Goal: Information Seeking & Learning: Find specific fact

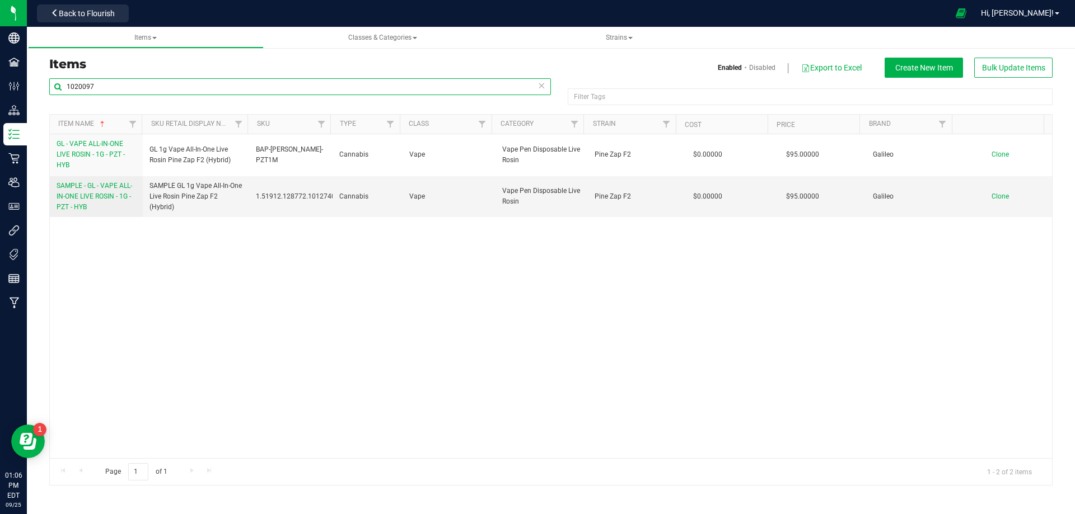
drag, startPoint x: 121, startPoint y: 83, endPoint x: 46, endPoint y: 99, distance: 77.1
click at [47, 99] on div "1020097 Filter Tags Filter Tags Item Name Sku Retail Display Name SKU Type Clas…" at bounding box center [551, 282] width 1020 height 408
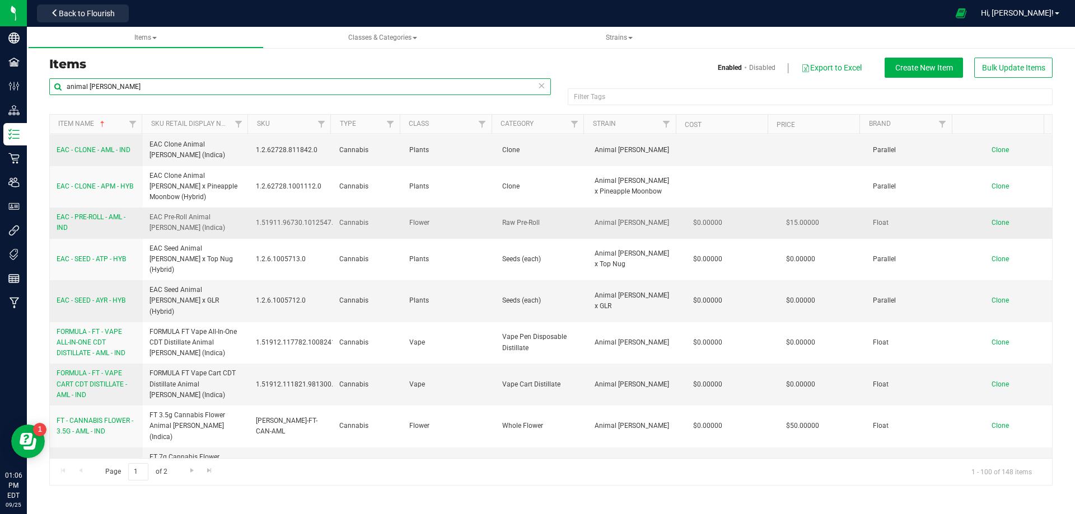
scroll to position [112, 0]
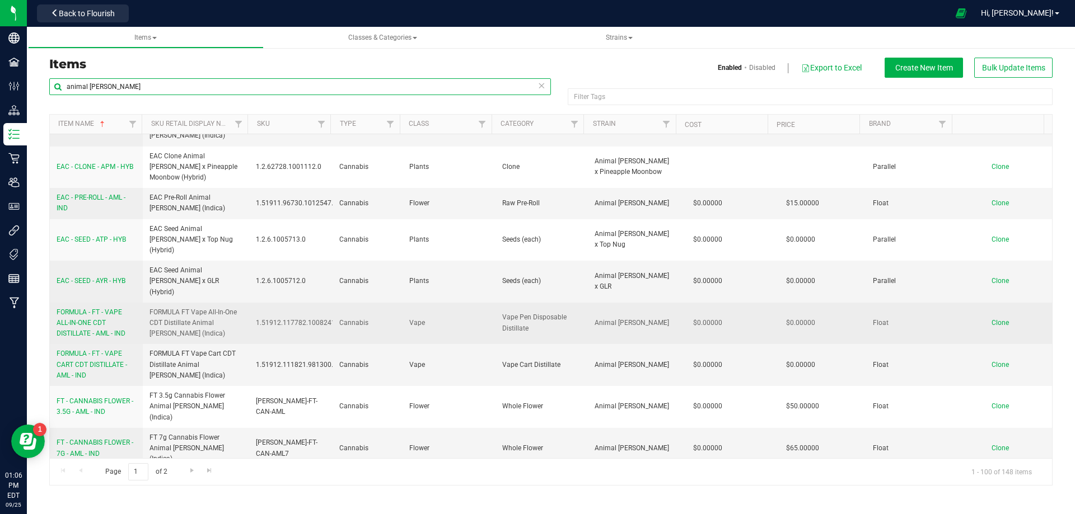
type input "animal [PERSON_NAME]"
click at [90, 308] on span "FORMULA - FT - VAPE ALL-IN-ONE CDT DISTILLATE - AML - IND" at bounding box center [91, 322] width 69 height 29
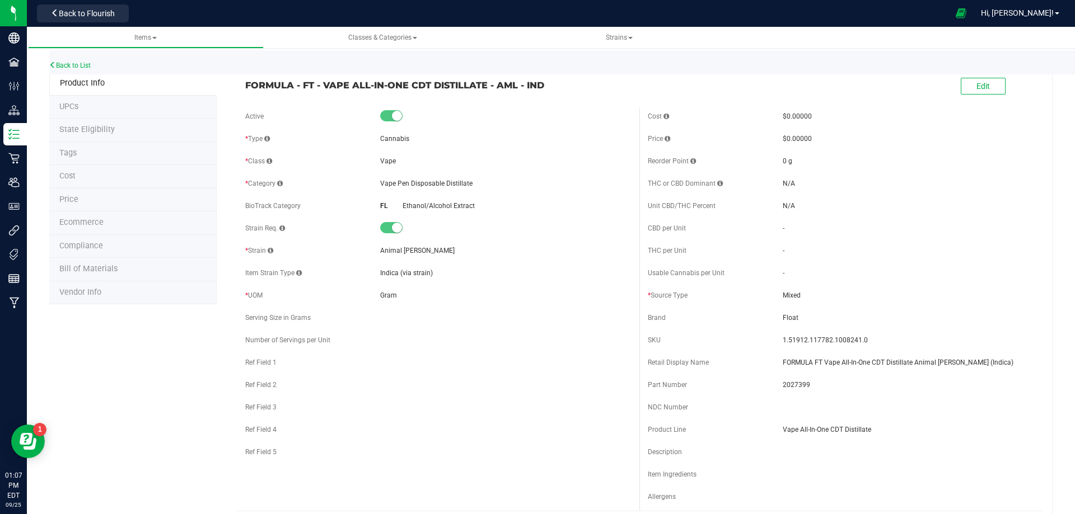
drag, startPoint x: 580, startPoint y: 87, endPoint x: 235, endPoint y: 84, distance: 344.8
click at [237, 84] on div "FORMULA - FT - VAPE ALL-IN-ONE CDT DISTILLATE - AML - IND" at bounding box center [438, 82] width 402 height 19
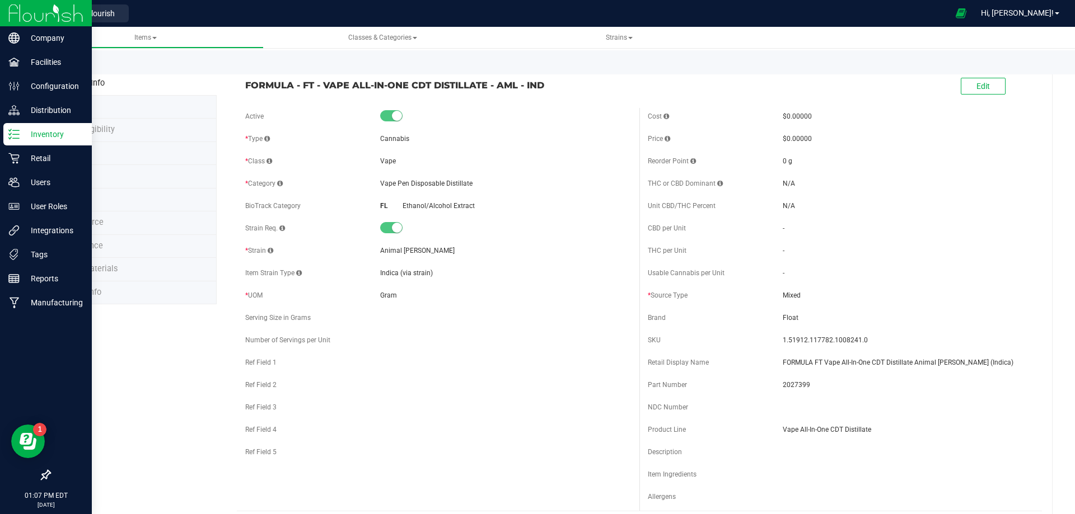
copy span "FORMULA - FT - VAPE ALL-IN-ONE CDT DISTILLATE - AML - IND"
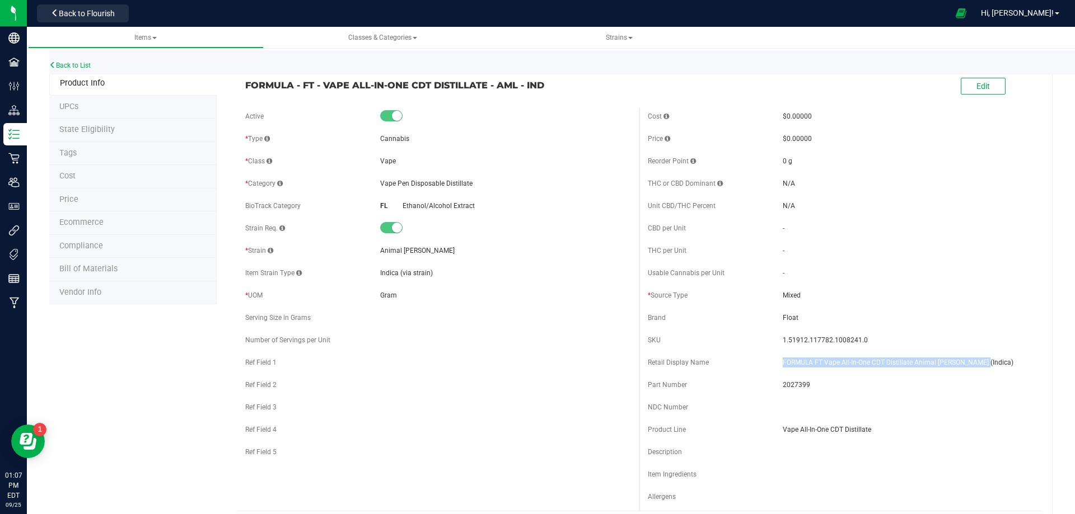
drag, startPoint x: 977, startPoint y: 364, endPoint x: 731, endPoint y: 364, distance: 245.7
click at [733, 364] on div "Retail Display Name FORMULA FT Vape All-In-One CDT Distillate Animal [PERSON_NA…" at bounding box center [841, 362] width 386 height 17
copy div "FORMULA FT Vape All-In-One CDT Distillate Animal [PERSON_NAME] (Indica)"
click at [795, 384] on span "2027399" at bounding box center [908, 385] width 251 height 10
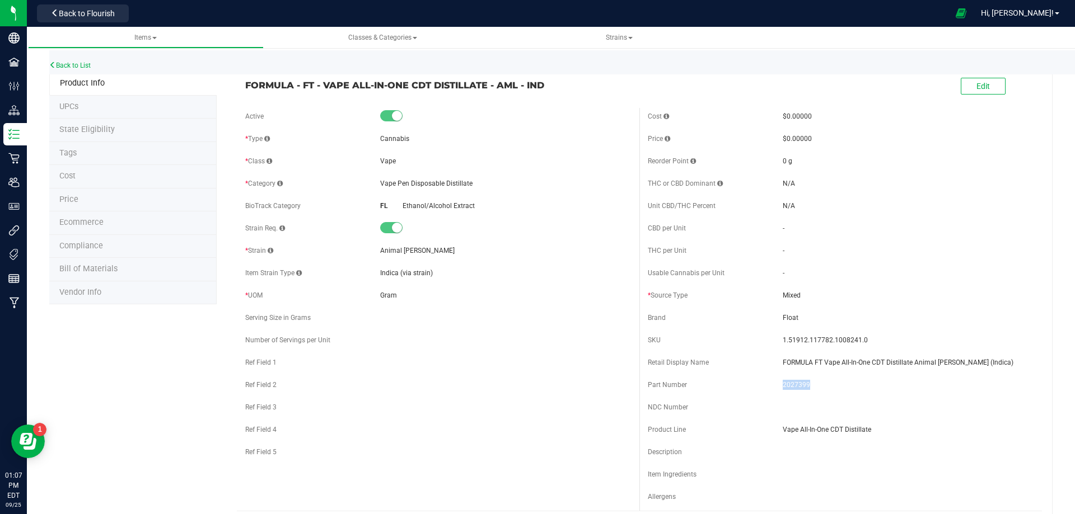
copy span "2027399"
drag, startPoint x: 863, startPoint y: 339, endPoint x: 769, endPoint y: 345, distance: 94.2
click at [774, 341] on div "SKU 1.51912.117782.1008241.0" at bounding box center [841, 340] width 386 height 17
copy div "1.51912.117782.1008241.0"
drag, startPoint x: 545, startPoint y: 86, endPoint x: 119, endPoint y: 116, distance: 427.6
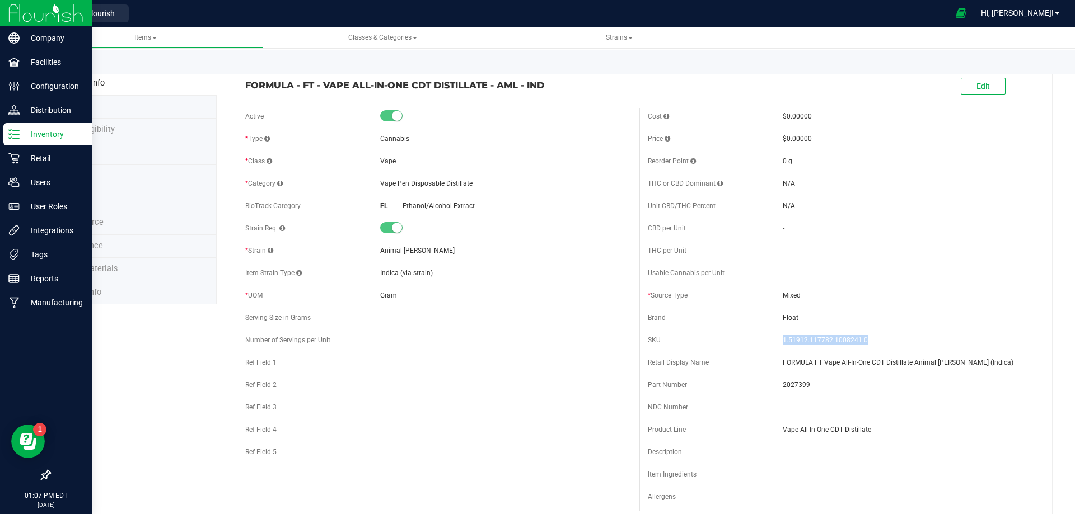
copy span "FORMULA - FT - VAPE ALL-IN-ONE CDT DISTILLATE - AML - IND"
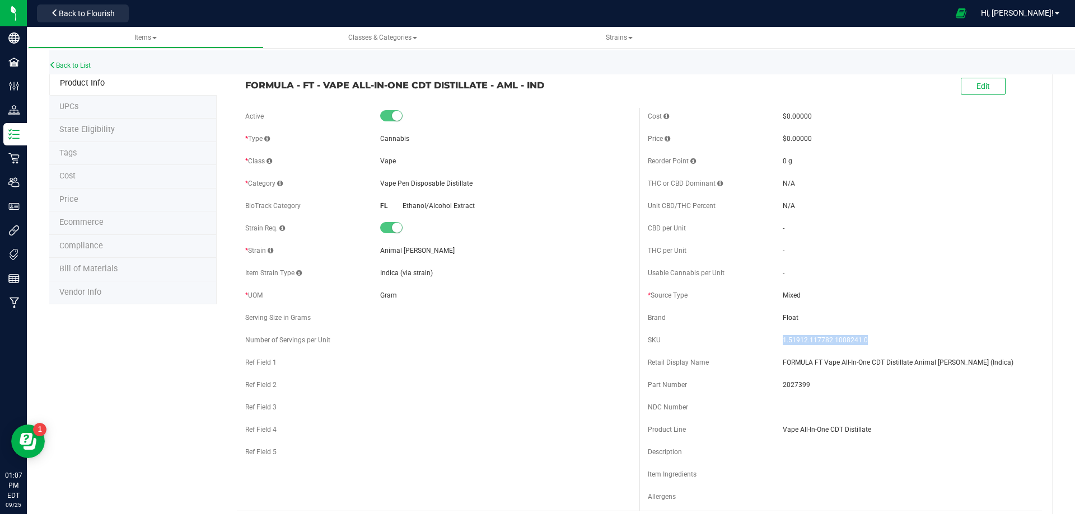
drag, startPoint x: 471, startPoint y: 182, endPoint x: 379, endPoint y: 185, distance: 92.4
click at [380, 185] on div "Vape Pen Disposable Distillate" at bounding box center [505, 184] width 251 height 10
copy span "Vape Pen Disposable Distillate"
click at [87, 64] on link "Back to List" at bounding box center [69, 66] width 41 height 8
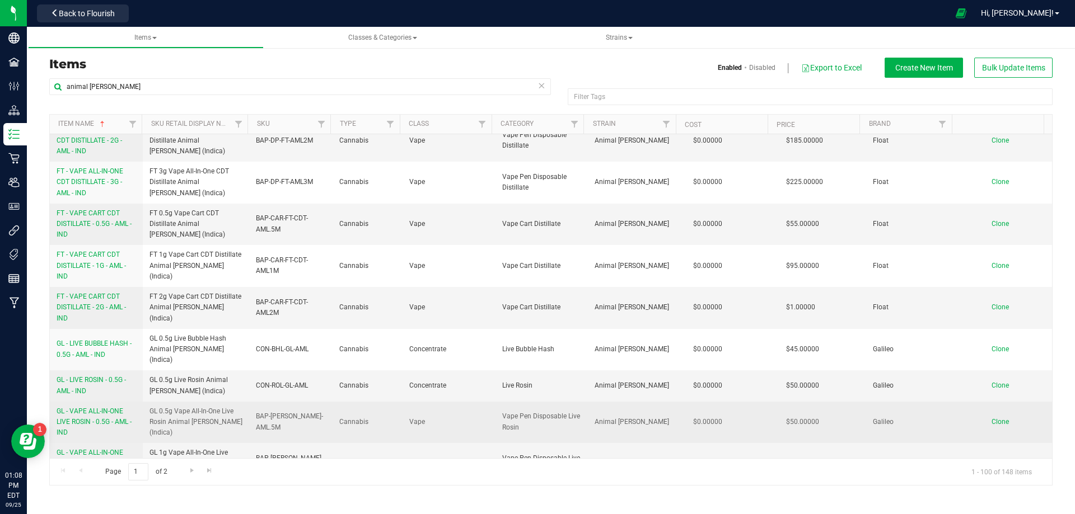
scroll to position [1176, 0]
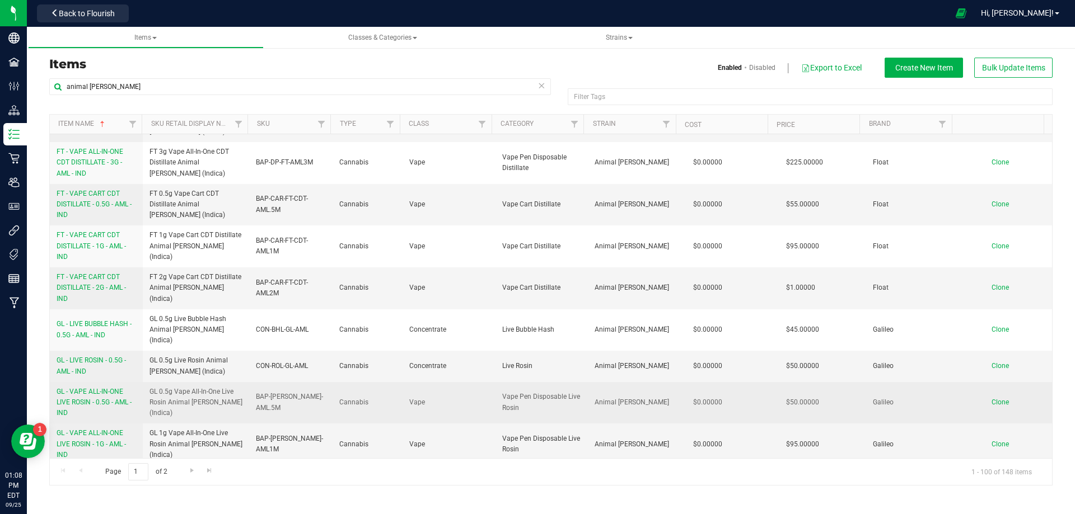
drag, startPoint x: 514, startPoint y: 302, endPoint x: 493, endPoint y: 292, distance: 23.8
click at [495, 382] on td "Vape Pen Disposable Live Rosin" at bounding box center [541, 403] width 93 height 42
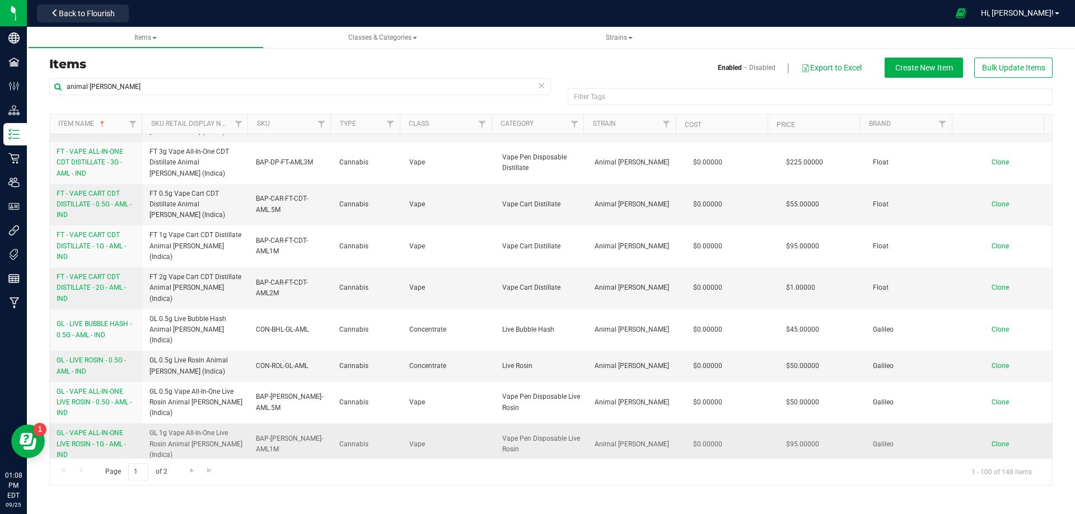
copy span "Vape Pen Disposable Live Rosin"
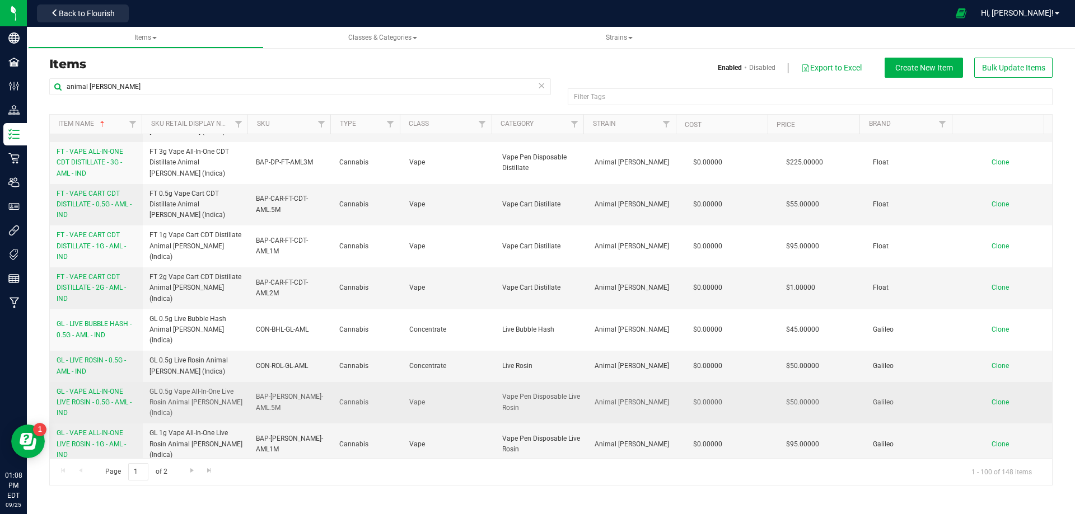
click at [409, 397] on span "Vape" at bounding box center [448, 402] width 79 height 11
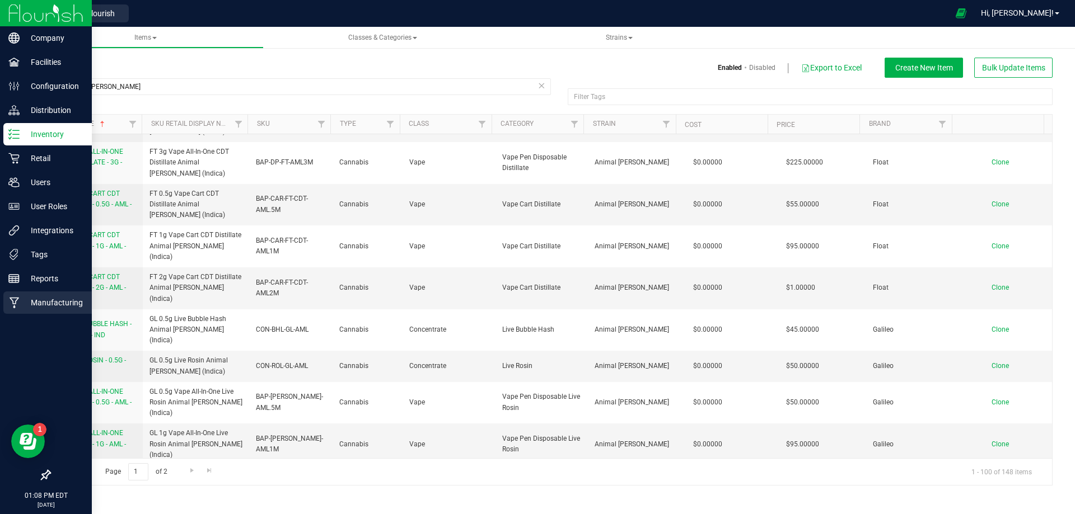
copy span "Vape"
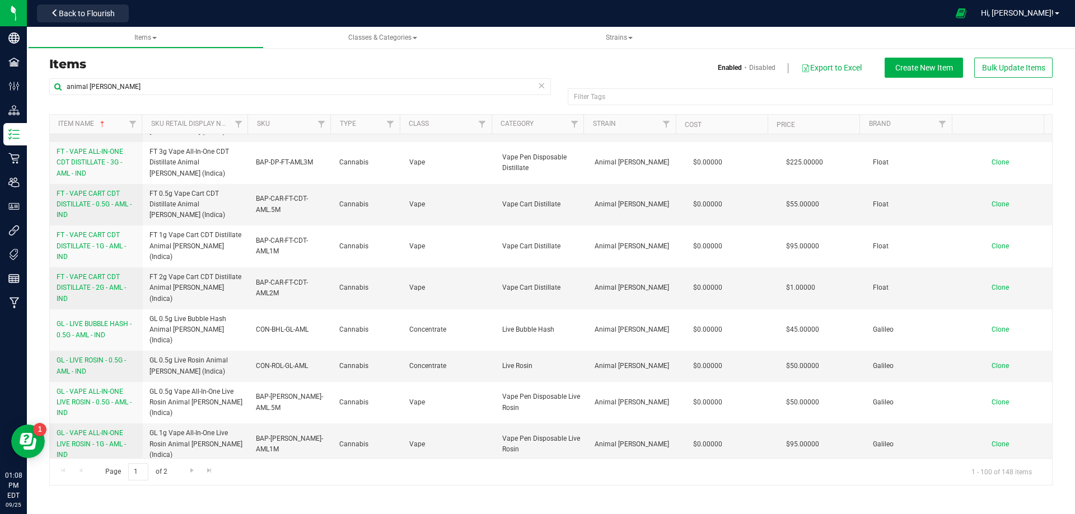
drag, startPoint x: 516, startPoint y: 386, endPoint x: 499, endPoint y: 376, distance: 20.1
click at [502, 476] on span "Vape Pen Disposable Live Resin" at bounding box center [541, 486] width 79 height 21
copy span "Vape Pen Disposable Live Resin"
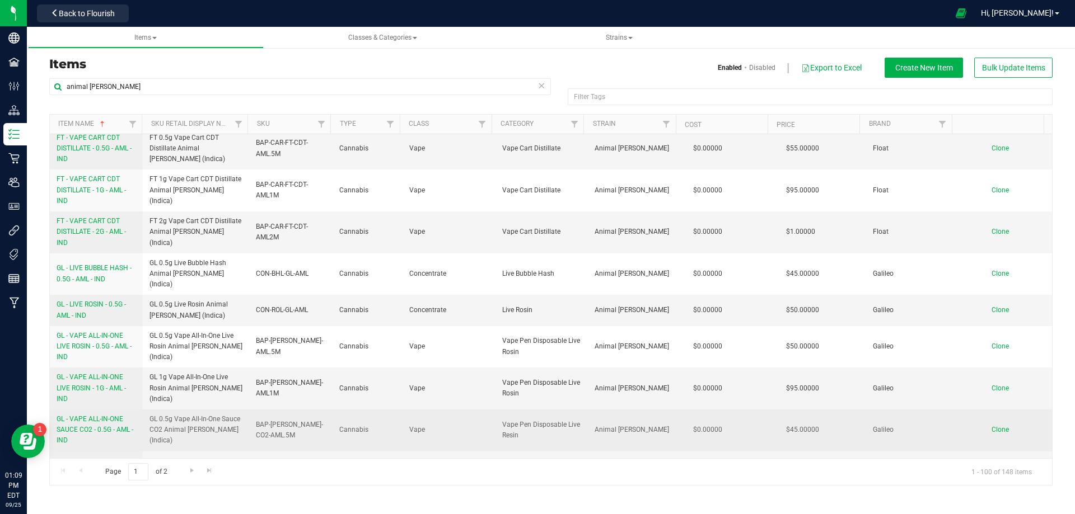
scroll to position [1287, 0]
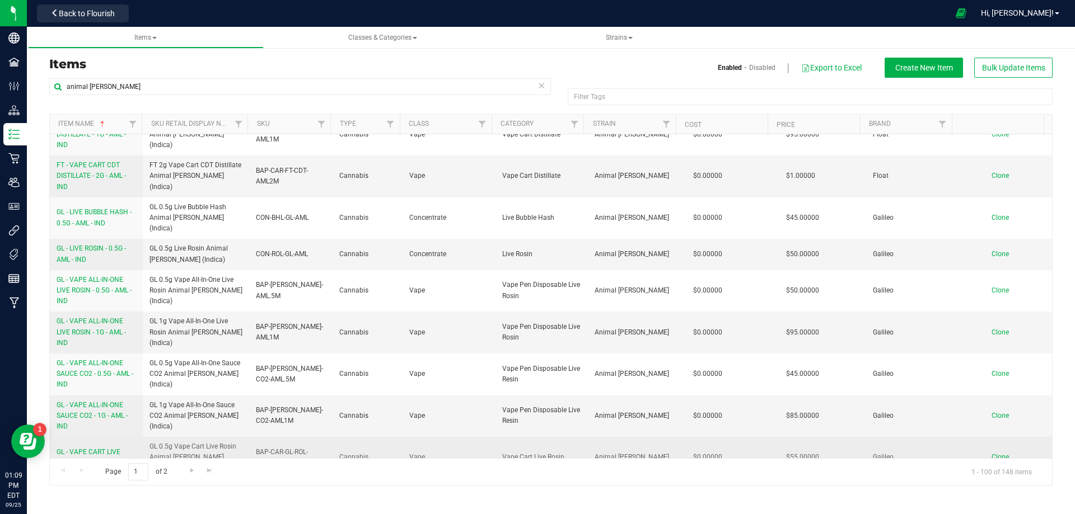
drag, startPoint x: 536, startPoint y: 340, endPoint x: 499, endPoint y: 342, distance: 37.0
click at [502, 452] on span "Vape Cart Live Rosin" at bounding box center [541, 457] width 79 height 11
copy span "Vape Cart Live Rosin"
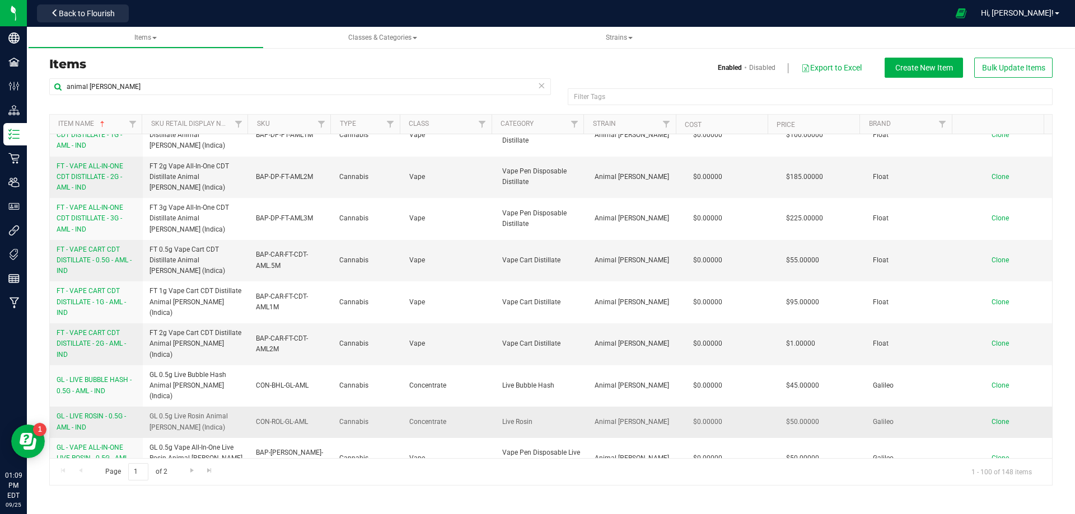
scroll to position [1176, 0]
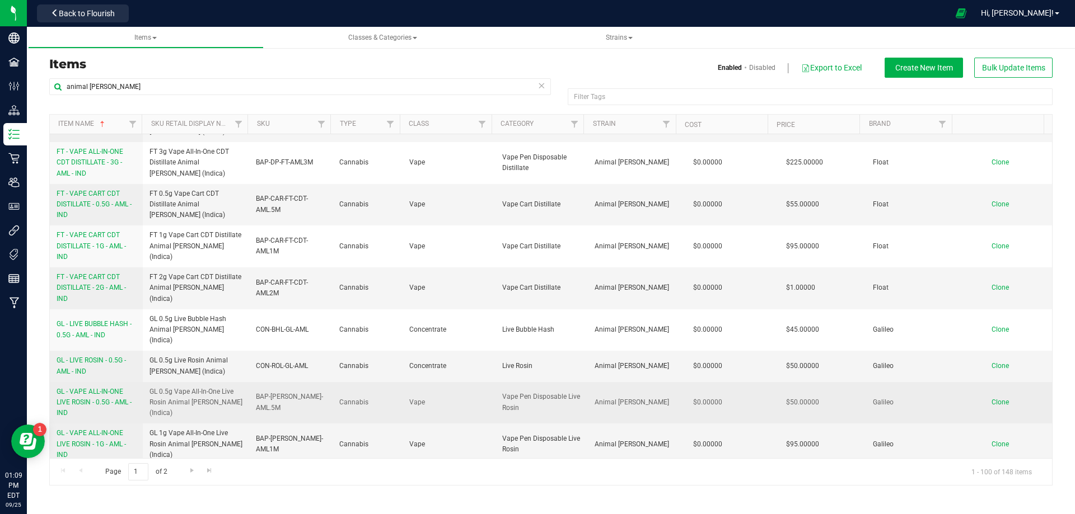
click at [101, 388] on span "GL - VAPE ALL-IN-ONE LIVE ROSIN - 0.5G - AML - IND" at bounding box center [94, 402] width 75 height 29
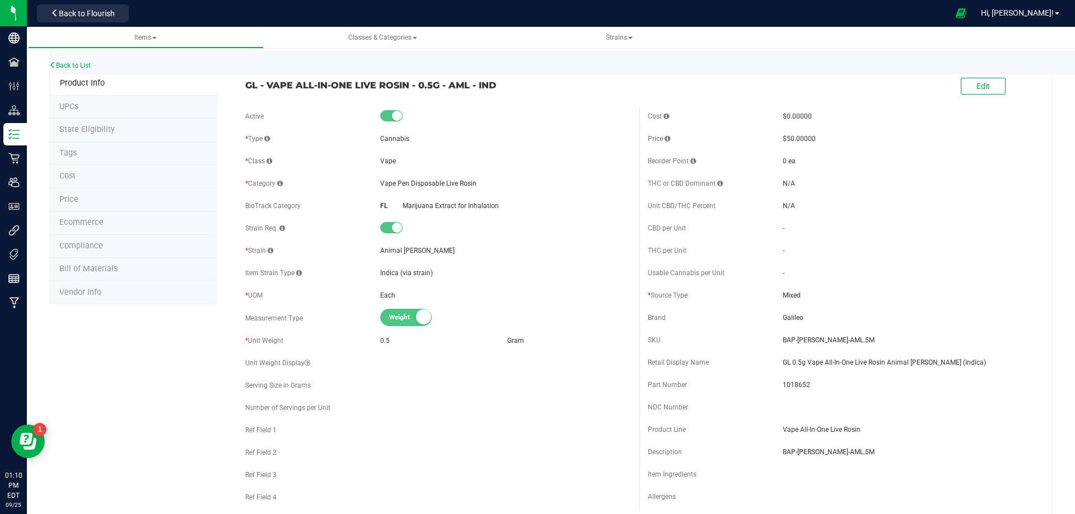
drag, startPoint x: 511, startPoint y: 88, endPoint x: 463, endPoint y: 91, distance: 47.7
click at [463, 91] on span "GL - VAPE ALL-IN-ONE LIVE ROSIN - 0.5G - AML - IND" at bounding box center [438, 84] width 386 height 13
drag, startPoint x: 967, startPoint y: 360, endPoint x: 776, endPoint y: 362, distance: 191.5
click at [776, 362] on div "Retail Display Name GL 0.5g Vape All-In-One Live Rosin Animal [PERSON_NAME] (In…" at bounding box center [841, 362] width 386 height 17
click at [799, 388] on span "1018652" at bounding box center [908, 385] width 251 height 10
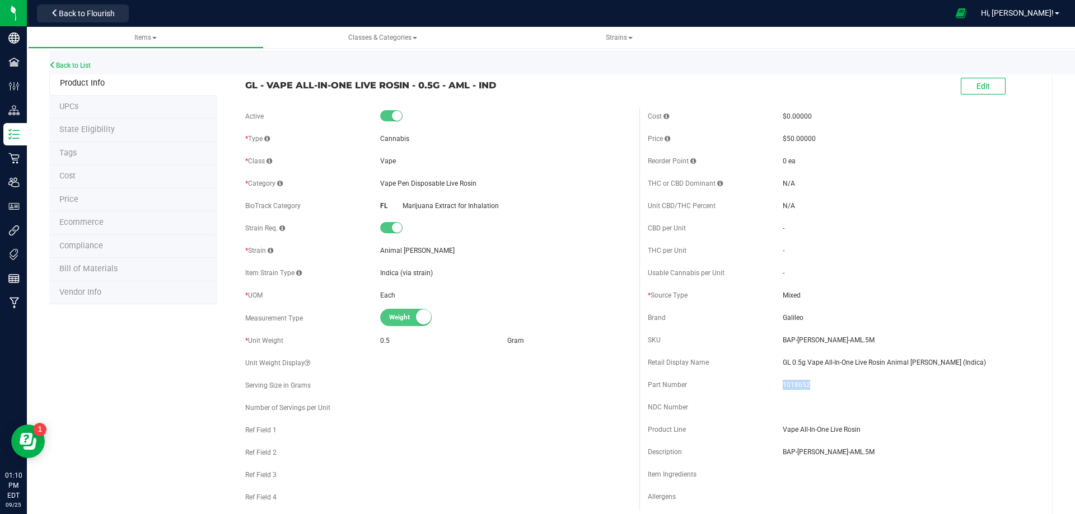
click at [799, 388] on span "1018652" at bounding box center [908, 385] width 251 height 10
drag, startPoint x: 841, startPoint y: 341, endPoint x: 776, endPoint y: 341, distance: 64.4
click at [783, 341] on span "BAP-[PERSON_NAME]-AML.5M" at bounding box center [908, 340] width 251 height 10
drag, startPoint x: 507, startPoint y: 82, endPoint x: 241, endPoint y: 85, distance: 265.9
click at [241, 85] on div "GL - VAPE ALL-IN-ONE LIVE ROSIN - 0.5G - AML - IND" at bounding box center [438, 82] width 402 height 19
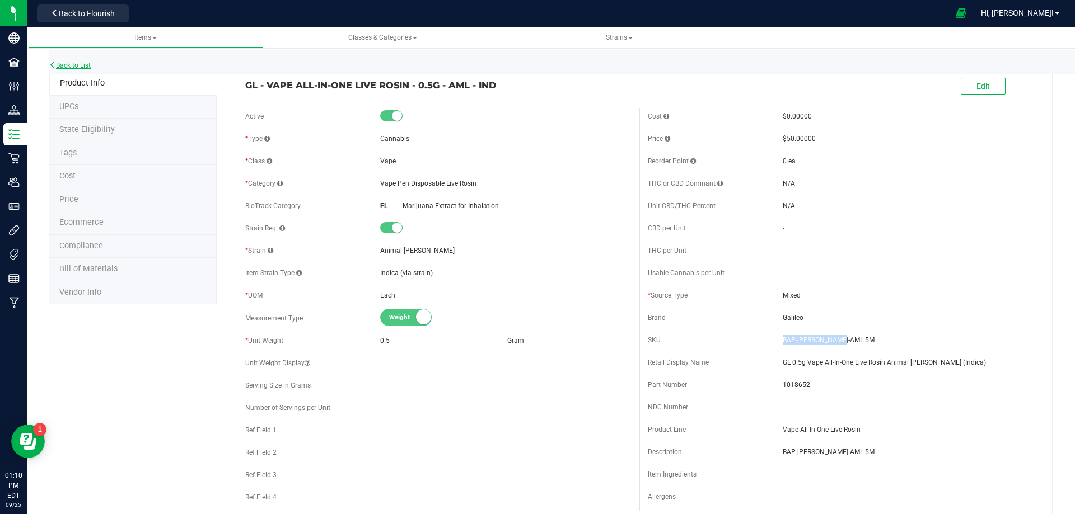
click at [83, 65] on link "Back to List" at bounding box center [69, 66] width 41 height 8
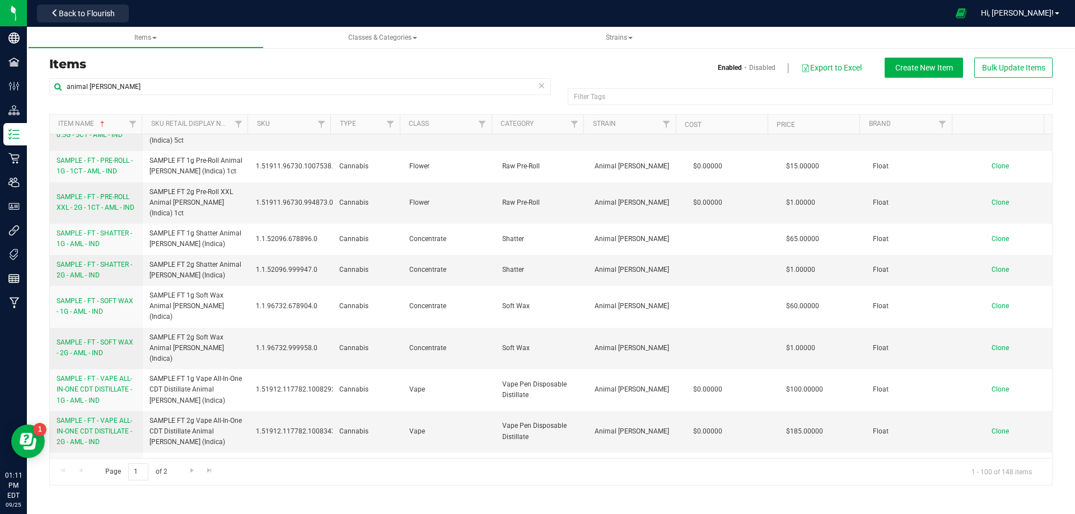
scroll to position [2631, 0]
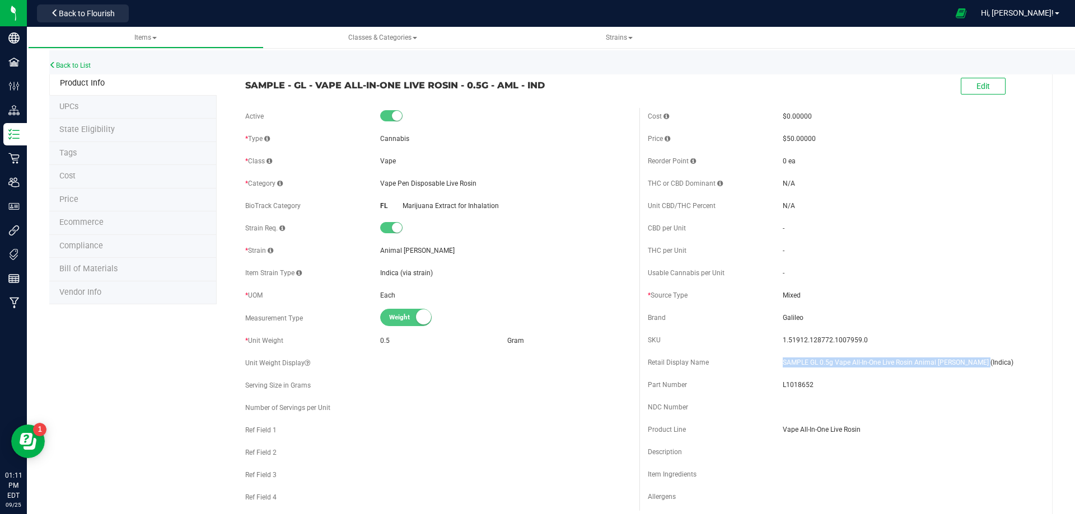
drag, startPoint x: 974, startPoint y: 364, endPoint x: 778, endPoint y: 361, distance: 196.5
click at [783, 361] on span "SAMPLE GL 0.5g Vape All-In-One Live Rosin Animal [PERSON_NAME] (Indica)" at bounding box center [908, 363] width 251 height 10
click at [798, 385] on span "L1018652" at bounding box center [908, 385] width 251 height 10
drag, startPoint x: 850, startPoint y: 343, endPoint x: 778, endPoint y: 343, distance: 72.8
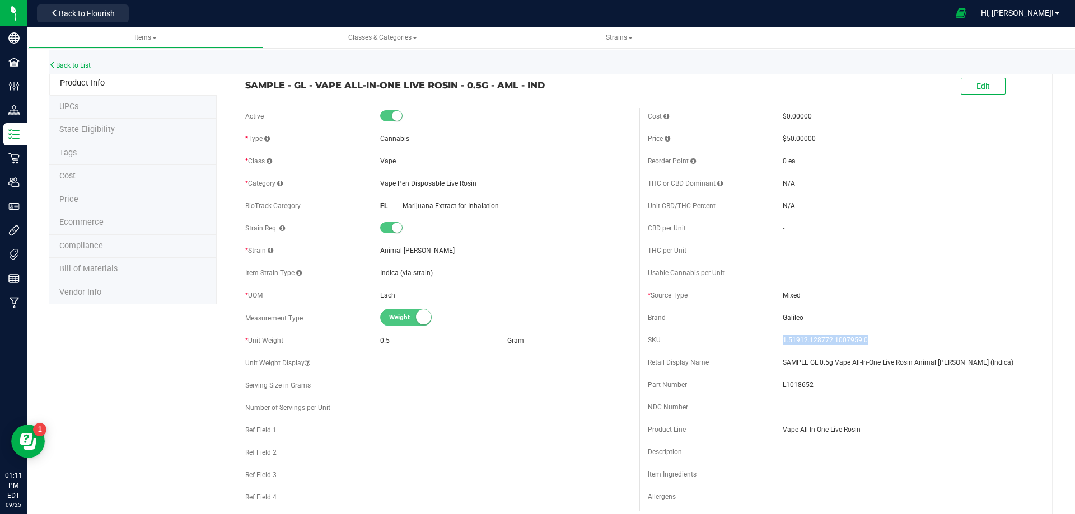
click at [783, 343] on span "1.51912.128772.1007959.0" at bounding box center [908, 340] width 251 height 10
drag, startPoint x: 549, startPoint y: 86, endPoint x: 237, endPoint y: 91, distance: 311.8
click at [241, 87] on div "SAMPLE - GL - VAPE ALL-IN-ONE LIVE ROSIN - 0.5G - AML - IND" at bounding box center [438, 82] width 402 height 19
click at [79, 272] on span "Bill of Materials" at bounding box center [88, 269] width 58 height 10
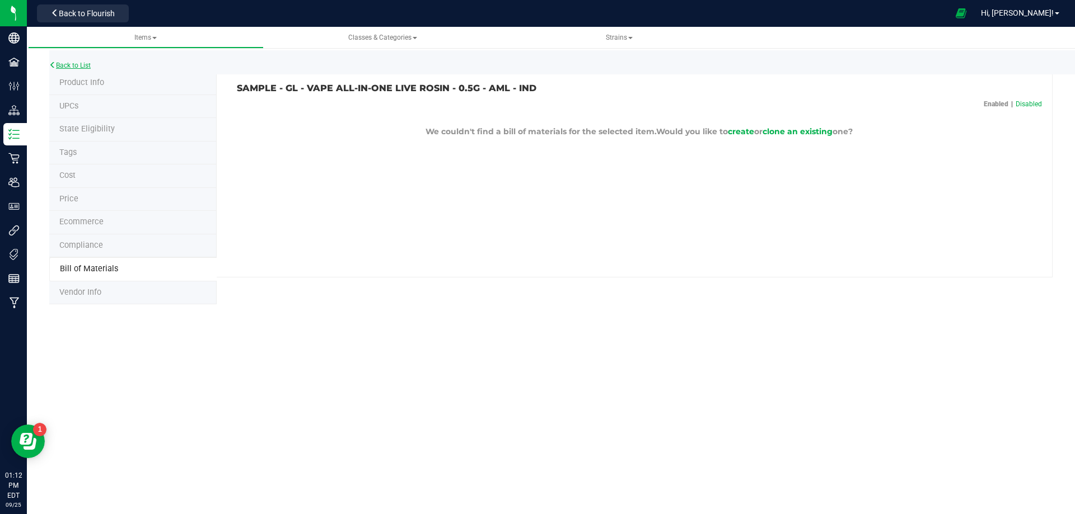
click at [82, 66] on link "Back to List" at bounding box center [69, 66] width 41 height 8
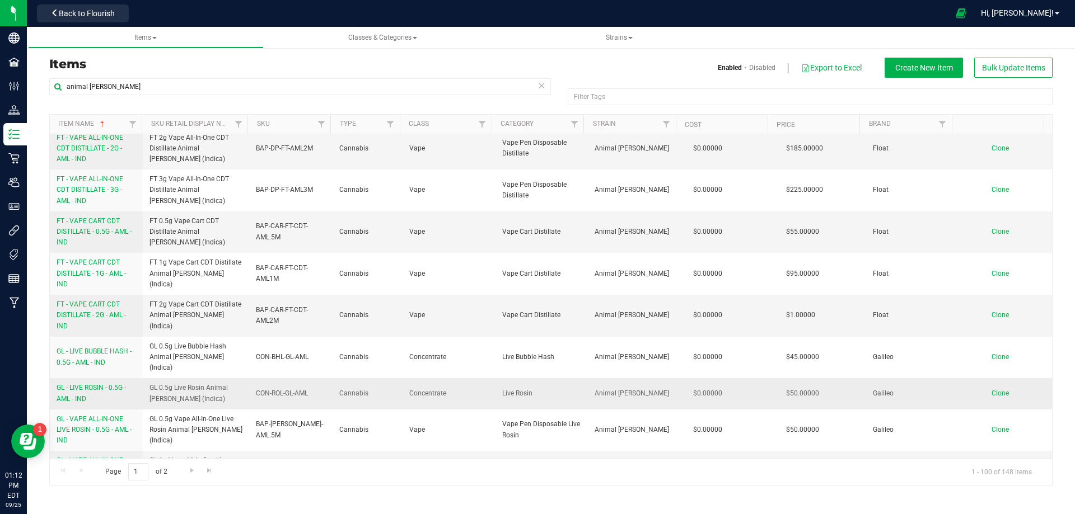
scroll to position [1176, 0]
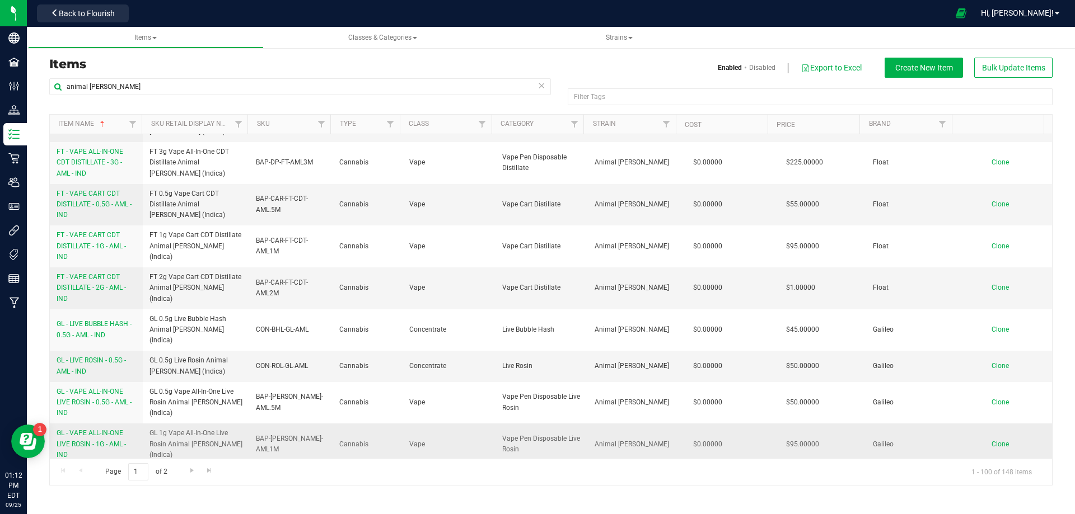
click at [100, 429] on span "GL - VAPE ALL-IN-ONE LIVE ROSIN - 1G - AML - IND" at bounding box center [91, 443] width 69 height 29
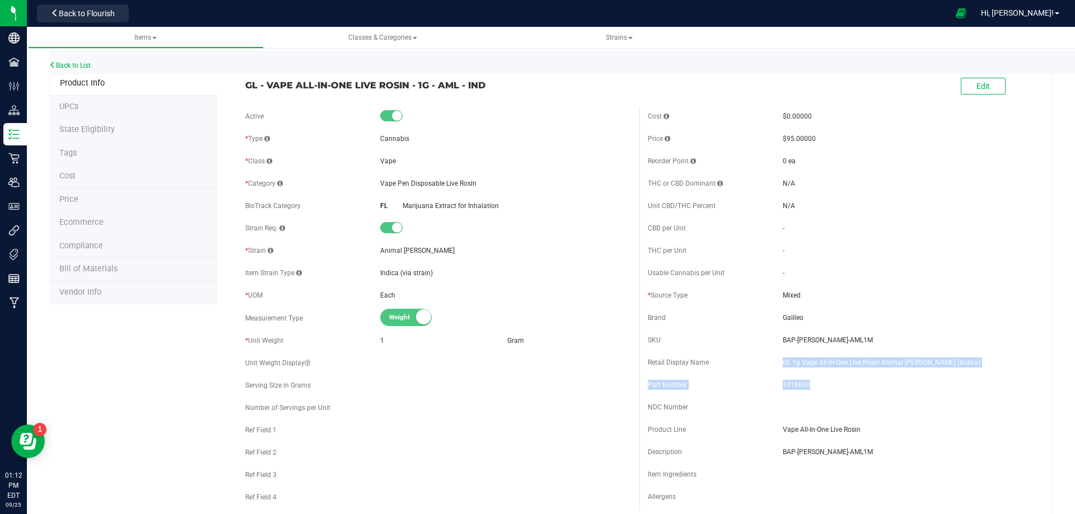
drag, startPoint x: 957, startPoint y: 371, endPoint x: 772, endPoint y: 363, distance: 184.9
click at [772, 363] on div "Cost $0.00000 Price $95.00000 Reorder Point 0 ea THC or CBD Dominant - - -" at bounding box center [840, 309] width 402 height 403
drag, startPoint x: 802, startPoint y: 378, endPoint x: 895, endPoint y: 360, distance: 94.5
click at [803, 377] on div "Part Number 1018690" at bounding box center [841, 385] width 386 height 17
click at [941, 350] on div "Cost $0.00000 Price $95.00000 Reorder Point 0 ea THC or CBD Dominant - - -" at bounding box center [840, 309] width 402 height 403
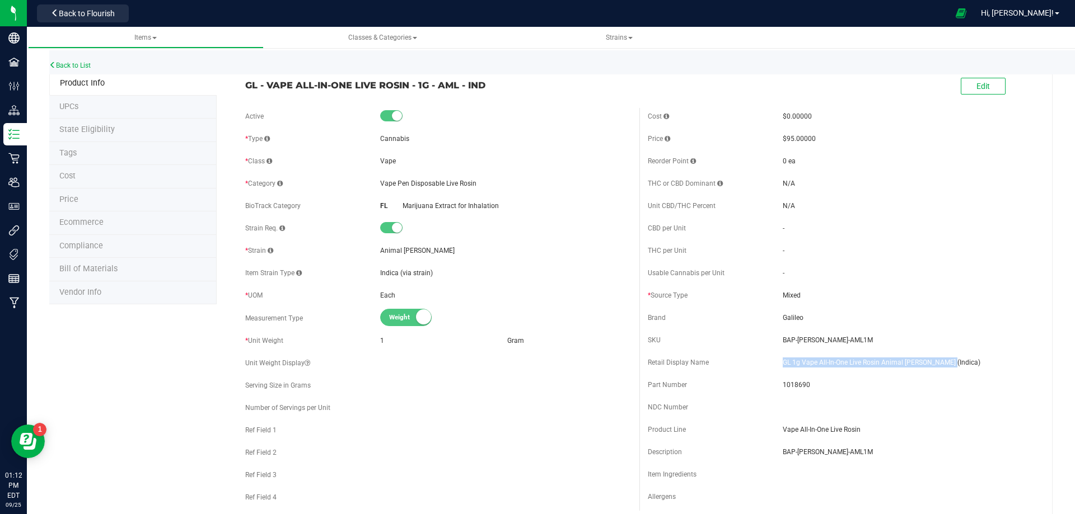
drag, startPoint x: 900, startPoint y: 362, endPoint x: 775, endPoint y: 364, distance: 124.8
click at [775, 364] on div "Retail Display Name GL 1g Vape All-In-One Live Rosin Animal [PERSON_NAME] (Indi…" at bounding box center [841, 362] width 386 height 17
click at [795, 384] on span "1018690" at bounding box center [908, 385] width 251 height 10
drag, startPoint x: 841, startPoint y: 339, endPoint x: 775, endPoint y: 336, distance: 66.1
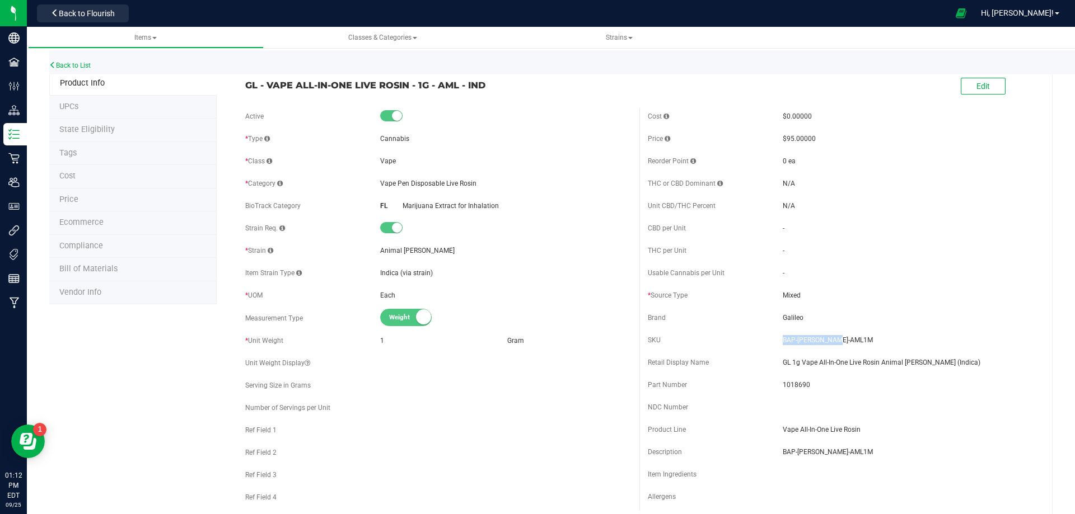
click at [775, 336] on div "SKU BAP-[PERSON_NAME]-AML1M" at bounding box center [841, 340] width 386 height 17
drag, startPoint x: 507, startPoint y: 90, endPoint x: 237, endPoint y: 93, distance: 269.3
click at [237, 93] on div "GL - VAPE ALL-IN-ONE LIVE ROSIN - 1G - AML - IND Edit" at bounding box center [639, 87] width 805 height 28
click at [88, 65] on link "Back to List" at bounding box center [69, 66] width 41 height 8
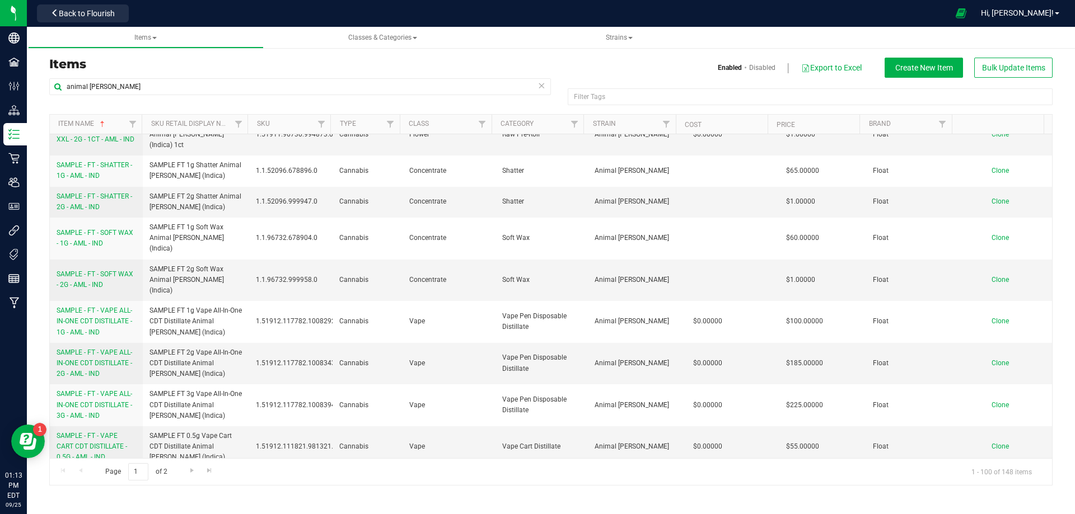
scroll to position [2687, 0]
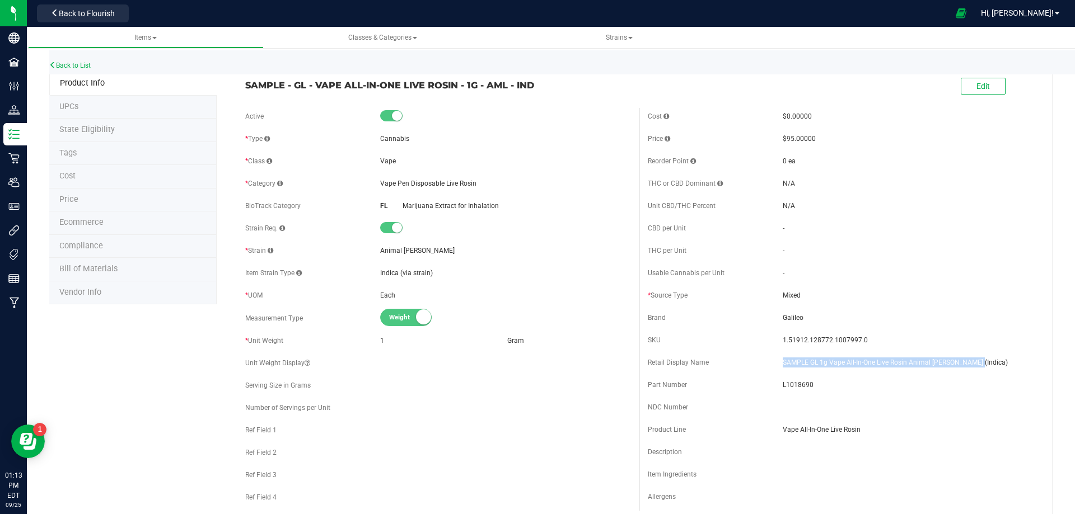
drag, startPoint x: 940, startPoint y: 361, endPoint x: 776, endPoint y: 364, distance: 163.5
click at [783, 364] on span "SAMPLE GL 1g Vape All-In-One Live Rosin Animal [PERSON_NAME] (Indica)" at bounding box center [908, 363] width 251 height 10
drag, startPoint x: 862, startPoint y: 340, endPoint x: 776, endPoint y: 338, distance: 85.7
click at [783, 337] on span "1.51912.128772.1007997.0" at bounding box center [908, 340] width 251 height 10
click at [794, 385] on span "L1018690" at bounding box center [908, 385] width 251 height 10
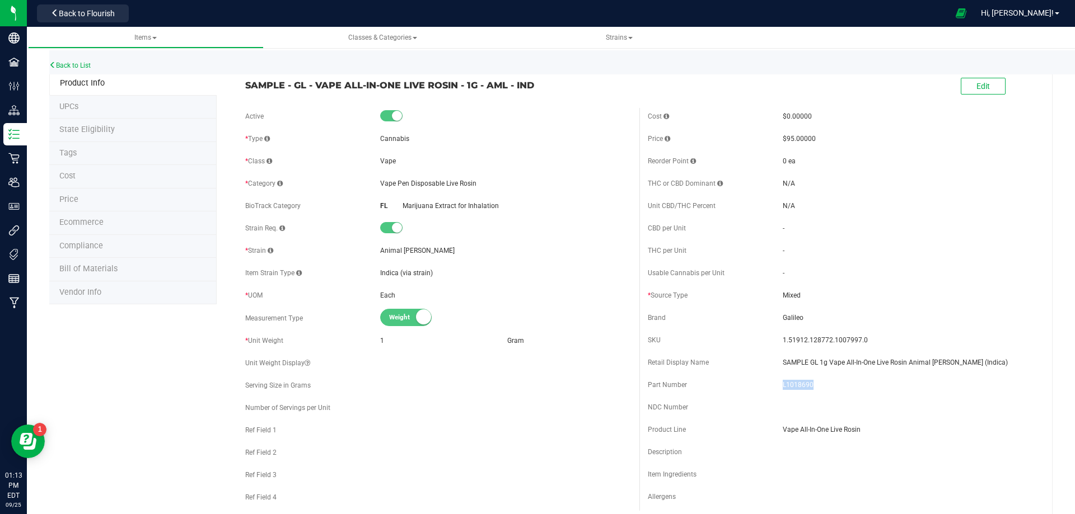
click at [794, 385] on span "L1018690" at bounding box center [908, 385] width 251 height 10
drag, startPoint x: 527, startPoint y: 88, endPoint x: 245, endPoint y: 85, distance: 282.7
click at [245, 85] on span "SAMPLE - GL - VAPE ALL-IN-ONE LIVE ROSIN - 1G - AML - IND" at bounding box center [438, 84] width 386 height 13
click at [82, 67] on link "Back to List" at bounding box center [69, 66] width 41 height 8
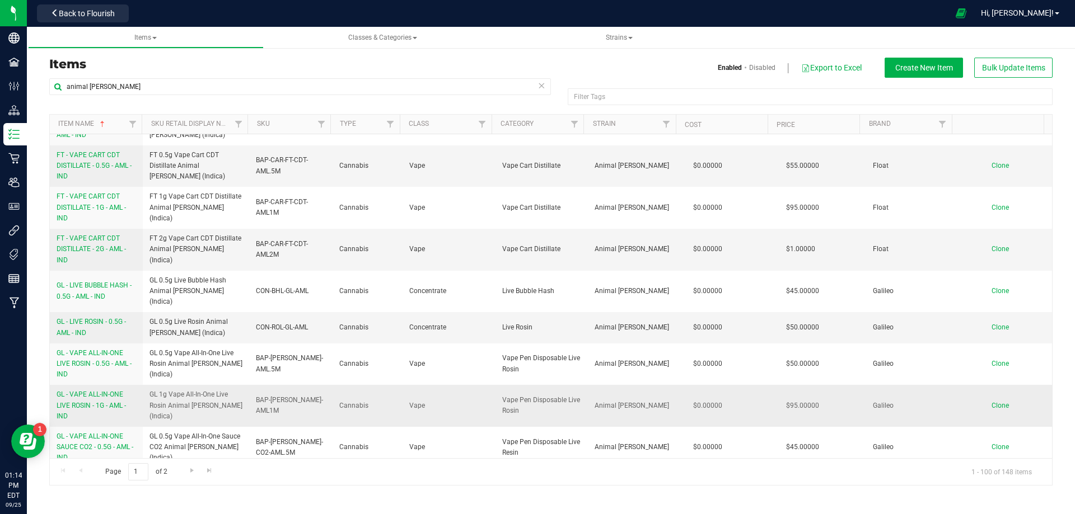
scroll to position [1231, 0]
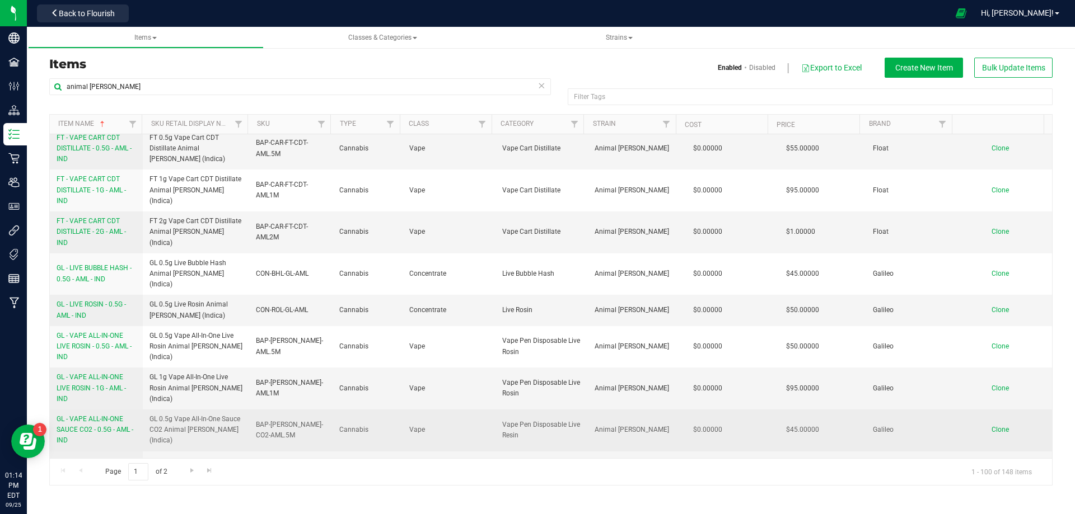
click at [97, 415] on span "GL - VAPE ALL-IN-ONE SAUCE CO2 - 0.5G - AML - IND" at bounding box center [95, 429] width 77 height 29
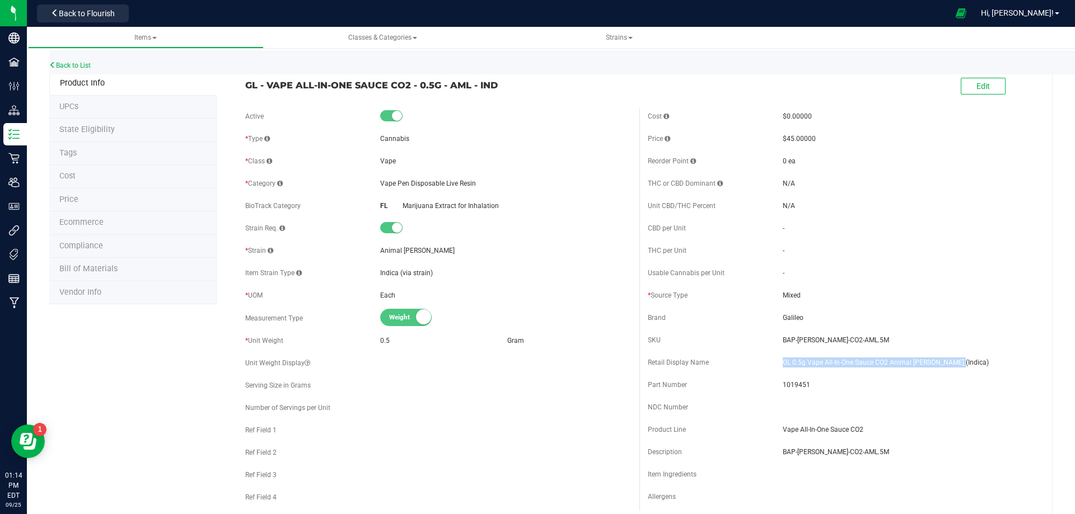
drag, startPoint x: 957, startPoint y: 358, endPoint x: 778, endPoint y: 366, distance: 179.3
click at [783, 366] on span "GL 0.5g Vape All-In-One Sauce CO2 Animal [PERSON_NAME] (Indica)" at bounding box center [908, 363] width 251 height 10
click at [792, 382] on span "1019451" at bounding box center [908, 385] width 251 height 10
drag, startPoint x: 851, startPoint y: 339, endPoint x: 762, endPoint y: 341, distance: 89.6
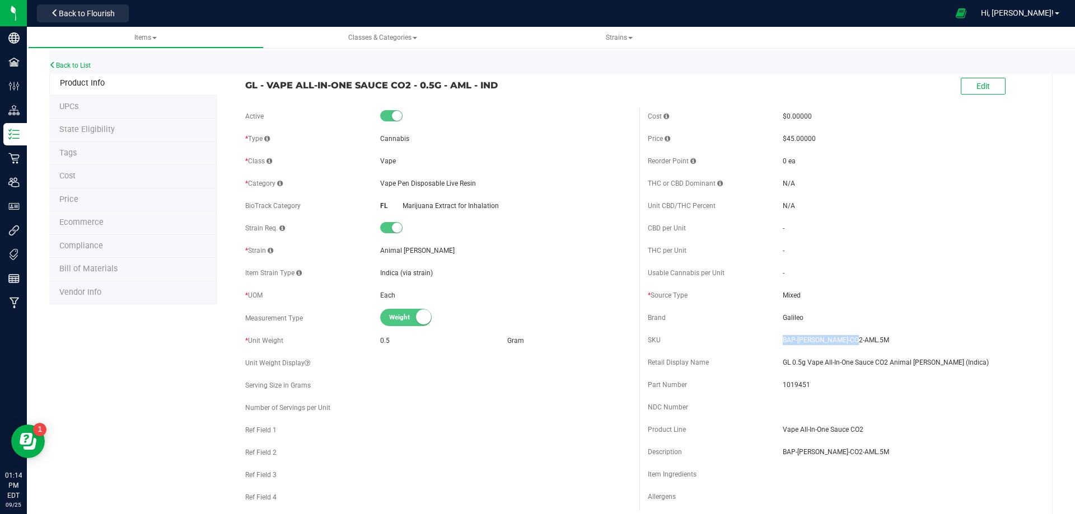
click at [783, 340] on span "BAP-[PERSON_NAME]-CO2-AML.5M" at bounding box center [908, 340] width 251 height 10
drag, startPoint x: 504, startPoint y: 82, endPoint x: 244, endPoint y: 88, distance: 259.8
click at [245, 88] on span "GL - VAPE ALL-IN-ONE SAUCE CO2 - 0.5G - AML - IND" at bounding box center [438, 84] width 386 height 13
click at [72, 65] on link "Back to List" at bounding box center [69, 66] width 41 height 8
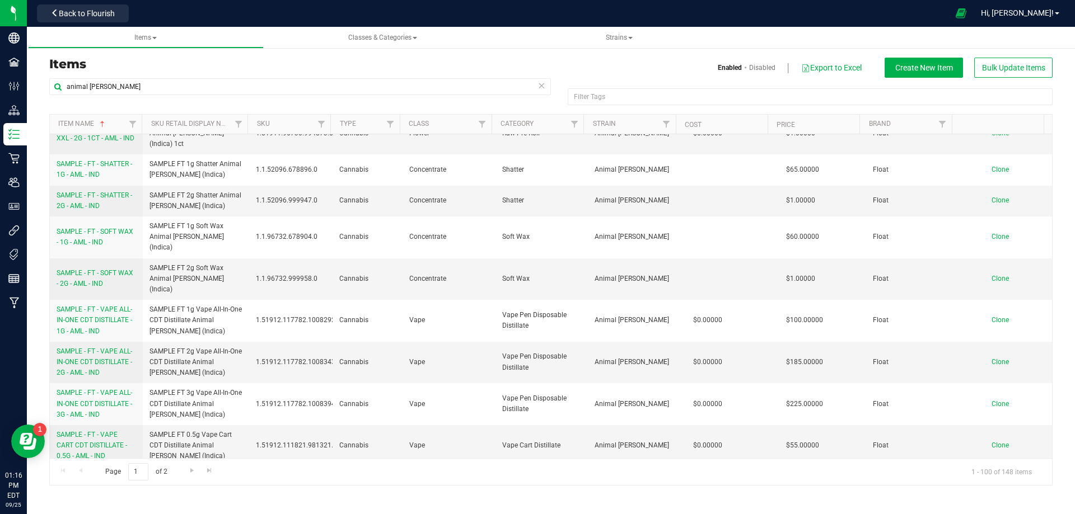
scroll to position [2687, 0]
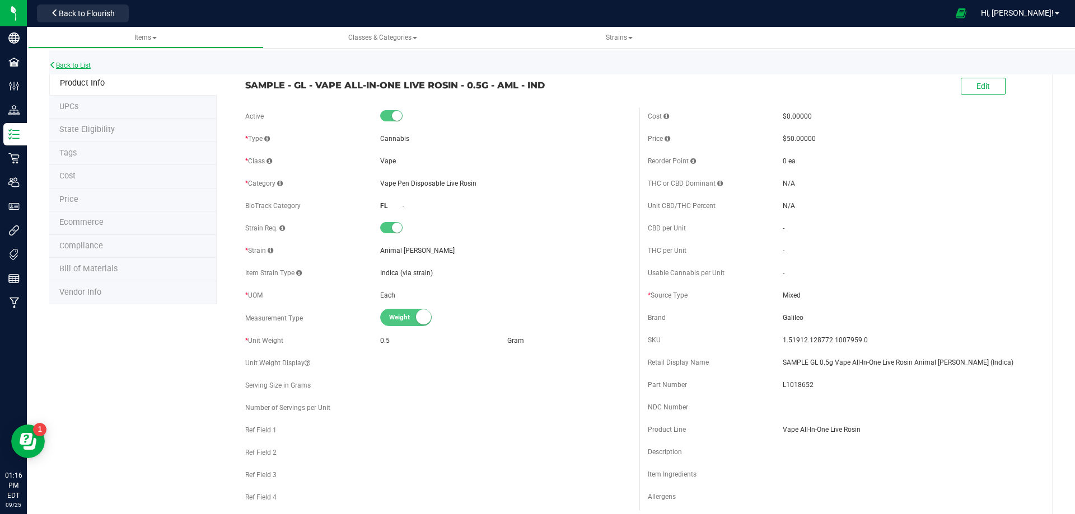
click at [76, 68] on link "Back to List" at bounding box center [69, 66] width 41 height 8
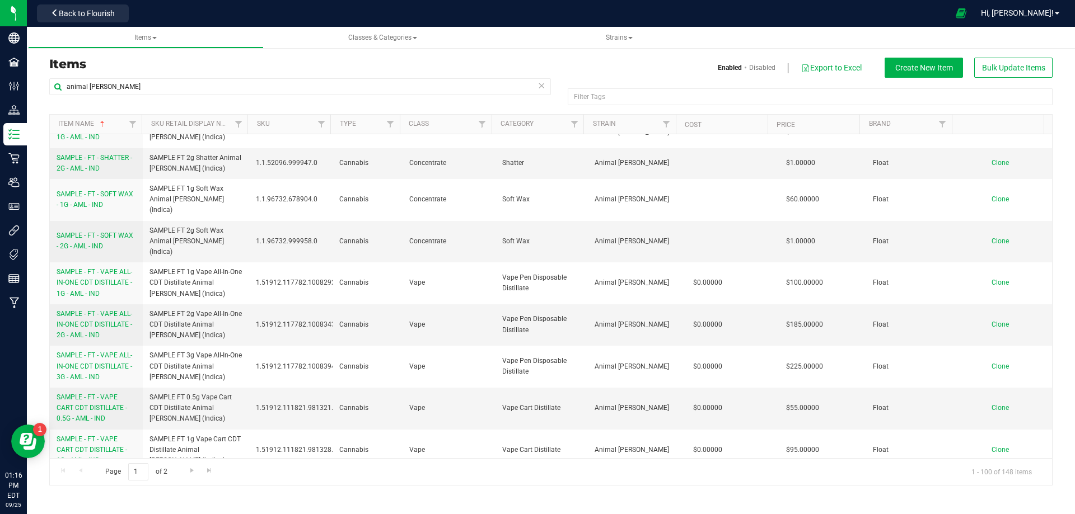
scroll to position [2743, 0]
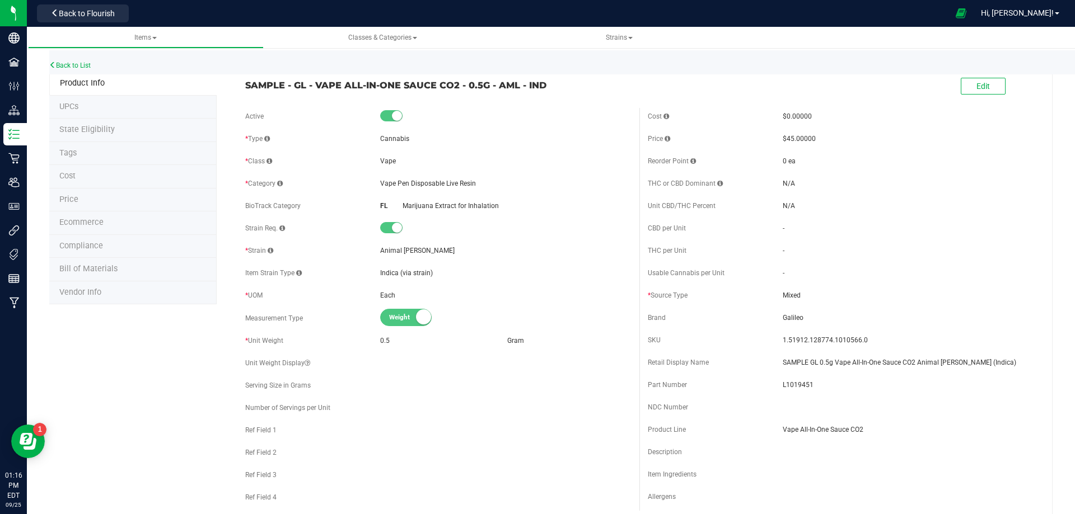
drag, startPoint x: 552, startPoint y: 85, endPoint x: 479, endPoint y: 92, distance: 73.2
click at [461, 86] on span "SAMPLE - GL - VAPE ALL-IN-ONE SAUCE CO2 - 0.5G - AML - IND" at bounding box center [438, 84] width 386 height 13
drag, startPoint x: 898, startPoint y: 353, endPoint x: 774, endPoint y: 364, distance: 125.3
click at [775, 364] on div "Retail Display Name SAMPLE GL 0.5g Vape All-In-One Sauce CO2 Animal [PERSON_NAM…" at bounding box center [841, 362] width 386 height 17
click at [802, 385] on span "L1019451" at bounding box center [908, 385] width 251 height 10
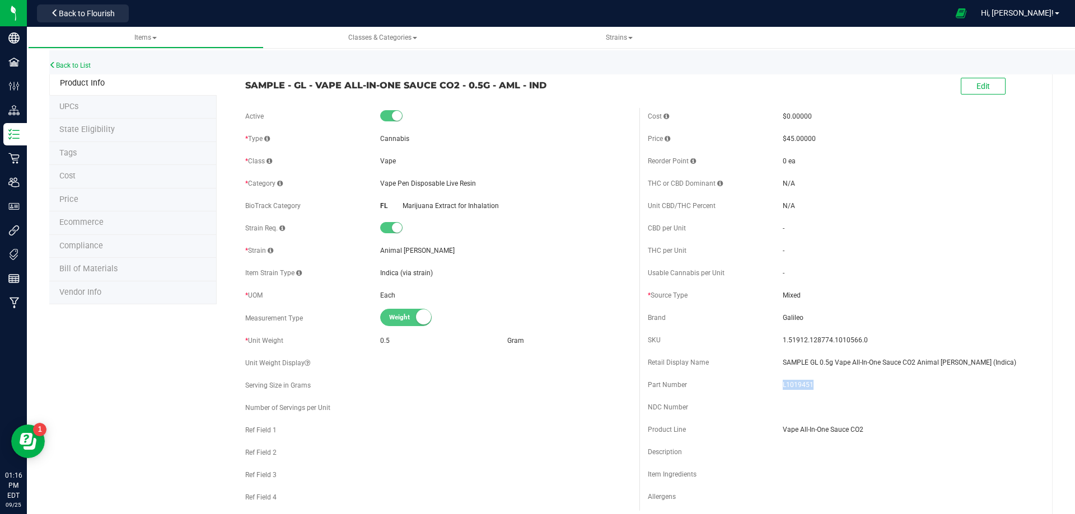
click at [802, 385] on span "L1019451" at bounding box center [908, 385] width 251 height 10
drag, startPoint x: 830, startPoint y: 342, endPoint x: 776, endPoint y: 342, distance: 53.7
click at [783, 342] on span "1.51912.128774.1010566.0" at bounding box center [908, 340] width 251 height 10
drag, startPoint x: 514, startPoint y: 78, endPoint x: 207, endPoint y: 100, distance: 307.5
click at [238, 85] on div "SAMPLE - GL - VAPE ALL-IN-ONE SAUCE CO2 - 0.5G - AML - IND" at bounding box center [438, 82] width 402 height 19
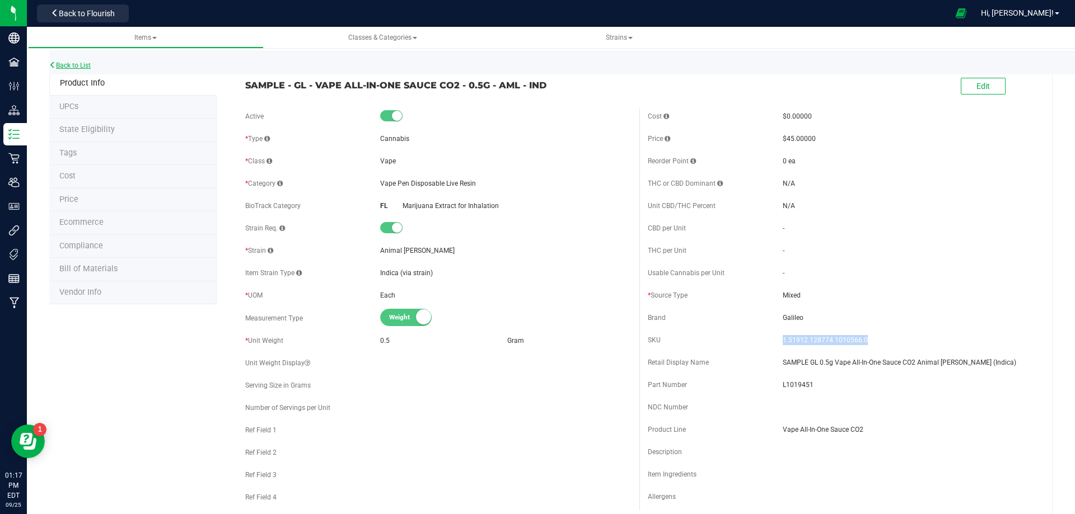
click at [81, 68] on link "Back to List" at bounding box center [69, 66] width 41 height 8
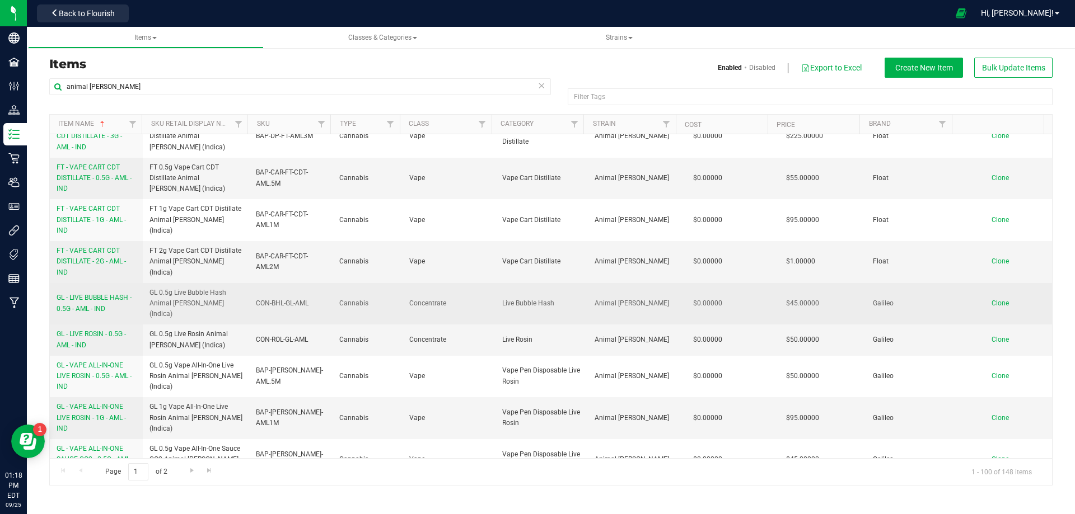
scroll to position [1231, 0]
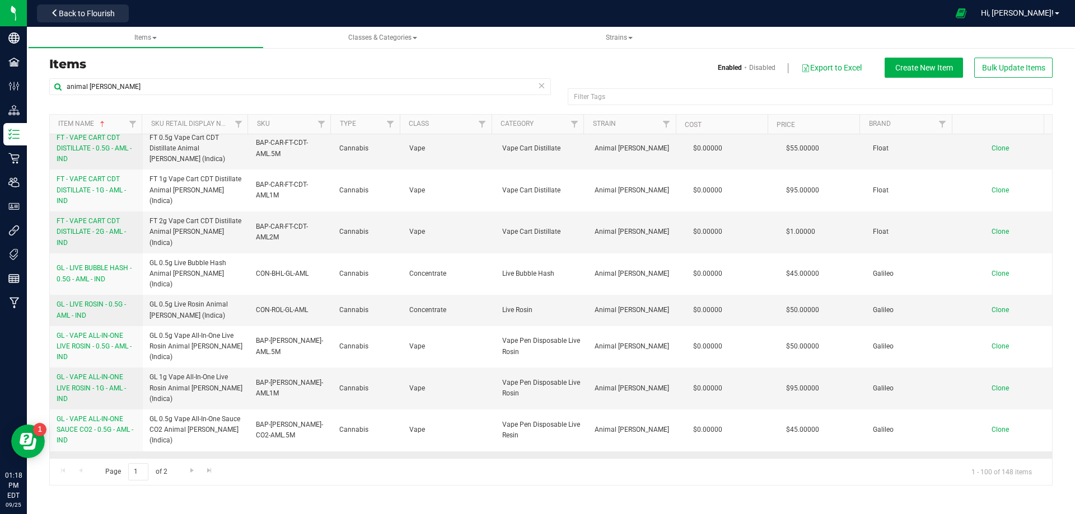
click at [106, 457] on span "GL - VAPE ALL-IN-ONE SAUCE CO2 - 1G - AML - IND" at bounding box center [92, 471] width 71 height 29
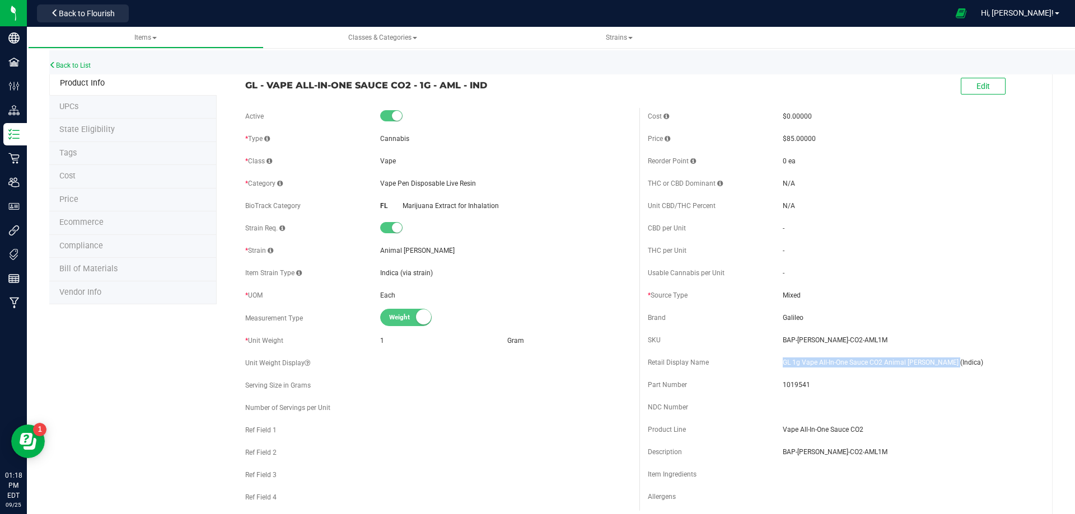
drag, startPoint x: 888, startPoint y: 366, endPoint x: 778, endPoint y: 364, distance: 110.9
click at [783, 364] on span "GL 1g Vape All-In-One Sauce CO2 Animal [PERSON_NAME] (Indica)" at bounding box center [908, 363] width 251 height 10
click at [789, 382] on span "1019541" at bounding box center [908, 385] width 251 height 10
drag, startPoint x: 819, startPoint y: 342, endPoint x: 770, endPoint y: 343, distance: 48.7
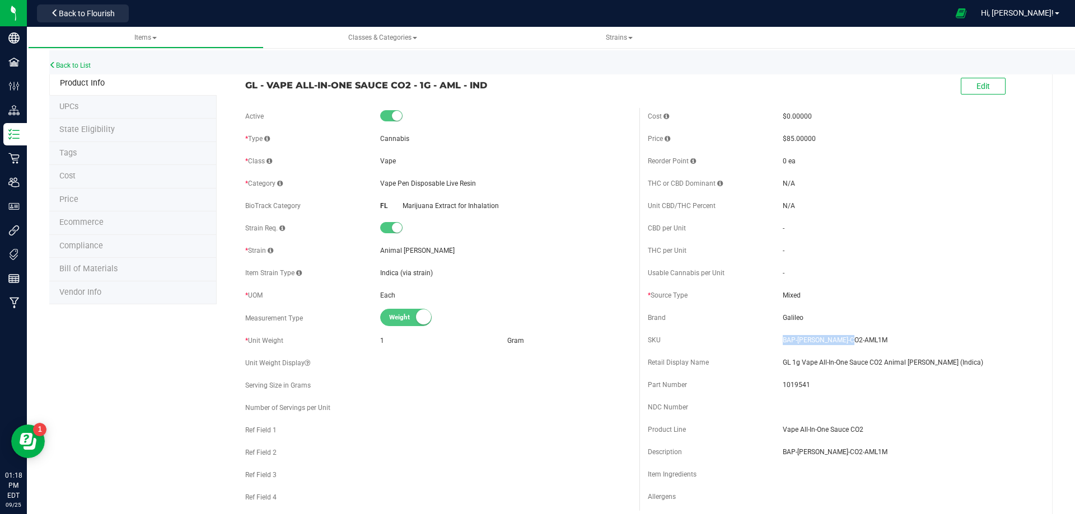
click at [774, 340] on div "SKU BAP-[PERSON_NAME]-CO2-AML1M" at bounding box center [841, 340] width 386 height 17
drag, startPoint x: 475, startPoint y: 88, endPoint x: 243, endPoint y: 89, distance: 231.7
click at [245, 89] on span "GL - VAPE ALL-IN-ONE SAUCE CO2 - 1G - AML - IND" at bounding box center [438, 84] width 386 height 13
click at [87, 65] on link "Back to List" at bounding box center [69, 66] width 41 height 8
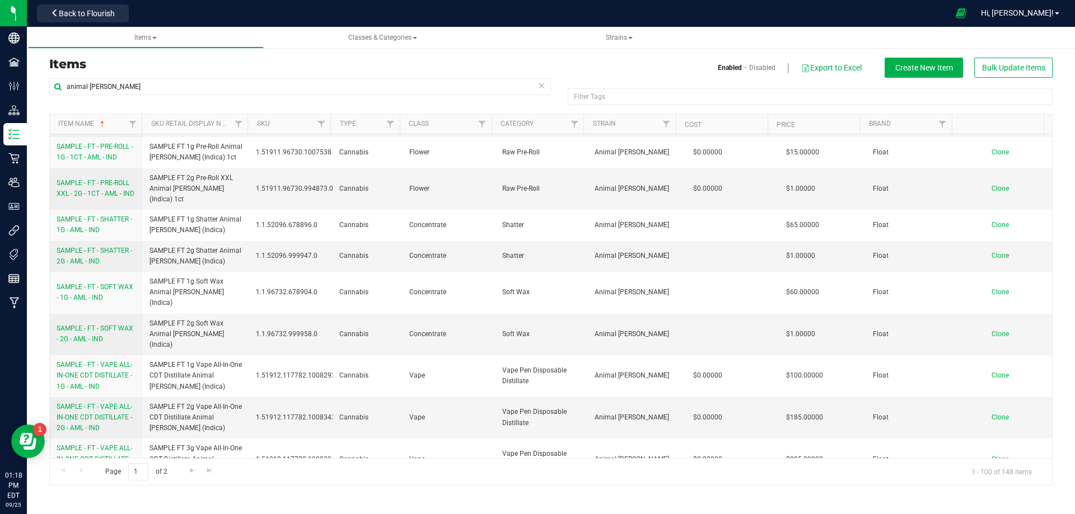
scroll to position [2743, 0]
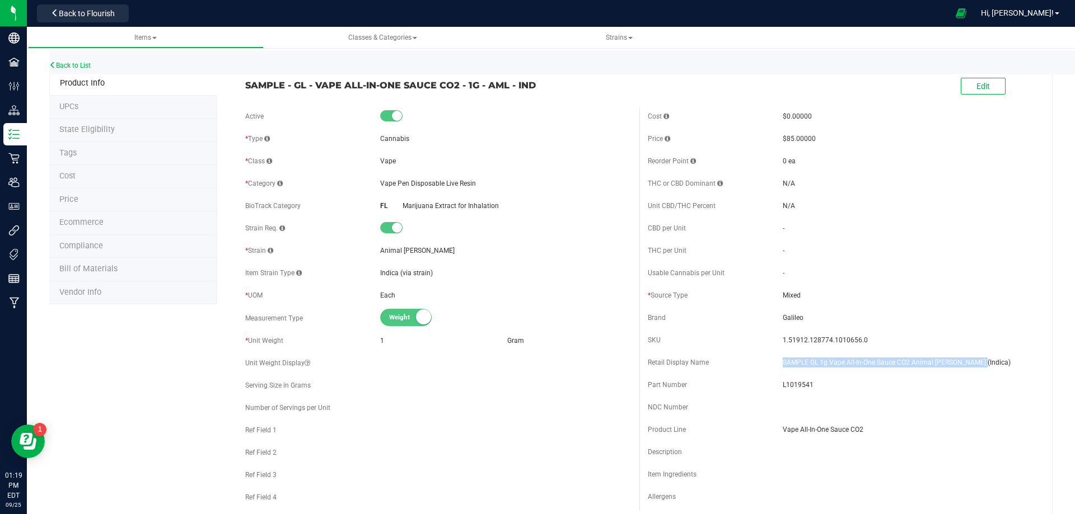
drag, startPoint x: 970, startPoint y: 362, endPoint x: 770, endPoint y: 358, distance: 199.9
click at [770, 358] on div "Retail Display Name SAMPLE GL 1g Vape All-In-One Sauce CO2 Animal [PERSON_NAME]…" at bounding box center [841, 362] width 386 height 17
click at [786, 387] on span "L1019541" at bounding box center [908, 385] width 251 height 10
drag, startPoint x: 786, startPoint y: 387, endPoint x: 475, endPoint y: 363, distance: 312.7
click at [785, 387] on span "L1019541" at bounding box center [908, 385] width 251 height 10
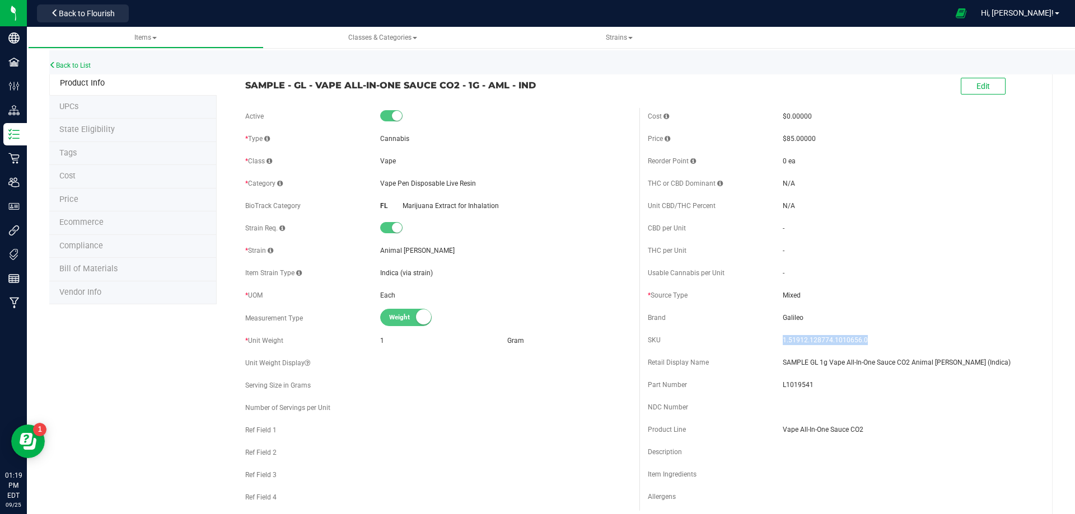
drag, startPoint x: 828, startPoint y: 343, endPoint x: 778, endPoint y: 344, distance: 51.0
click at [783, 344] on span "1.51912.128774.1010656.0" at bounding box center [908, 340] width 251 height 10
drag, startPoint x: 533, startPoint y: 87, endPoint x: 243, endPoint y: 88, distance: 290.0
click at [247, 87] on span "SAMPLE - GL - VAPE ALL-IN-ONE SAUCE CO2 - 1G - AML - IND" at bounding box center [438, 84] width 386 height 13
drag, startPoint x: 484, startPoint y: 113, endPoint x: 535, endPoint y: 109, distance: 51.1
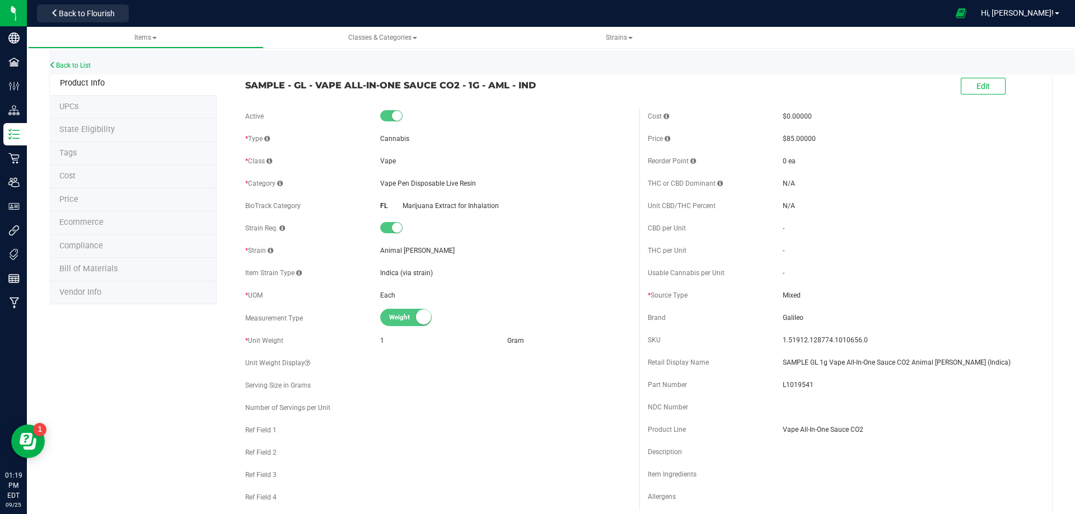
click at [484, 113] on div at bounding box center [505, 116] width 251 height 11
drag, startPoint x: 445, startPoint y: 82, endPoint x: 236, endPoint y: 93, distance: 209.7
click at [237, 93] on div "SAMPLE - GL - VAPE ALL-IN-ONE SAUCE CO2 - 1G - AML - IND Edit" at bounding box center [639, 87] width 805 height 28
click at [83, 65] on link "Back to List" at bounding box center [69, 66] width 41 height 8
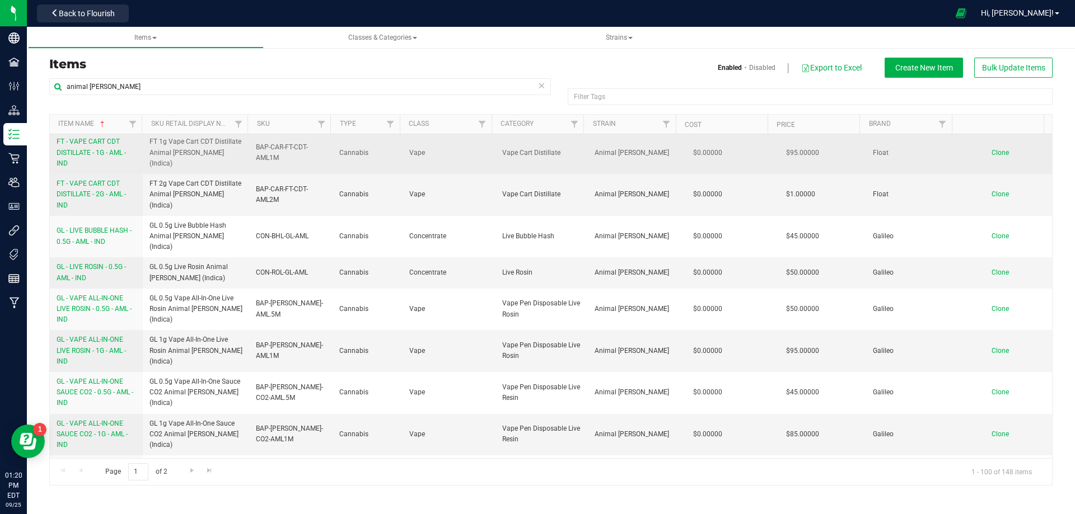
scroll to position [1287, 0]
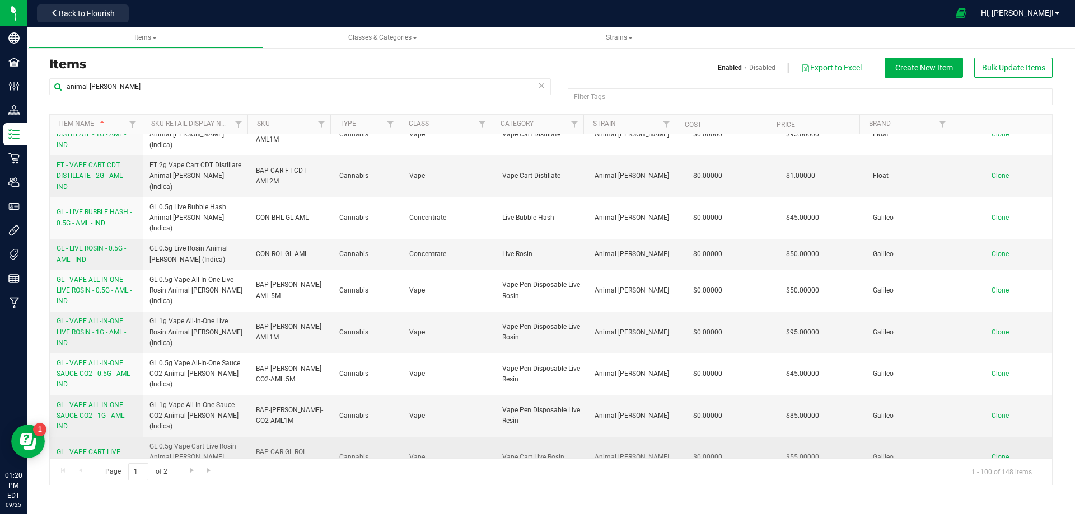
click at [102, 448] on span "GL - VAPE CART LIVE ROSIN - 0.5G - AML - IND" at bounding box center [93, 457] width 73 height 18
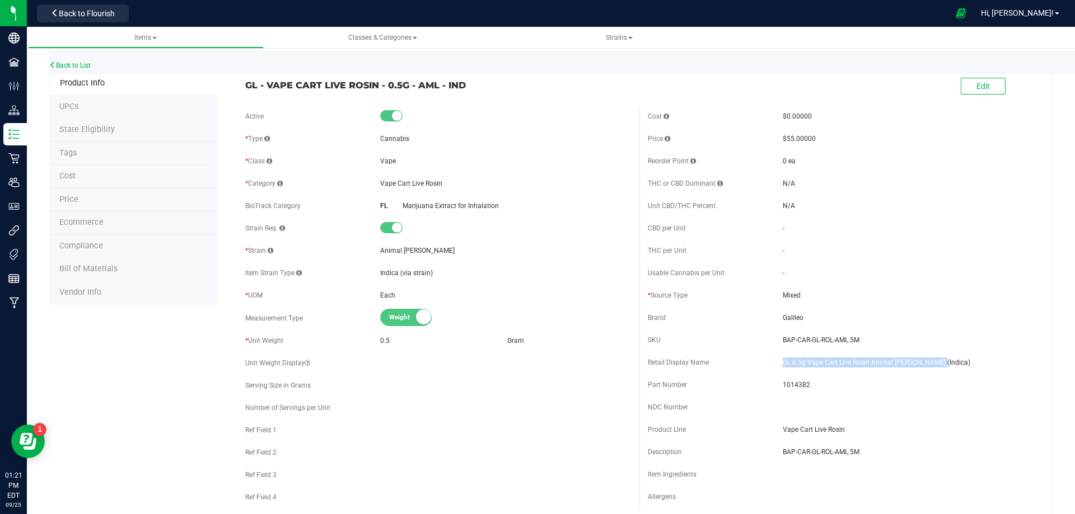
drag, startPoint x: 935, startPoint y: 365, endPoint x: 775, endPoint y: 357, distance: 159.8
click at [775, 357] on div "Retail Display Name GL 0.5g Vape Cart Live Rosin Animal [PERSON_NAME] (Indica)" at bounding box center [841, 362] width 386 height 17
drag, startPoint x: 859, startPoint y: 340, endPoint x: 748, endPoint y: 343, distance: 110.9
click at [769, 336] on div "SKU BAP-CAR-GL-ROL-AML.5M" at bounding box center [841, 340] width 386 height 17
click at [791, 385] on span "1014382" at bounding box center [908, 385] width 251 height 10
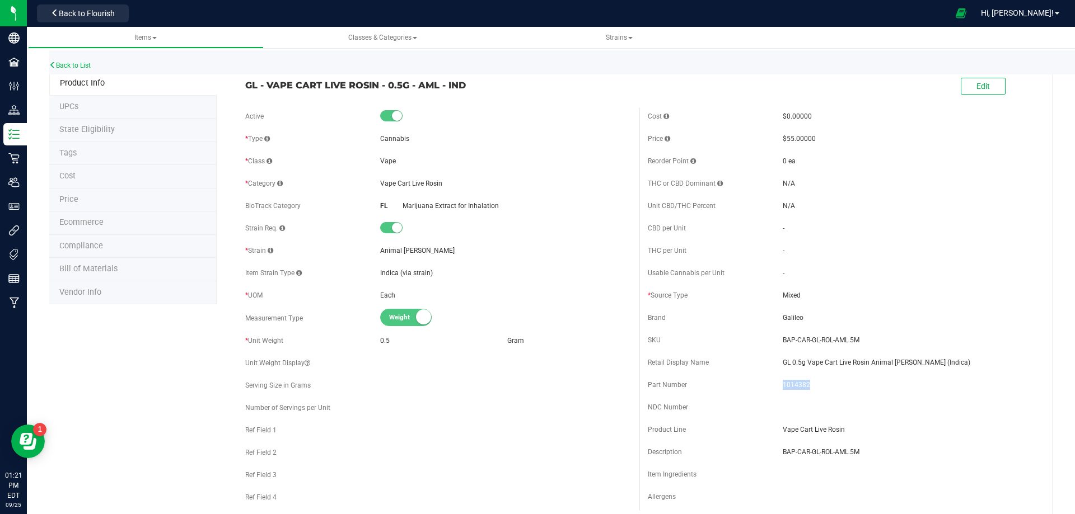
click at [791, 385] on span "1014382" at bounding box center [908, 385] width 251 height 10
drag, startPoint x: 454, startPoint y: 87, endPoint x: 243, endPoint y: 91, distance: 210.5
click at [245, 91] on span "GL - VAPE CART LIVE ROSIN - 0.5G - AML - IND" at bounding box center [438, 84] width 386 height 13
click at [74, 62] on link "Back to List" at bounding box center [69, 66] width 41 height 8
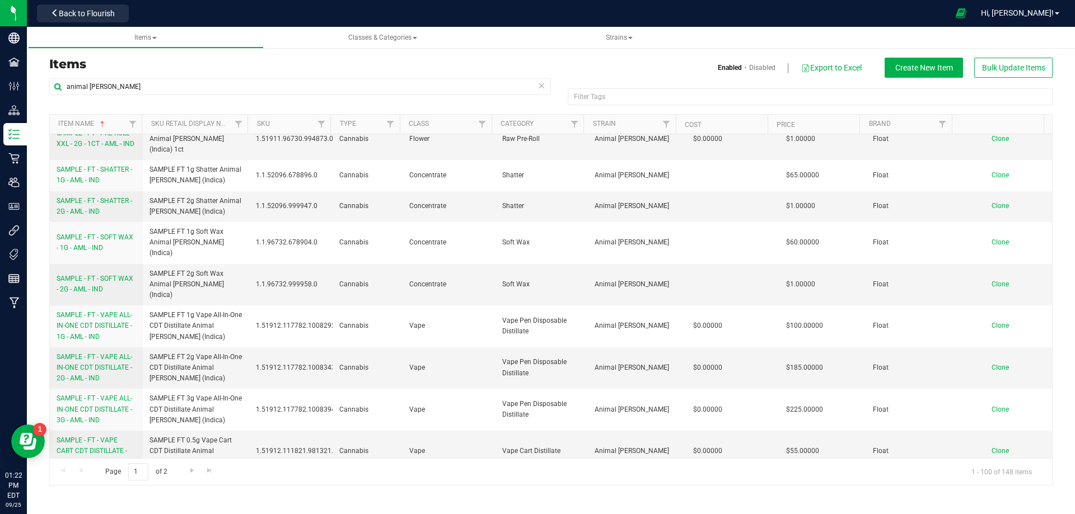
scroll to position [2687, 0]
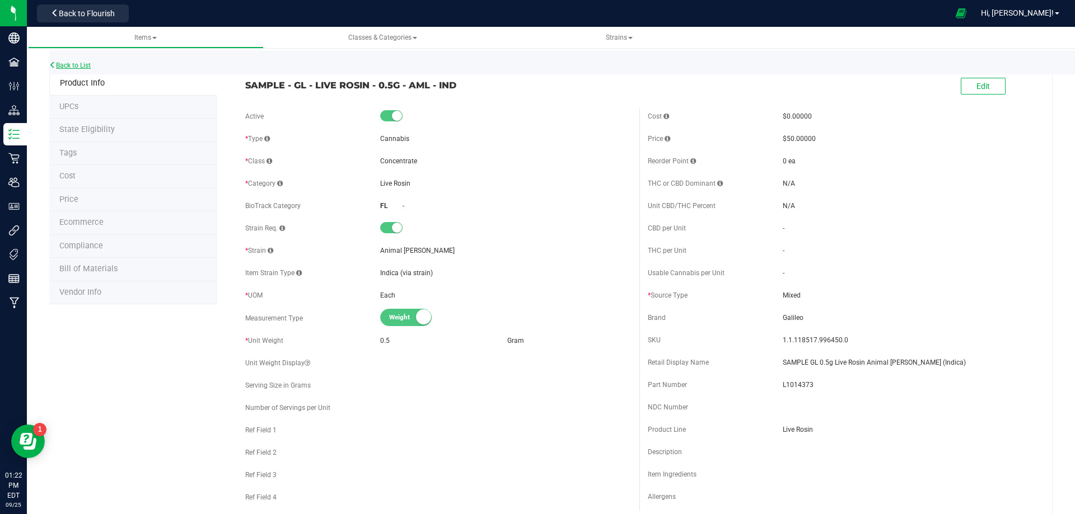
click at [68, 67] on link "Back to List" at bounding box center [69, 66] width 41 height 8
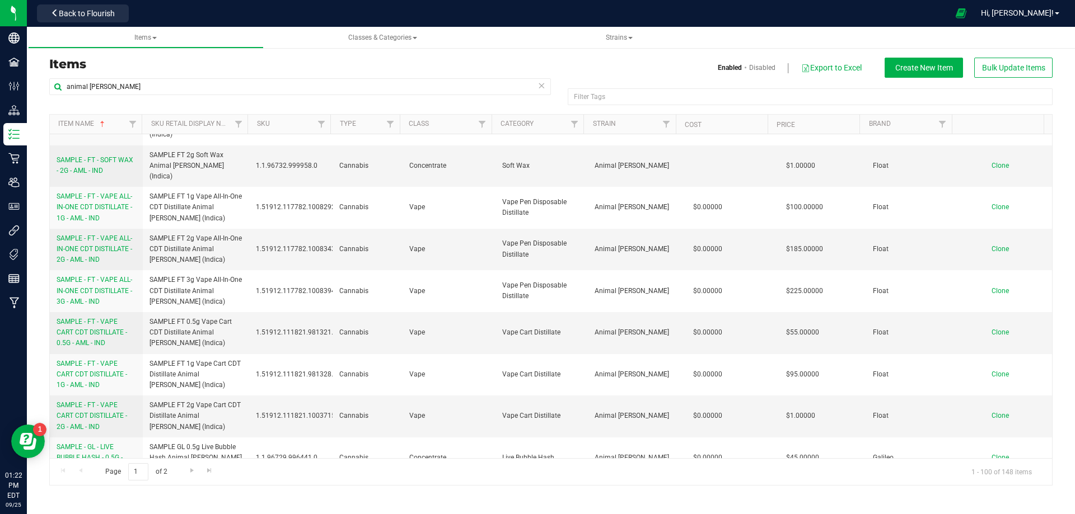
scroll to position [2855, 0]
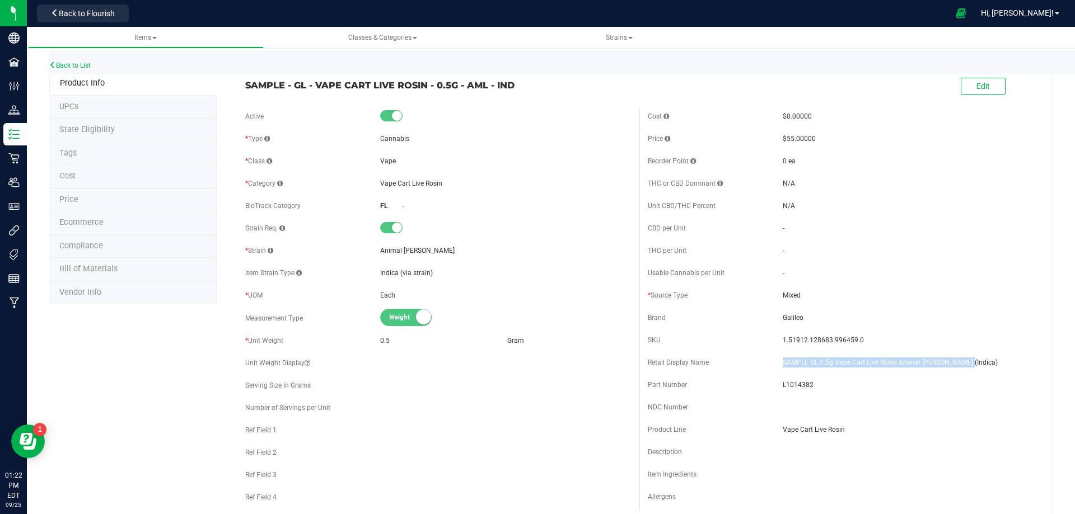
drag, startPoint x: 967, startPoint y: 358, endPoint x: 776, endPoint y: 362, distance: 191.5
click at [776, 362] on div "Retail Display Name SAMPLE GL 0.5g Vape Cart Live Rosin Animal [PERSON_NAME] (I…" at bounding box center [841, 362] width 386 height 17
drag, startPoint x: 516, startPoint y: 90, endPoint x: 237, endPoint y: 86, distance: 279.4
click at [237, 86] on div "SAMPLE - GL - VAPE CART LIVE ROSIN - 0.5G - AML - IND" at bounding box center [438, 82] width 402 height 19
drag, startPoint x: 855, startPoint y: 341, endPoint x: 777, endPoint y: 342, distance: 78.4
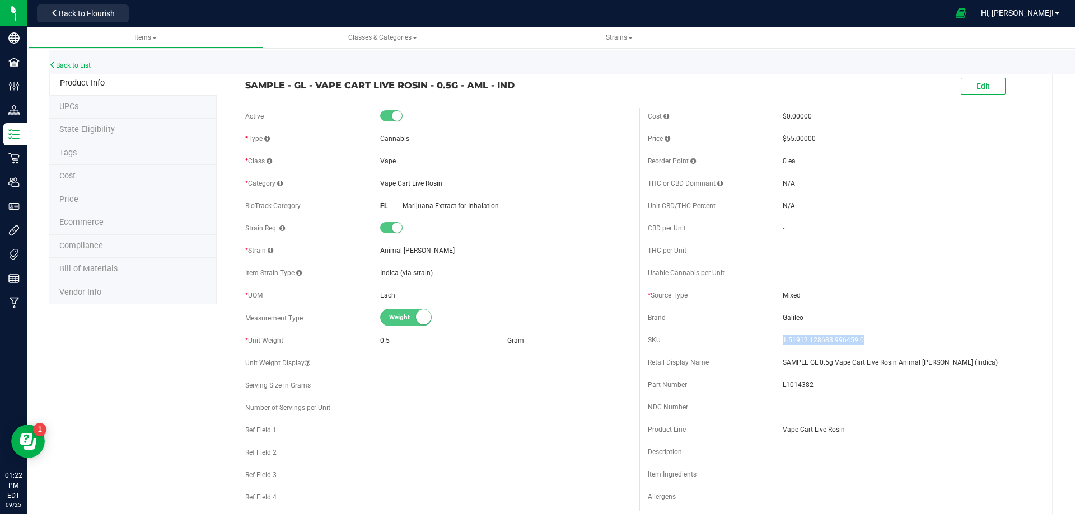
click at [783, 342] on span "1.51912.128683.996459.0" at bounding box center [908, 340] width 251 height 10
click at [800, 384] on span "L1014382" at bounding box center [908, 385] width 251 height 10
drag, startPoint x: 527, startPoint y: 88, endPoint x: 235, endPoint y: 90, distance: 291.6
click at [237, 87] on div "SAMPLE - GL - VAPE CART LIVE ROSIN - 0.5G - AML - IND" at bounding box center [438, 82] width 402 height 19
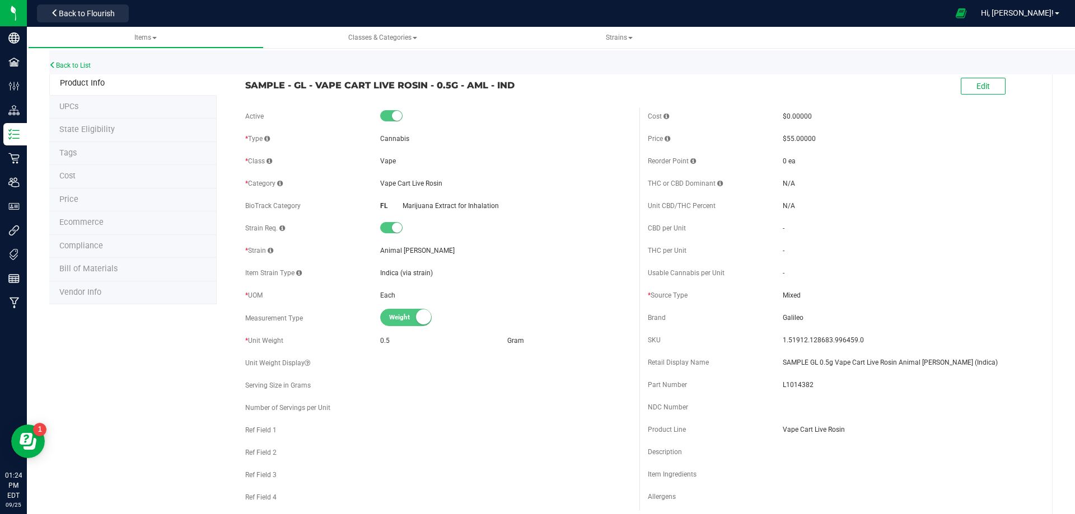
click at [308, 63] on div "Back to List" at bounding box center [586, 62] width 1075 height 24
click at [68, 66] on link "Back to List" at bounding box center [69, 66] width 41 height 8
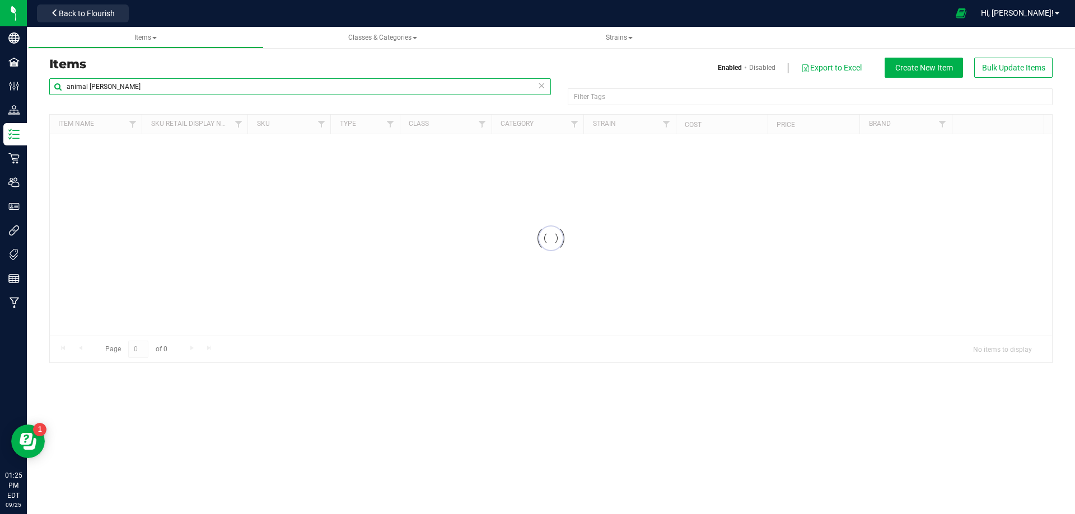
click at [0, 78] on html "Company Facilities Configuration Distribution Inventory Retail Users User Roles…" at bounding box center [537, 257] width 1075 height 514
paste input "1001866"
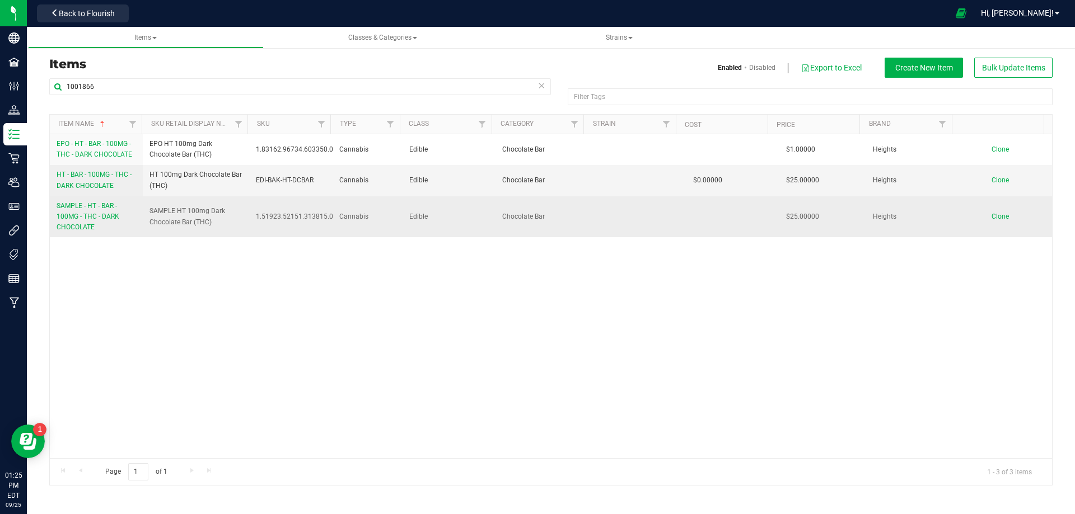
drag, startPoint x: 548, startPoint y: 217, endPoint x: 498, endPoint y: 214, distance: 49.9
click at [502, 214] on span "Chocolate Bar" at bounding box center [541, 217] width 79 height 11
click at [418, 216] on span "Edible" at bounding box center [448, 217] width 79 height 11
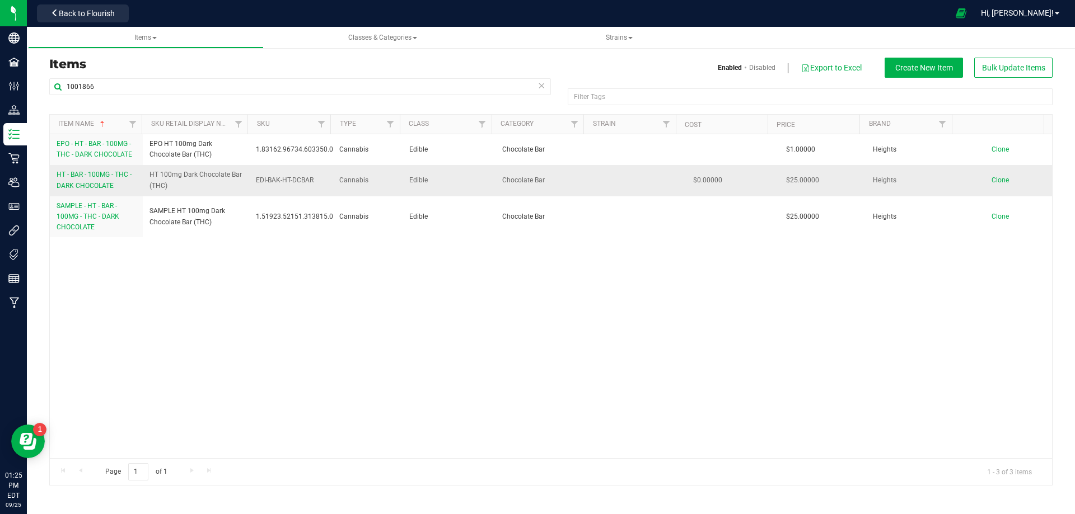
click at [419, 179] on span "Edible" at bounding box center [448, 180] width 79 height 11
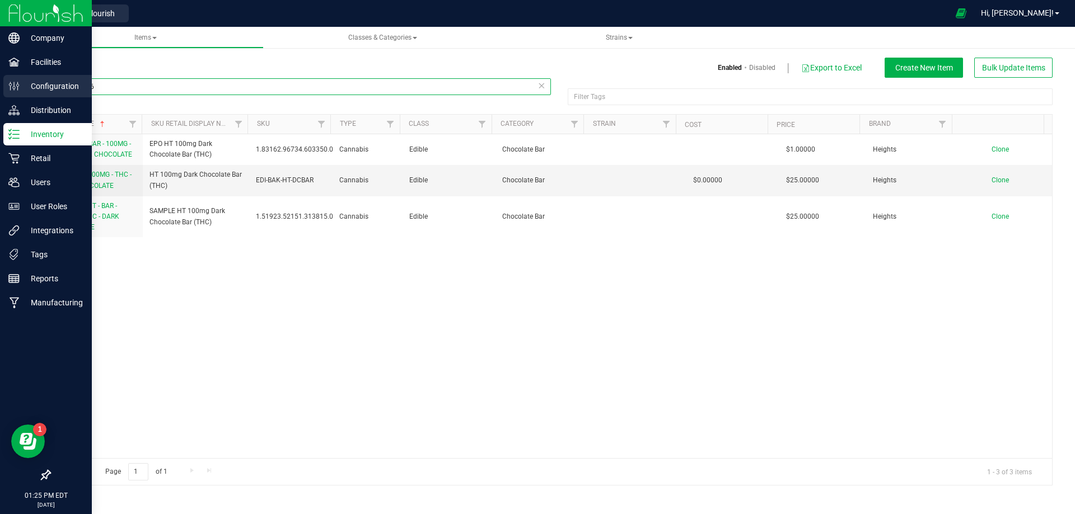
drag, startPoint x: 107, startPoint y: 91, endPoint x: 26, endPoint y: 91, distance: 81.2
click at [26, 91] on div "Company Facilities Configuration Distribution Inventory Retail Users User Roles…" at bounding box center [537, 257] width 1075 height 514
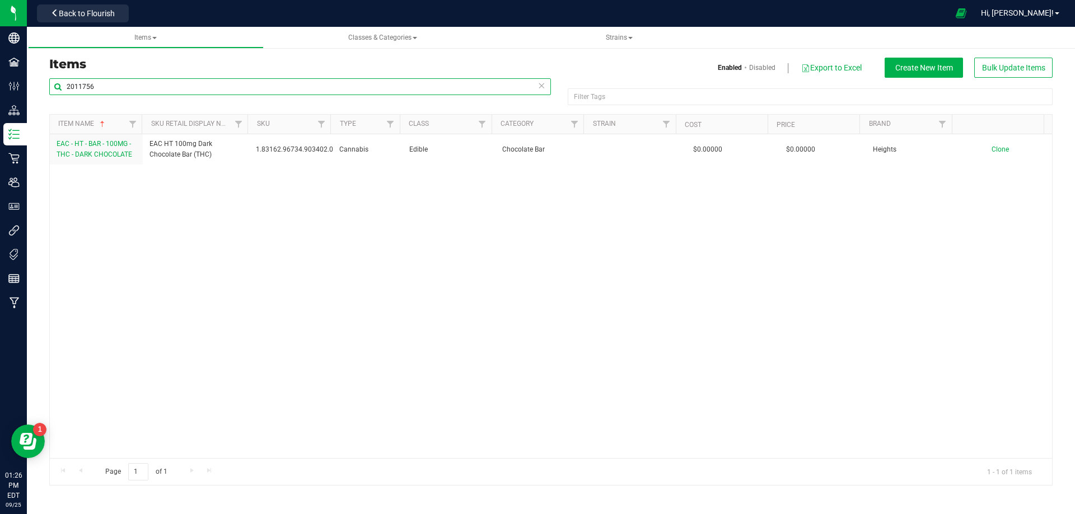
drag, startPoint x: 180, startPoint y: 87, endPoint x: -32, endPoint y: 98, distance: 211.9
click at [0, 98] on html "Company Facilities Configuration Distribution Inventory Retail Users User Roles…" at bounding box center [537, 257] width 1075 height 514
paste input "L1018233"
click at [72, 90] on input "L1018233" at bounding box center [300, 86] width 502 height 17
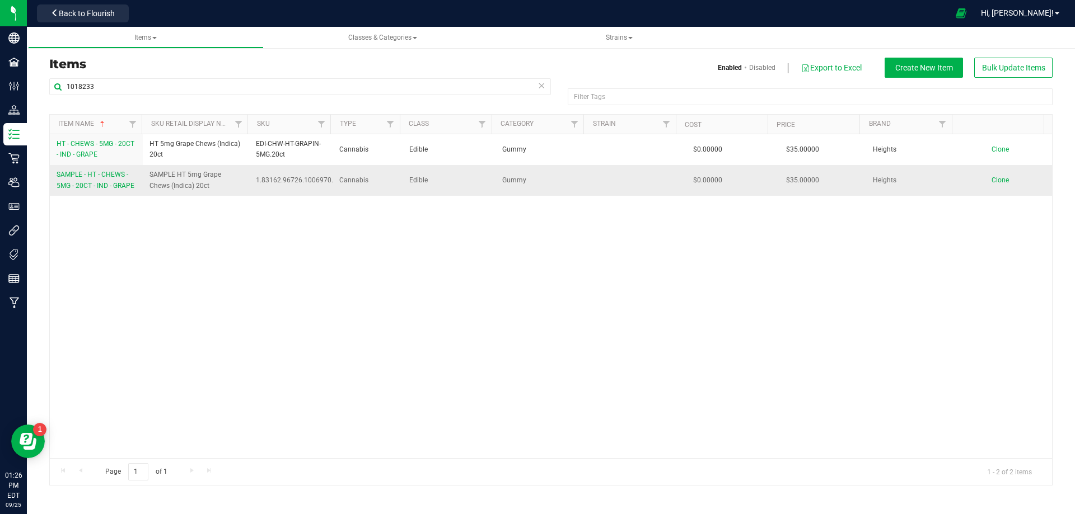
click at [510, 177] on span "Gummy" at bounding box center [541, 180] width 79 height 11
drag, startPoint x: 542, startPoint y: 194, endPoint x: 536, endPoint y: 191, distance: 6.6
click at [542, 194] on td "Gummy" at bounding box center [541, 180] width 93 height 30
click at [511, 179] on span "Gummy" at bounding box center [541, 180] width 79 height 11
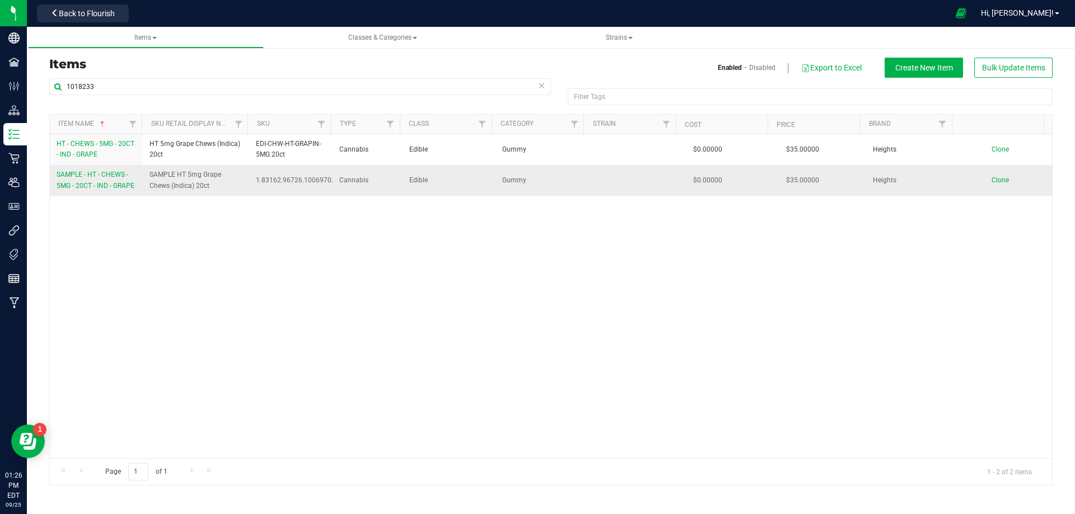
click at [511, 179] on span "Gummy" at bounding box center [541, 180] width 79 height 11
click at [418, 178] on span "Edible" at bounding box center [448, 180] width 79 height 11
drag, startPoint x: 115, startPoint y: 88, endPoint x: -6, endPoint y: 98, distance: 120.8
click at [0, 98] on html "Company Facilities Configuration Distribution Inventory Retail Users User Roles…" at bounding box center [537, 257] width 1075 height 514
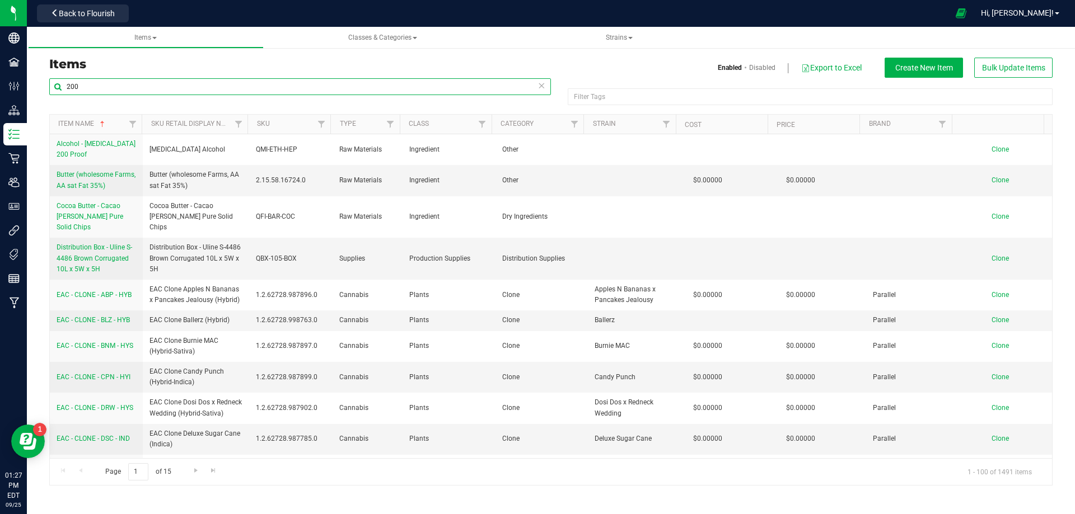
click at [106, 88] on input "200" at bounding box center [300, 86] width 502 height 17
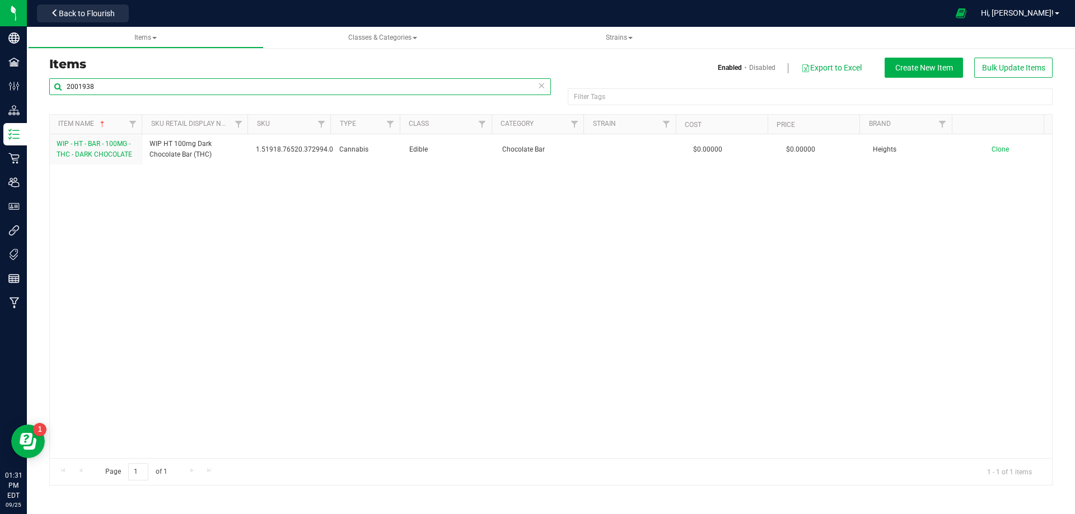
drag, startPoint x: 154, startPoint y: 84, endPoint x: -10, endPoint y: 85, distance: 163.5
click at [0, 85] on html "Company Facilities Configuration Distribution Inventory Retail Users User Roles…" at bounding box center [537, 257] width 1075 height 514
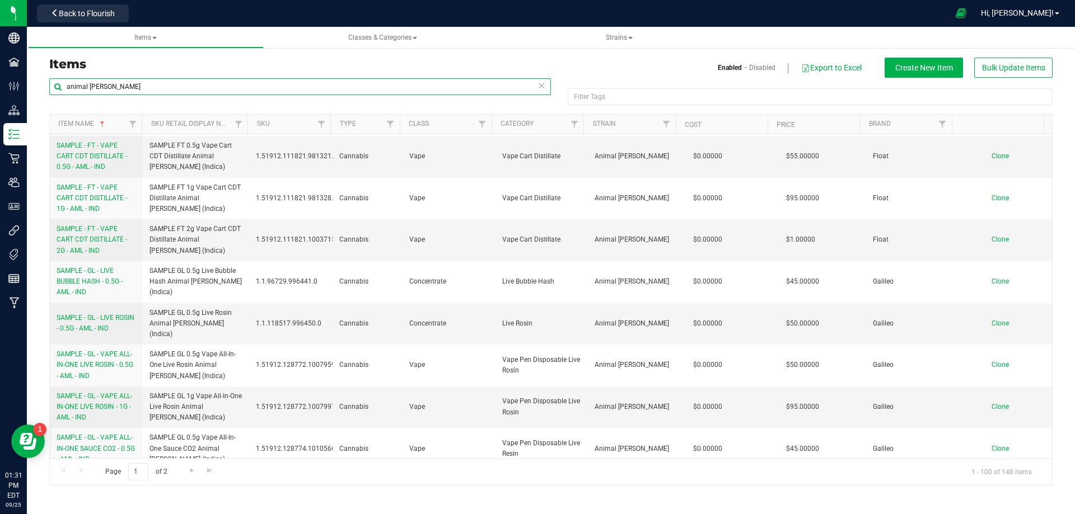
scroll to position [2855, 0]
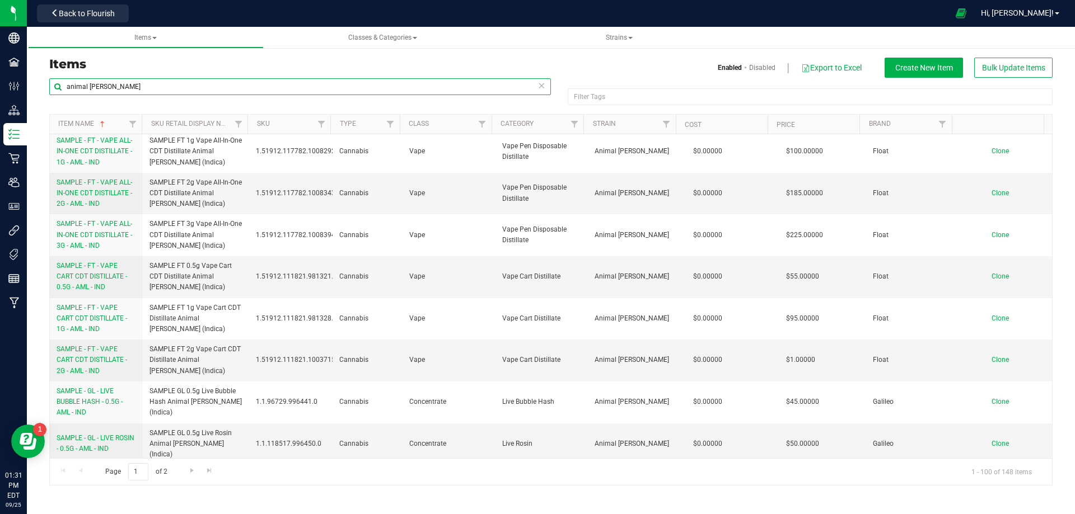
type input "animal [PERSON_NAME]"
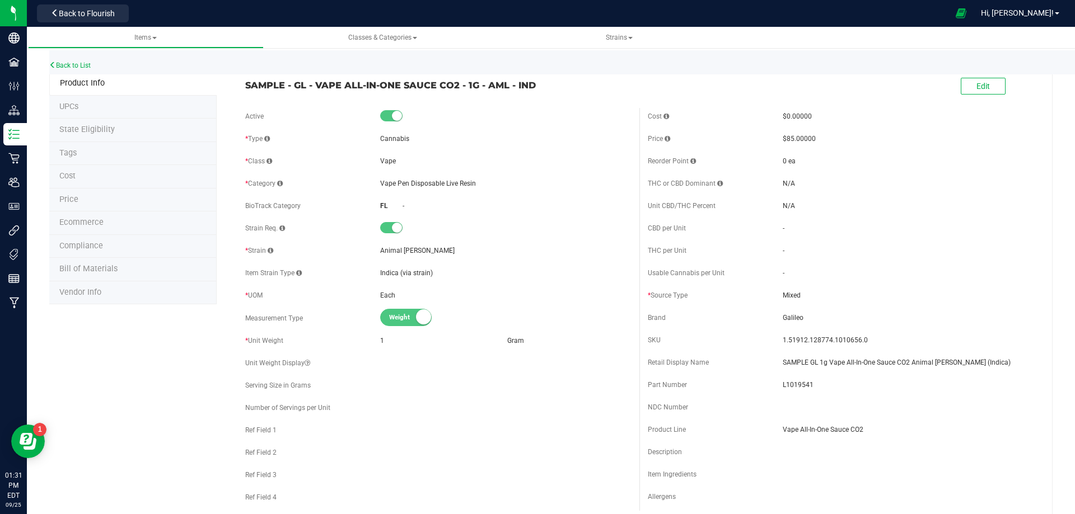
click at [109, 277] on li "Bill of Materials" at bounding box center [132, 270] width 167 height 24
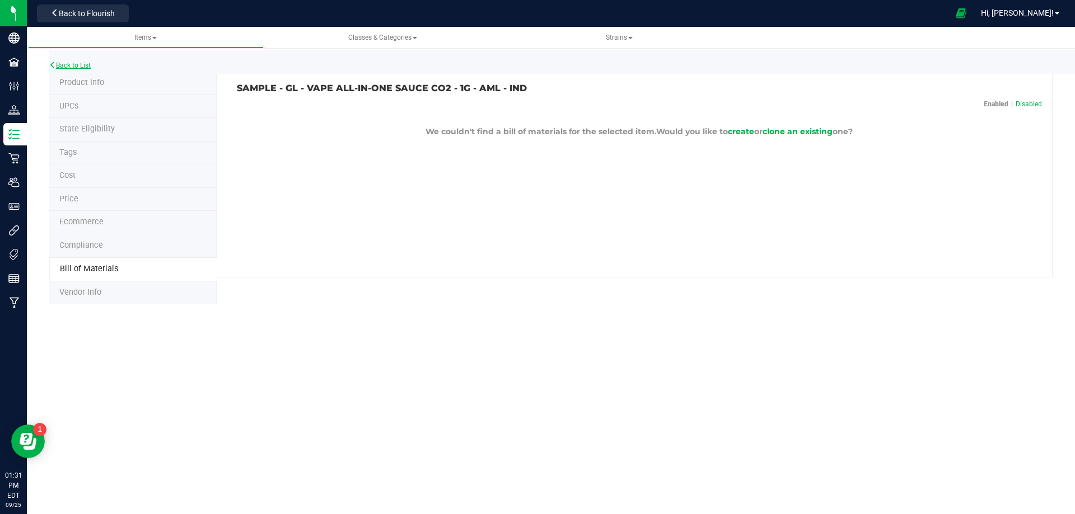
click at [86, 64] on link "Back to List" at bounding box center [69, 66] width 41 height 8
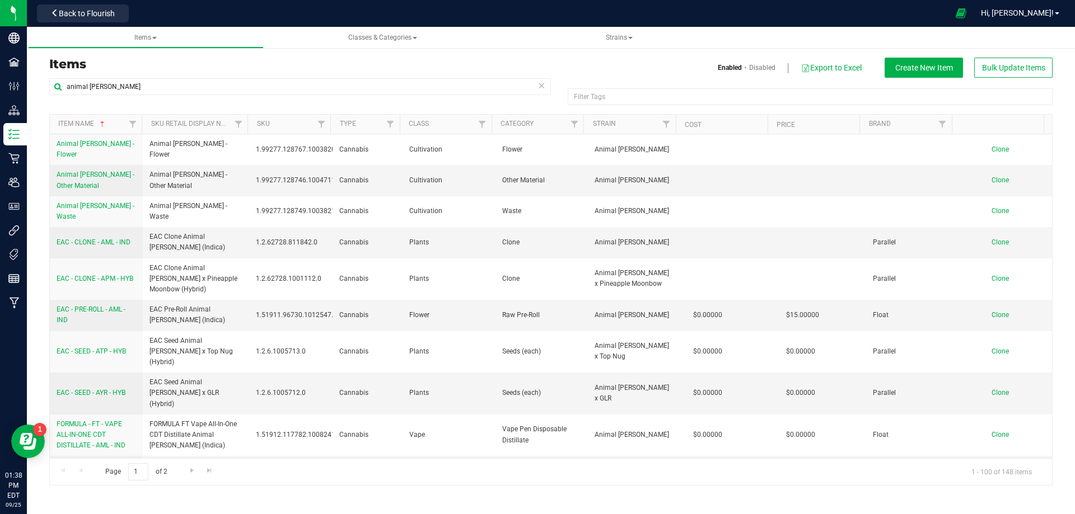
click at [274, 500] on div "Items Classes & Categories Strains Items Enabled Disabled Export to Excel Creat…" at bounding box center [551, 271] width 1048 height 488
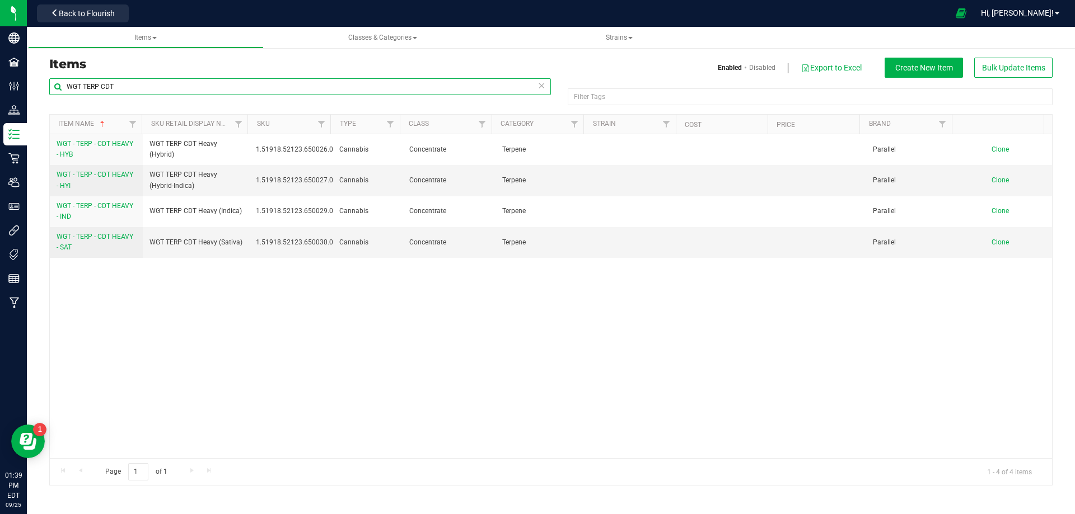
drag, startPoint x: 170, startPoint y: 89, endPoint x: 35, endPoint y: 101, distance: 134.9
click at [35, 101] on div "Items Enabled Disabled Export to Excel Create New Item Bulk Update Items WGT TE…" at bounding box center [551, 264] width 1048 height 465
type input "A"
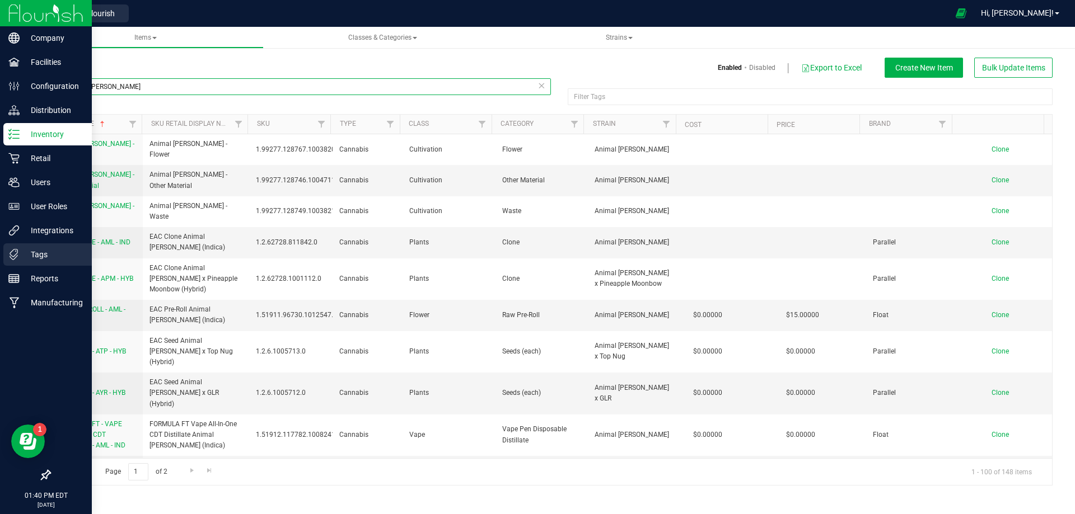
type input "animal [PERSON_NAME]"
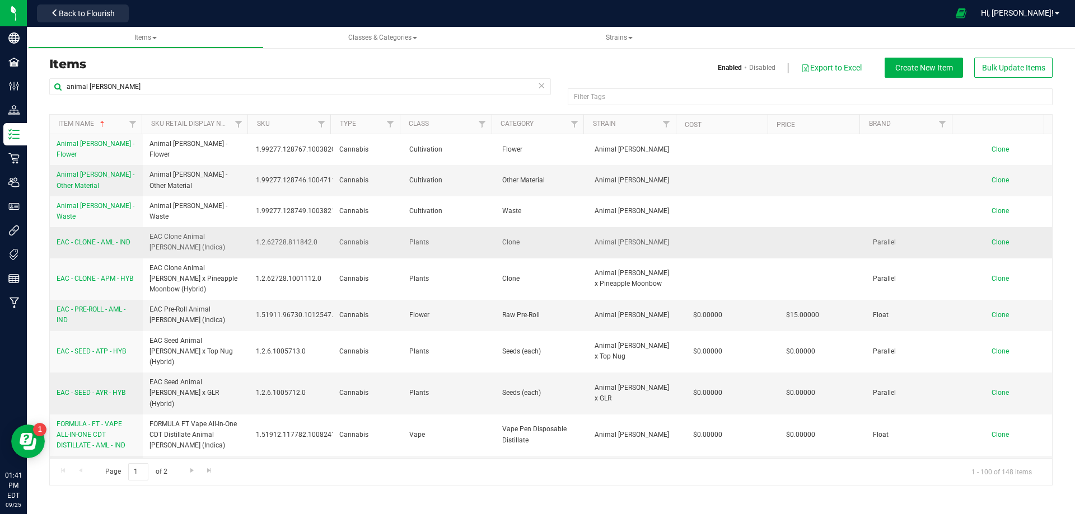
click at [103, 238] on span "EAC - CLONE - AML - IND" at bounding box center [94, 242] width 74 height 8
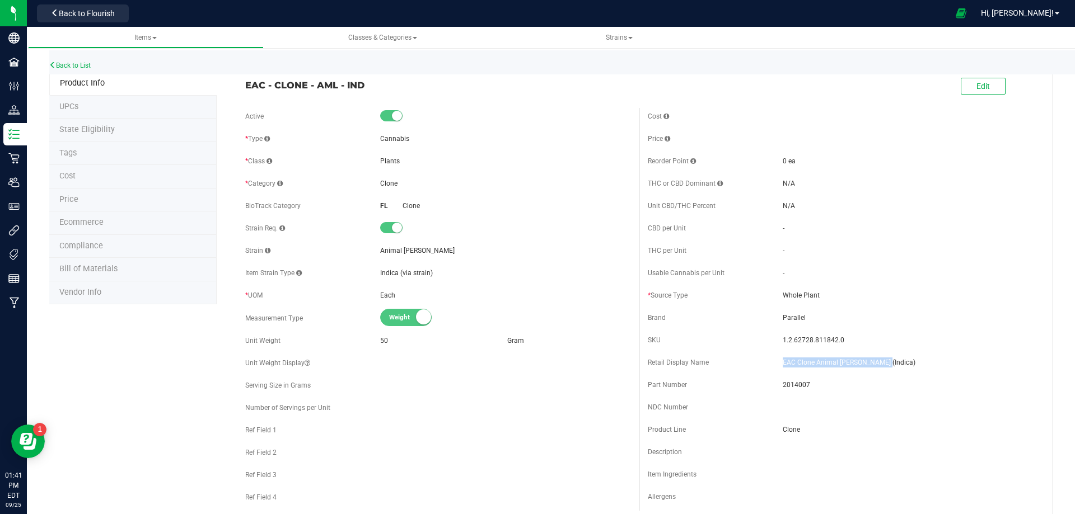
drag, startPoint x: 877, startPoint y: 364, endPoint x: 778, endPoint y: 362, distance: 99.1
click at [783, 362] on span "EAC Clone Animal [PERSON_NAME] (Indica)" at bounding box center [908, 363] width 251 height 10
copy span "EAC Clone Animal [PERSON_NAME] (Indica)"
drag, startPoint x: 370, startPoint y: 88, endPoint x: 243, endPoint y: 88, distance: 126.5
click at [245, 88] on span "EAC - CLONE - AML - IND" at bounding box center [438, 84] width 386 height 13
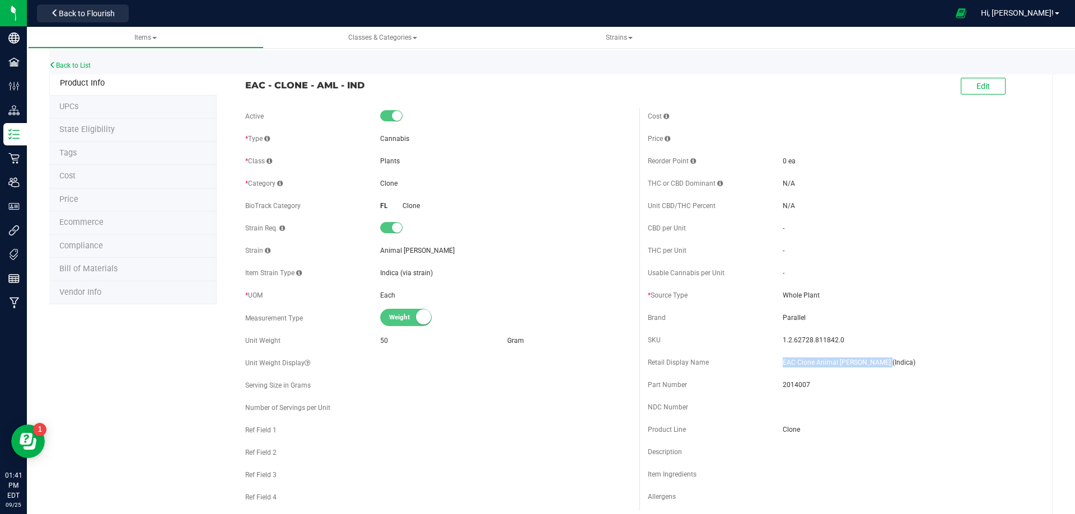
copy span "EAC - CLONE - AML - IND"
drag, startPoint x: 845, startPoint y: 340, endPoint x: 777, endPoint y: 340, distance: 67.7
click at [783, 340] on span "1.2.62728.811842.0" at bounding box center [908, 340] width 251 height 10
copy span "1.2.62728.811842.0"
click at [797, 381] on span "2014007" at bounding box center [908, 385] width 251 height 10
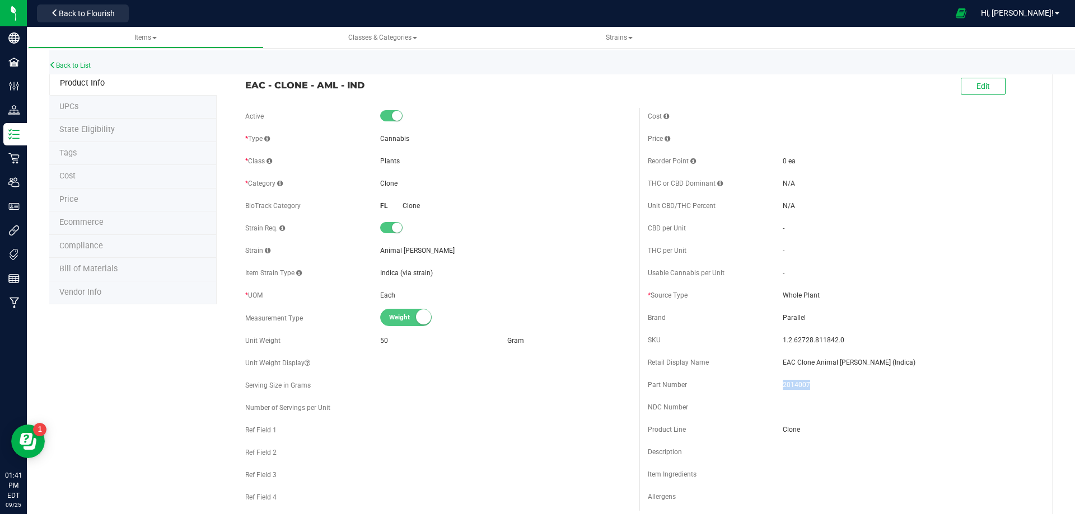
click at [797, 381] on span "2014007" at bounding box center [908, 385] width 251 height 10
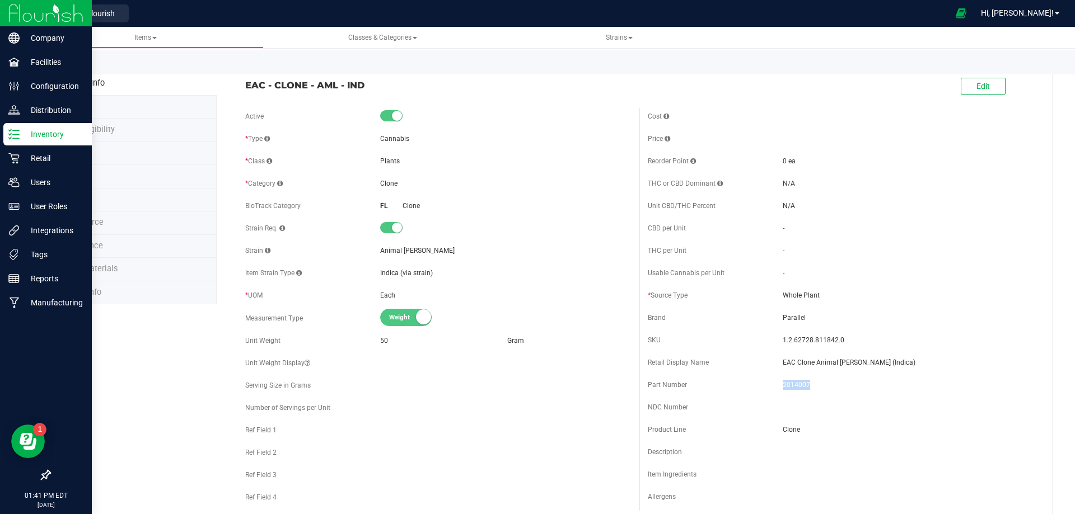
copy span "2014007"
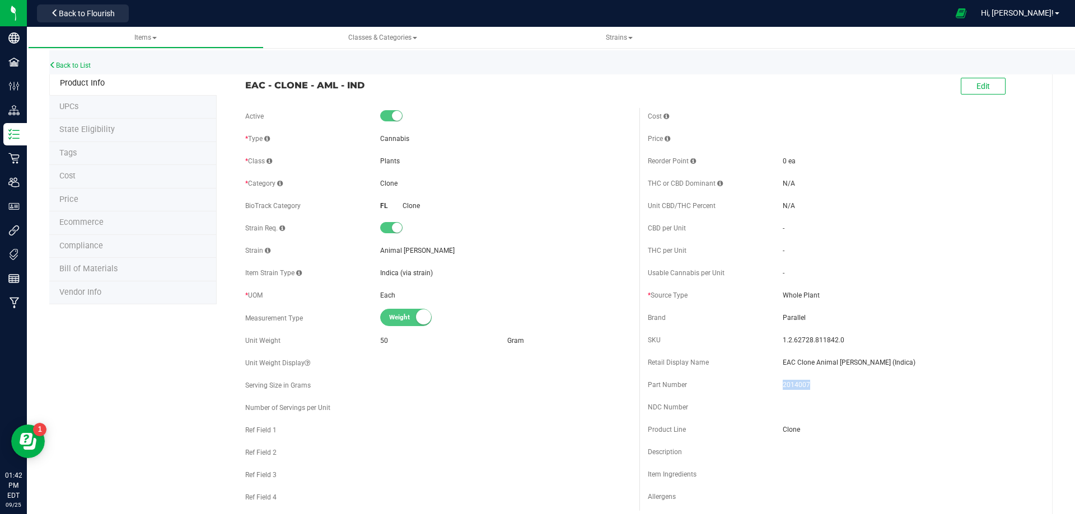
drag, startPoint x: 370, startPoint y: 80, endPoint x: 245, endPoint y: 90, distance: 125.8
click at [245, 90] on span "EAC - CLONE - AML - IND" at bounding box center [438, 84] width 386 height 13
copy span "EAC - CLONE - AML - IND"
click at [86, 60] on div "Back to List" at bounding box center [586, 62] width 1075 height 24
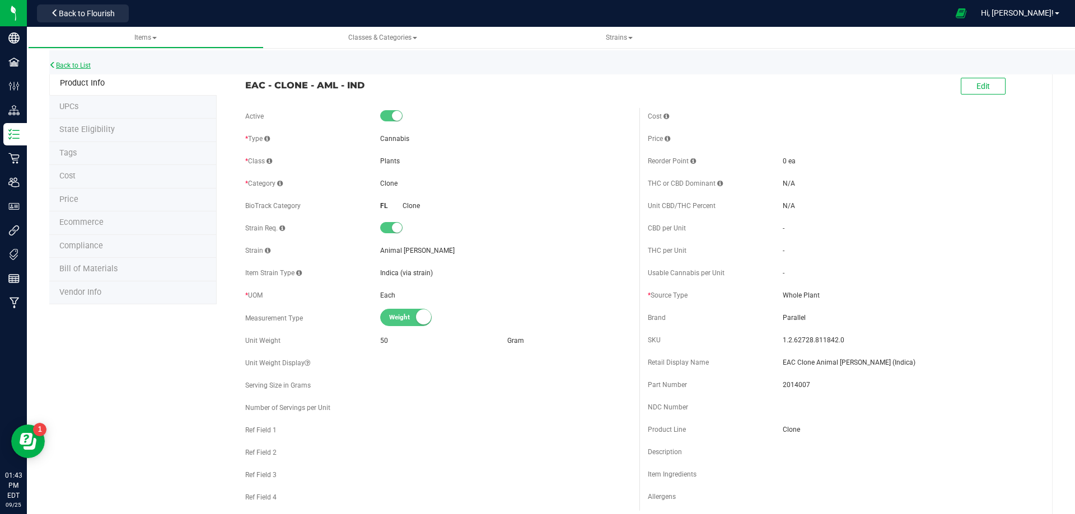
click at [84, 66] on link "Back to List" at bounding box center [69, 66] width 41 height 8
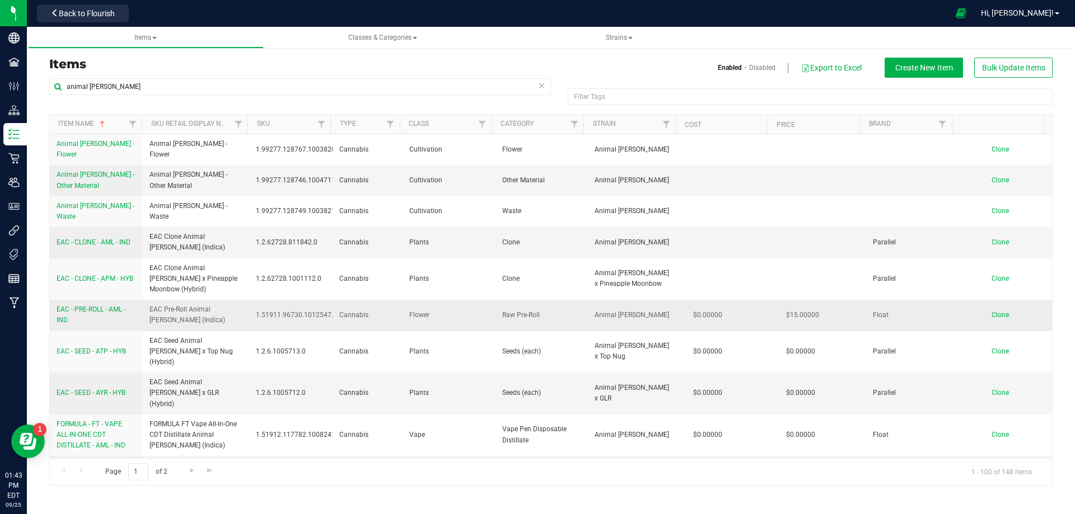
click at [90, 305] on link "EAC - PRE-ROLL - AML - IND" at bounding box center [96, 315] width 79 height 21
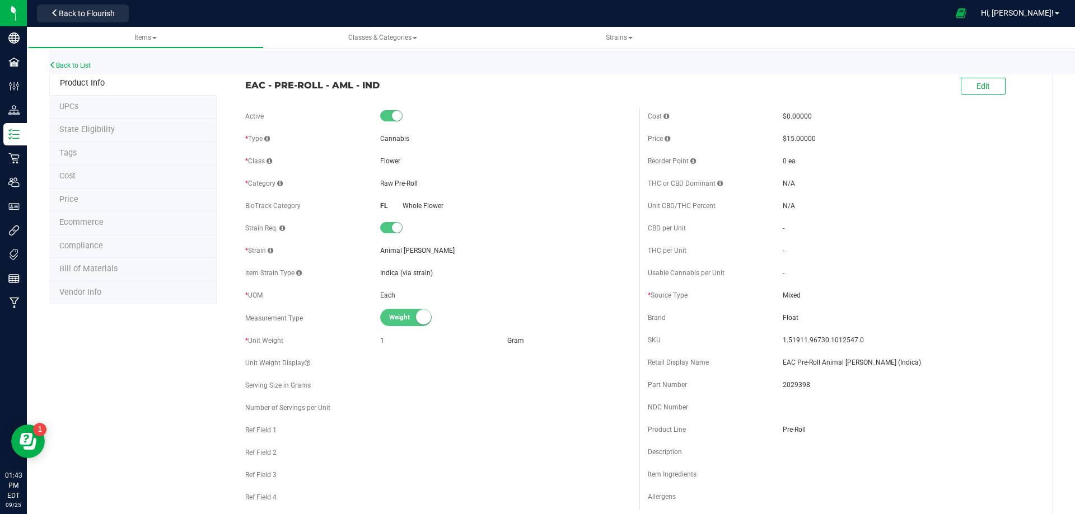
click at [99, 274] on li "Bill of Materials" at bounding box center [132, 270] width 167 height 24
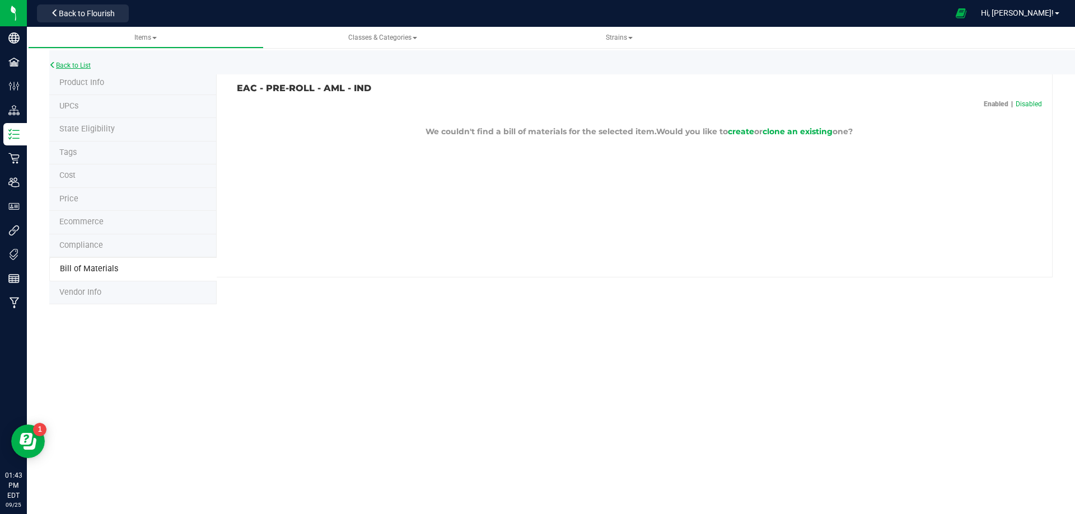
click at [67, 63] on link "Back to List" at bounding box center [69, 66] width 41 height 8
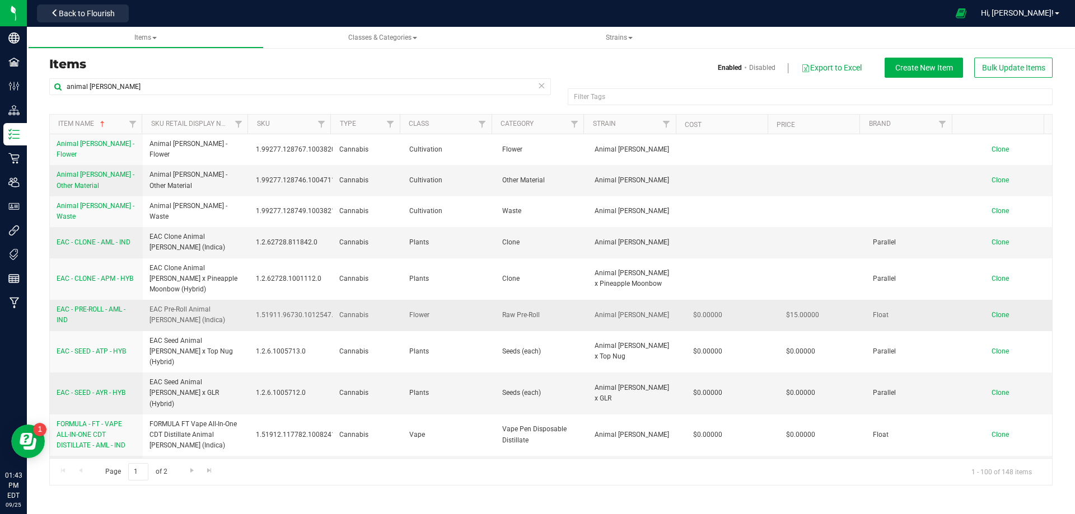
click at [100, 306] on span "EAC - PRE-ROLL - AML - IND" at bounding box center [91, 315] width 69 height 18
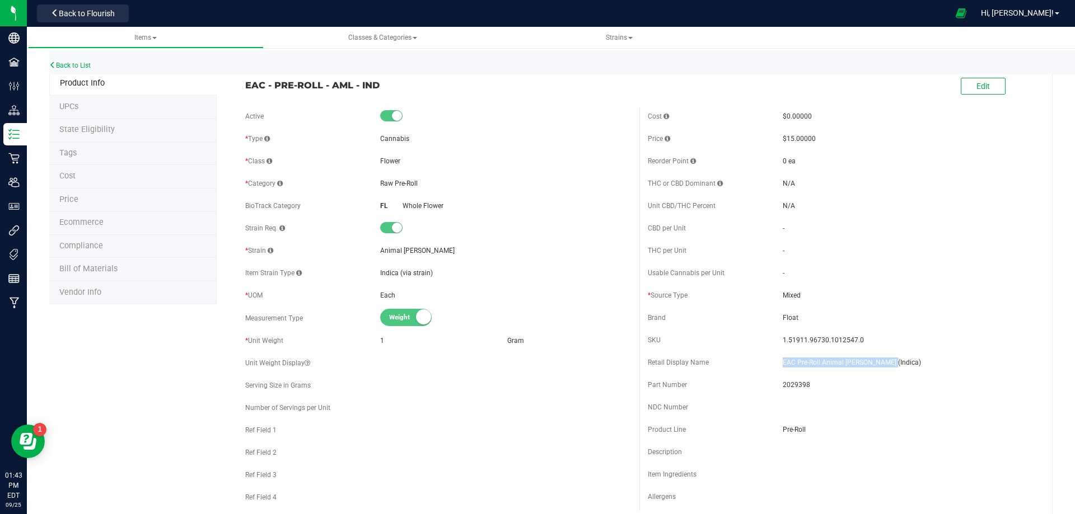
drag, startPoint x: 879, startPoint y: 363, endPoint x: 778, endPoint y: 365, distance: 101.3
click at [783, 365] on span "EAC Pre-Roll Animal [PERSON_NAME] (Indica)" at bounding box center [908, 363] width 251 height 10
copy span "EAC Pre-Roll Animal [PERSON_NAME] (Indica)"
click at [63, 64] on link "Back to List" at bounding box center [69, 66] width 41 height 8
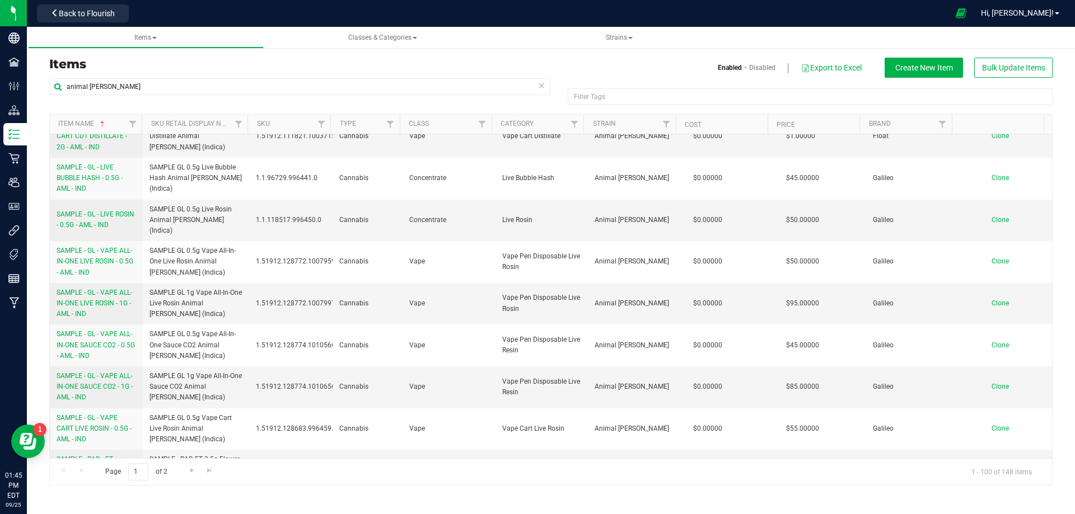
scroll to position [3121, 0]
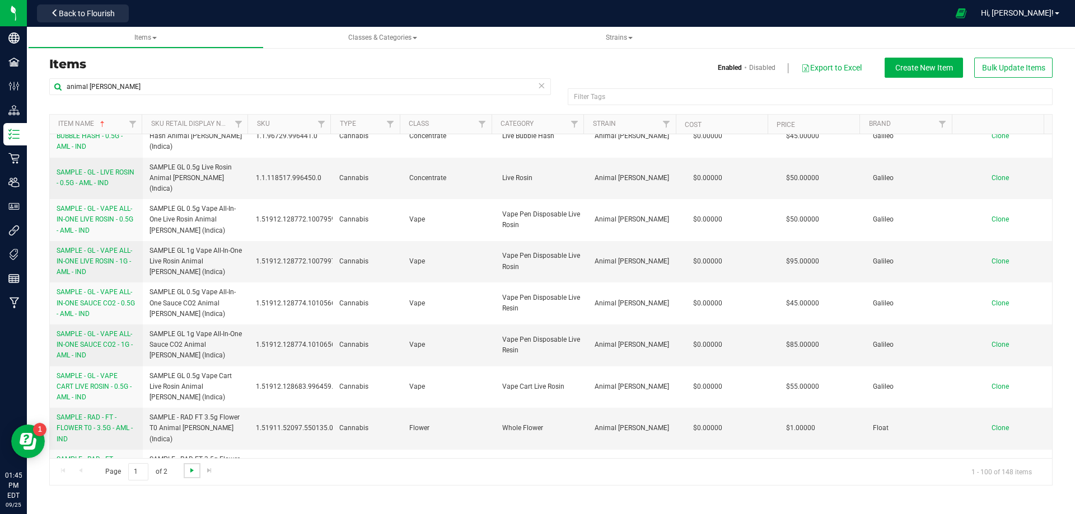
click at [190, 470] on span "Go to the next page" at bounding box center [192, 470] width 9 height 9
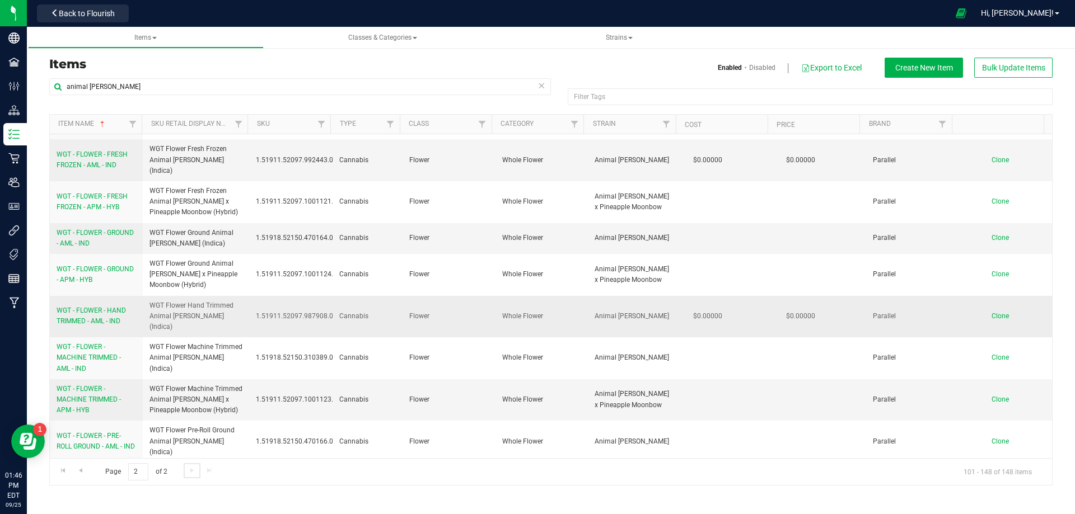
scroll to position [0, 0]
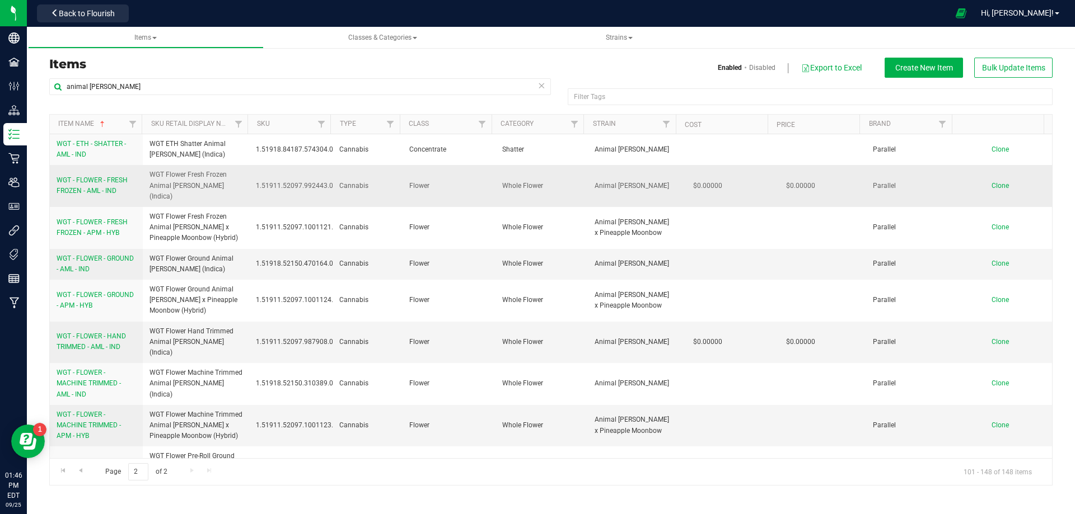
click at [108, 184] on span "WGT - FLOWER - FRESH FROZEN - AML - IND" at bounding box center [92, 185] width 71 height 18
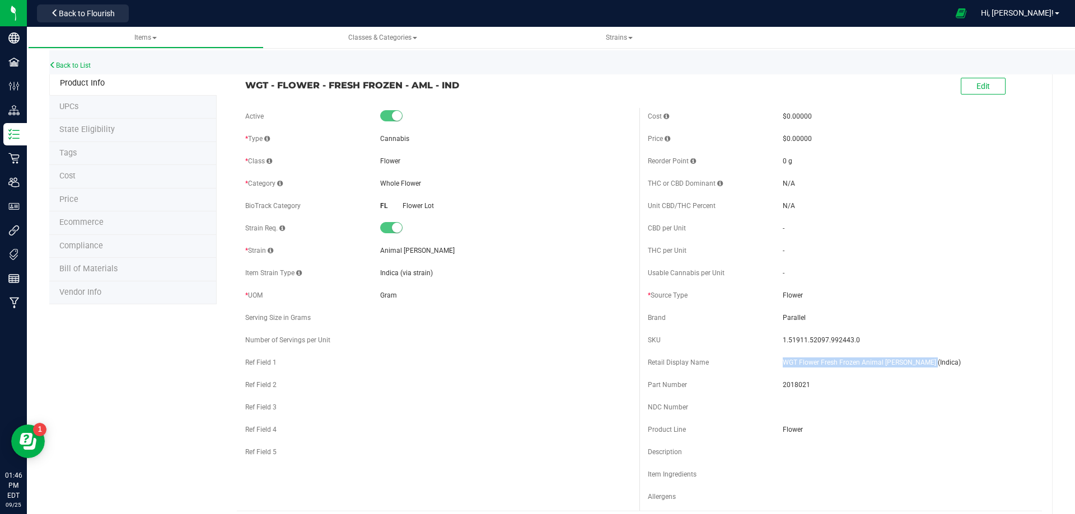
drag, startPoint x: 928, startPoint y: 363, endPoint x: 778, endPoint y: 362, distance: 149.5
click at [783, 362] on span "WGT Flower Fresh Frozen Animal Larry (Indica)" at bounding box center [908, 363] width 251 height 10
copy span "WGT Flower Fresh Frozen Animal Larry (Indica)"
drag, startPoint x: 830, startPoint y: 336, endPoint x: 776, endPoint y: 335, distance: 53.2
click at [776, 335] on div "SKU 1.51911.52097.992443.0" at bounding box center [841, 340] width 386 height 17
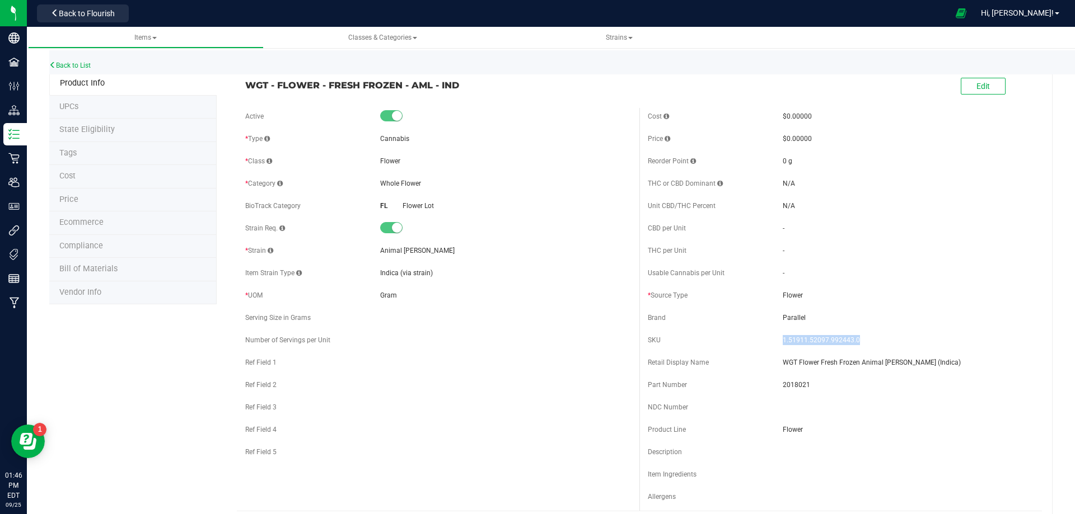
copy span "1.51911.52097.992443.0"
click at [785, 392] on div "Part Number 2018021" at bounding box center [841, 385] width 386 height 17
click at [785, 387] on span "2018021" at bounding box center [908, 385] width 251 height 10
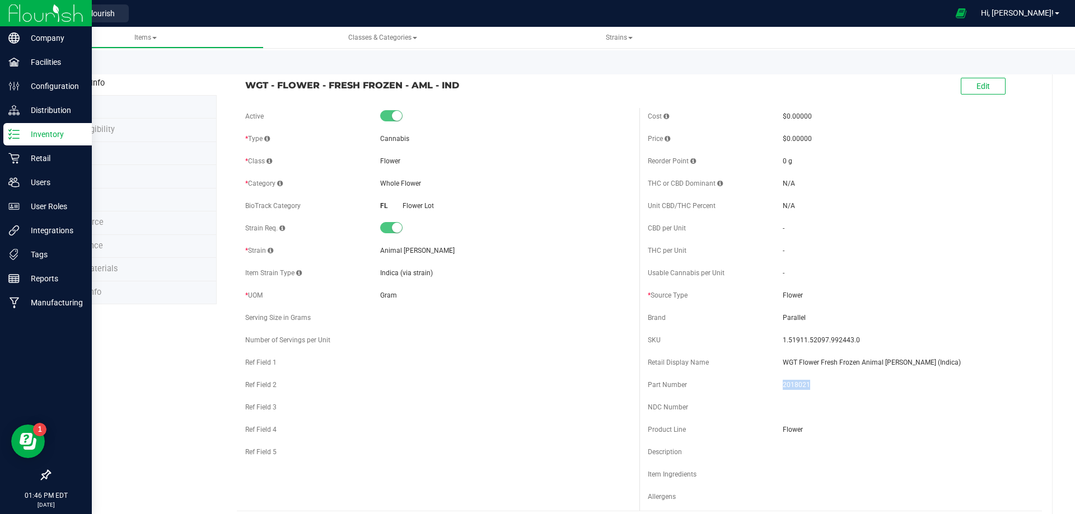
copy span "2018021"
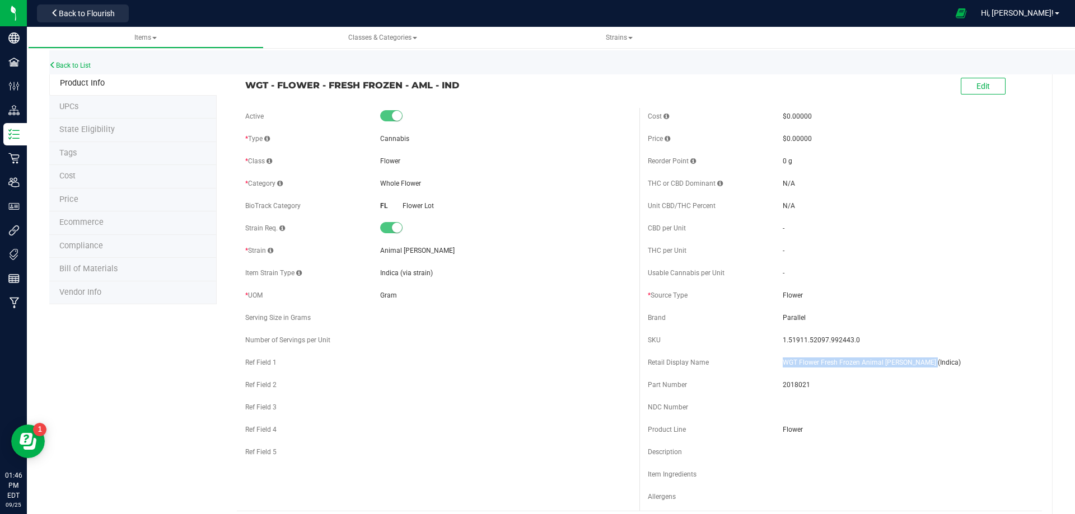
drag, startPoint x: 903, startPoint y: 365, endPoint x: 776, endPoint y: 367, distance: 127.1
click at [776, 367] on div "Retail Display Name WGT Flower Fresh Frozen Animal Larry (Indica)" at bounding box center [841, 362] width 386 height 17
copy span "WGT Flower Fresh Frozen Animal Larry (Indica)"
drag, startPoint x: 858, startPoint y: 339, endPoint x: 770, endPoint y: 345, distance: 88.7
click at [771, 344] on div "SKU 1.51911.52097.992443.0" at bounding box center [841, 340] width 386 height 17
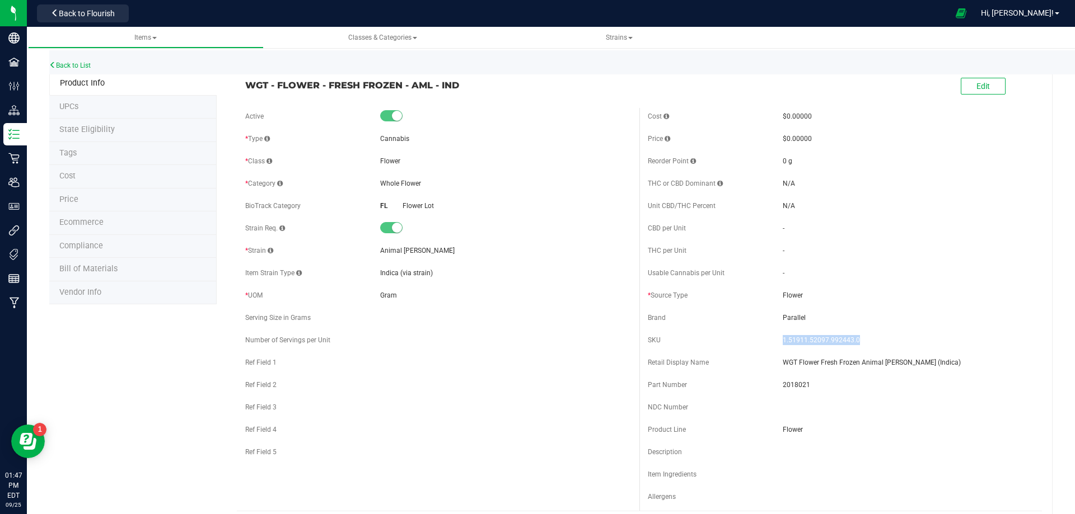
drag, startPoint x: 502, startPoint y: 94, endPoint x: 160, endPoint y: 119, distance: 342.3
click at [242, 82] on div "WGT - FLOWER - FRESH FROZEN - AML - IND Edit" at bounding box center [639, 87] width 805 height 28
click at [59, 65] on link "Back to List" at bounding box center [69, 66] width 41 height 8
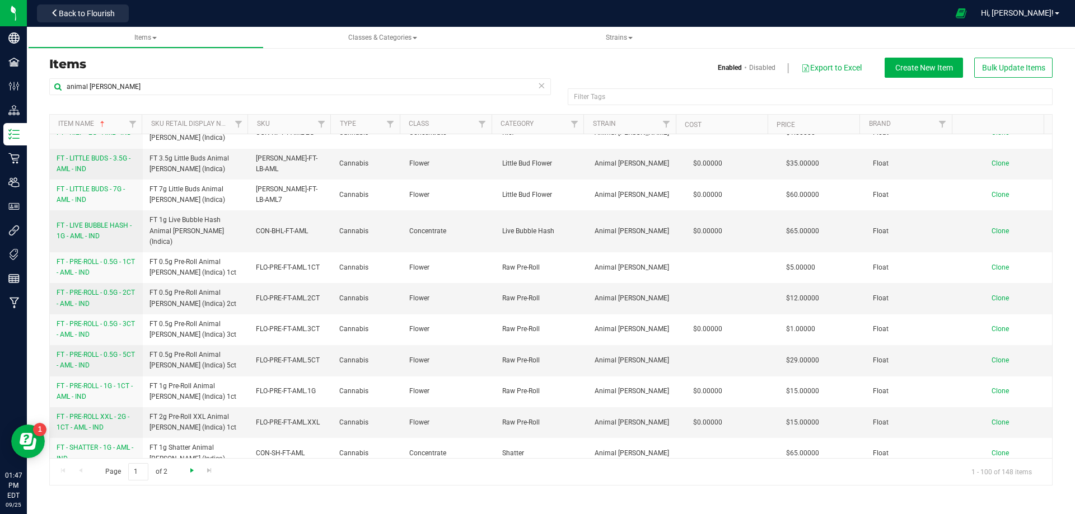
scroll to position [616, 0]
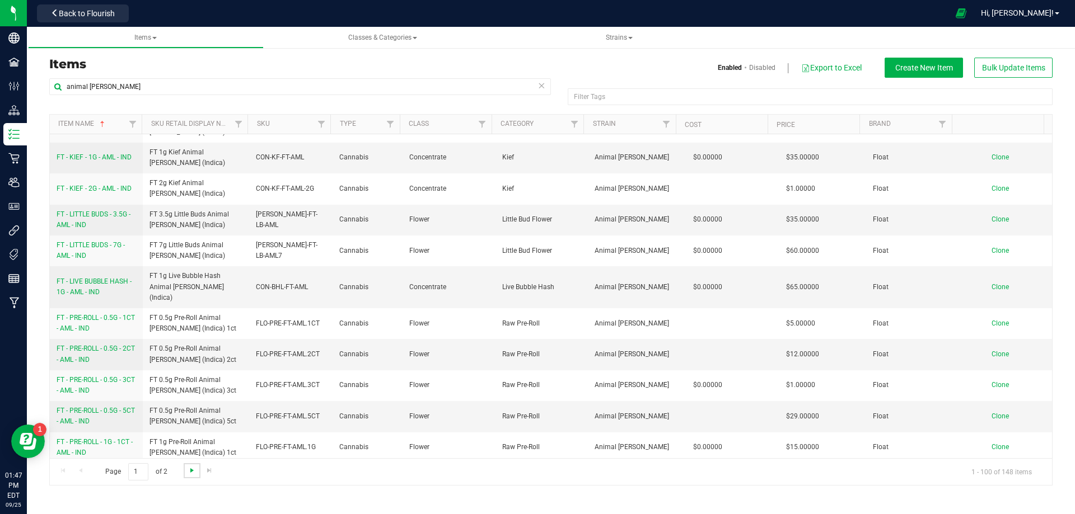
click at [189, 475] on span "Go to the next page" at bounding box center [192, 470] width 9 height 9
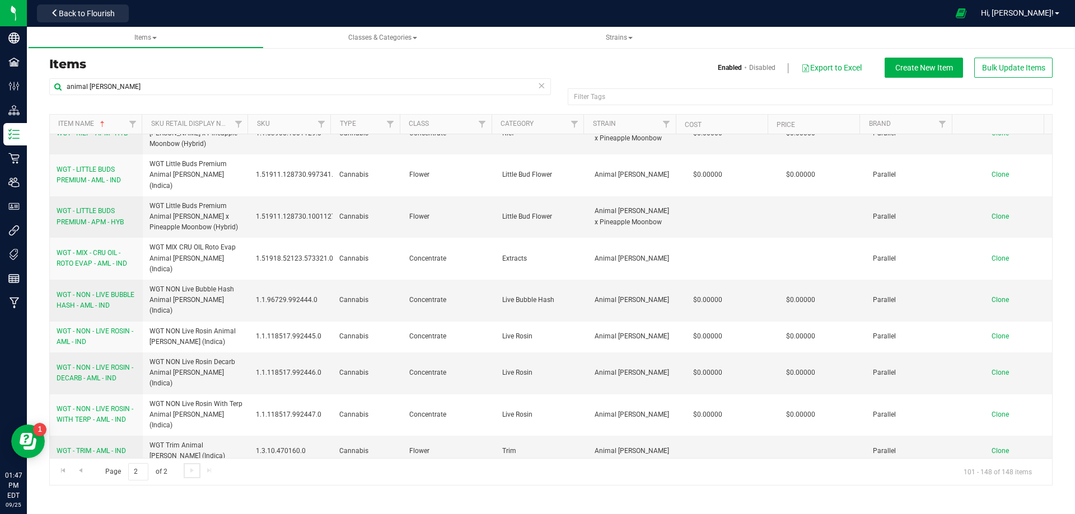
scroll to position [0, 0]
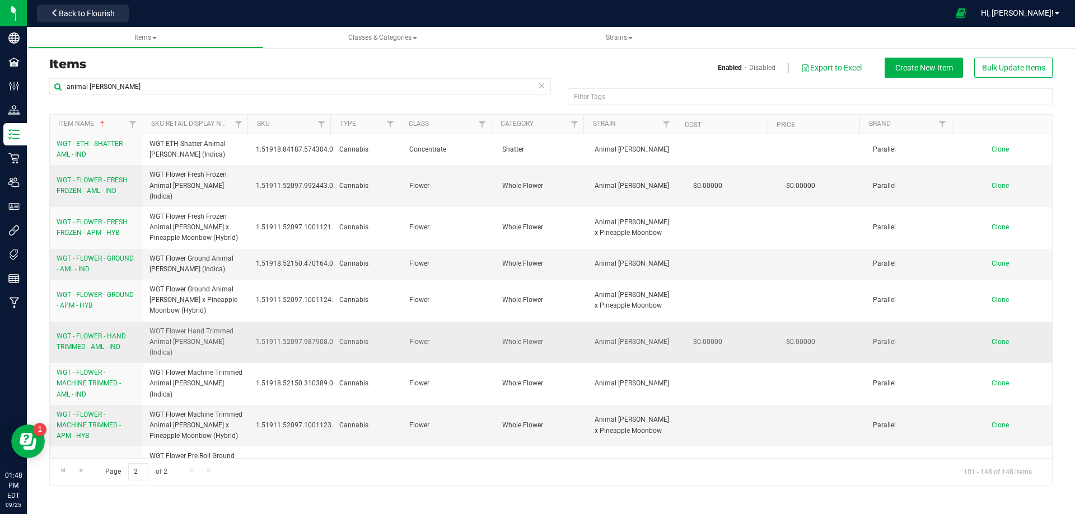
click at [102, 333] on span "WGT - FLOWER - HAND TRIMMED - AML - IND" at bounding box center [91, 342] width 69 height 18
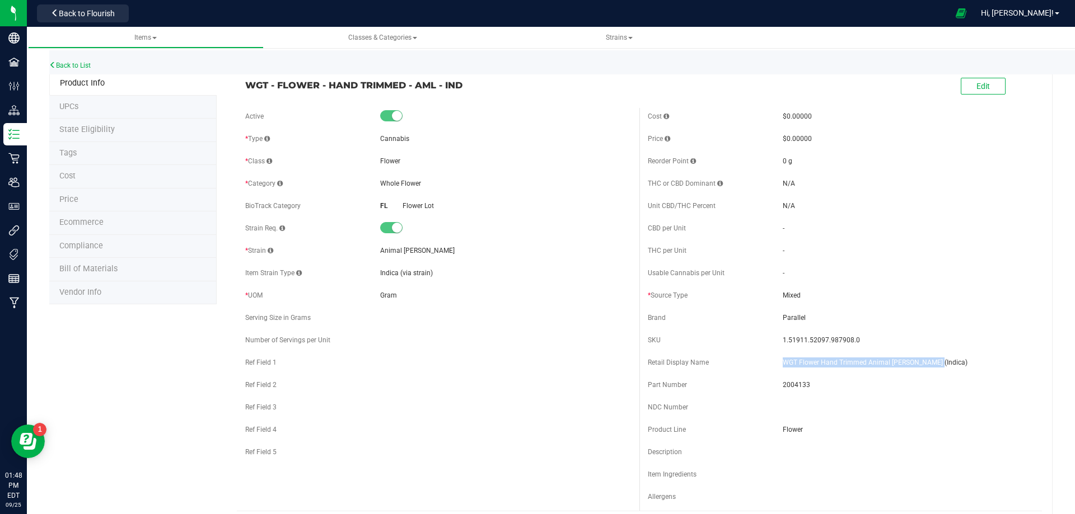
drag, startPoint x: 924, startPoint y: 366, endPoint x: 779, endPoint y: 362, distance: 145.6
click at [783, 362] on span "WGT Flower Hand Trimmed Animal Larry (Indica)" at bounding box center [908, 363] width 251 height 10
click at [795, 382] on span "2004133" at bounding box center [908, 385] width 251 height 10
drag, startPoint x: 795, startPoint y: 382, endPoint x: 92, endPoint y: 305, distance: 707.4
click at [793, 382] on span "2004133" at bounding box center [908, 385] width 251 height 10
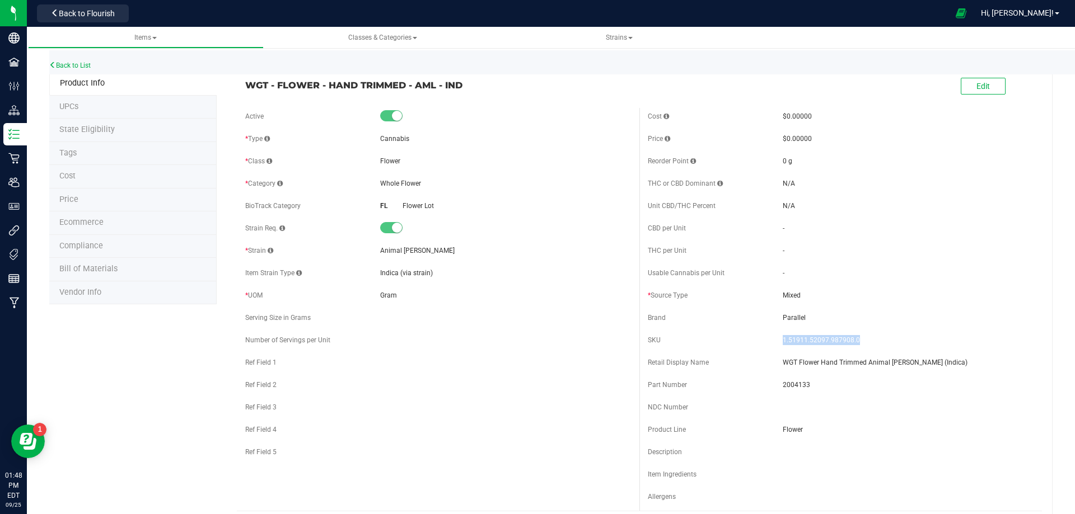
drag, startPoint x: 811, startPoint y: 342, endPoint x: 774, endPoint y: 334, distance: 38.3
click at [774, 334] on div "SKU 1.51911.52097.987908.0" at bounding box center [841, 340] width 386 height 17
drag, startPoint x: 408, startPoint y: 85, endPoint x: 240, endPoint y: 86, distance: 167.4
click at [241, 86] on div "WGT - FLOWER - HAND TRIMMED - AML - IND" at bounding box center [438, 82] width 402 height 19
click at [78, 64] on link "Back to List" at bounding box center [69, 66] width 41 height 8
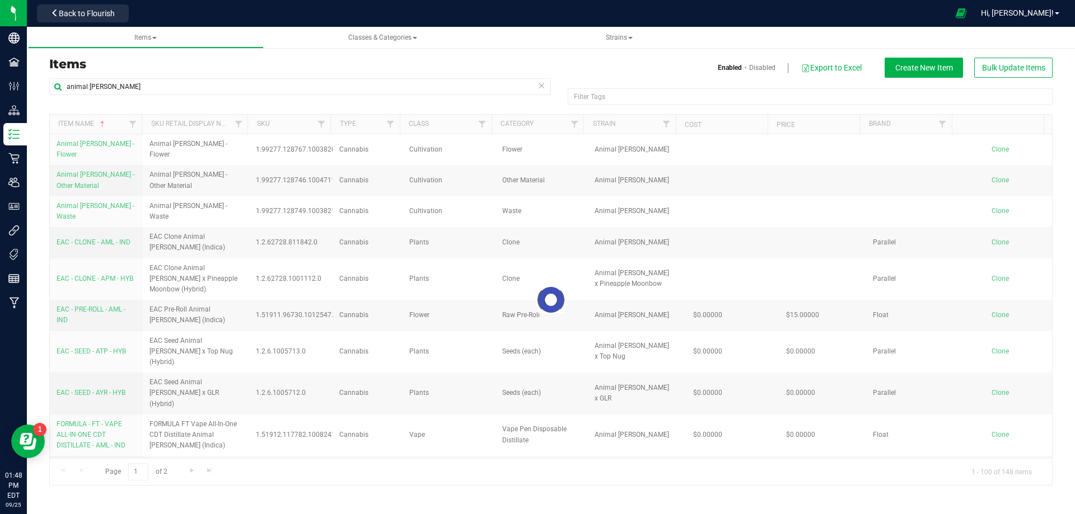
click at [192, 471] on div at bounding box center [551, 300] width 1002 height 371
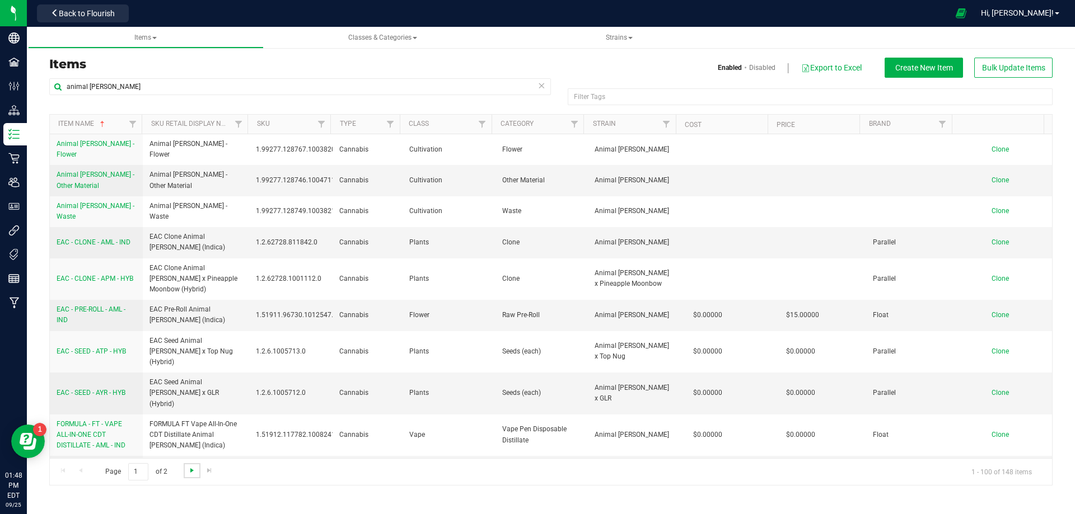
click at [191, 471] on span "Go to the next page" at bounding box center [192, 470] width 9 height 9
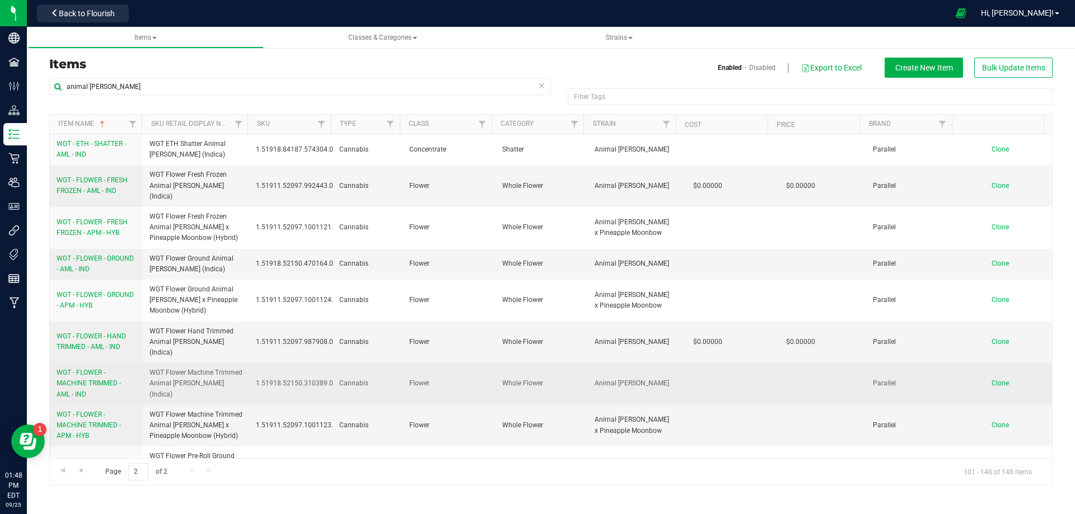
click at [83, 369] on span "WGT - FLOWER - MACHINE TRIMMED - AML - IND" at bounding box center [89, 383] width 64 height 29
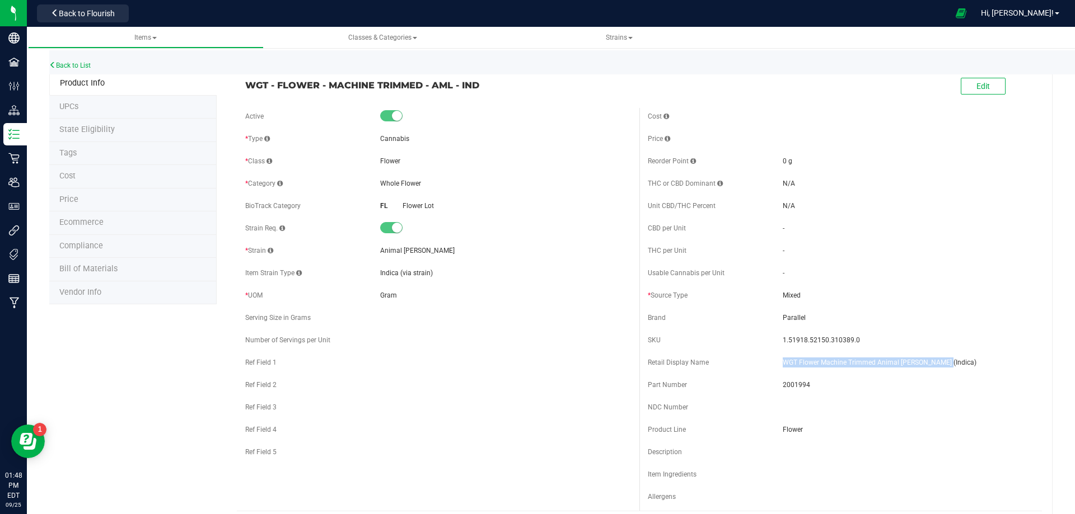
drag, startPoint x: 938, startPoint y: 360, endPoint x: 777, endPoint y: 362, distance: 161.2
click at [783, 362] on span "WGT Flower Machine Trimmed Animal [PERSON_NAME] (Indica)" at bounding box center [908, 363] width 251 height 10
click at [795, 388] on span "2001994" at bounding box center [908, 385] width 251 height 10
click at [794, 388] on span "2001994" at bounding box center [908, 385] width 251 height 10
drag, startPoint x: 841, startPoint y: 344, endPoint x: 774, endPoint y: 339, distance: 66.8
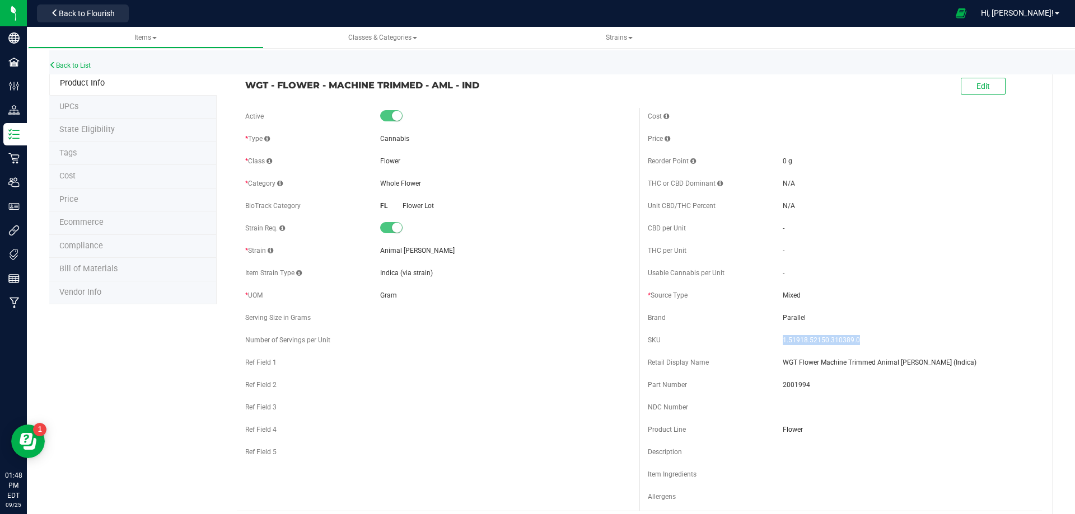
click at [776, 337] on div "SKU 1.51918.52150.310389.0" at bounding box center [841, 340] width 386 height 17
drag, startPoint x: 485, startPoint y: 87, endPoint x: 241, endPoint y: 99, distance: 244.3
click at [241, 99] on div "WGT - FLOWER - MACHINE TRIMMED - AML - IND Edit" at bounding box center [639, 87] width 805 height 28
drag, startPoint x: 441, startPoint y: 83, endPoint x: 453, endPoint y: 87, distance: 12.4
click at [443, 84] on span "WGT - FLOWER - MACHINE TRIMMED - AML - IND" at bounding box center [438, 84] width 386 height 13
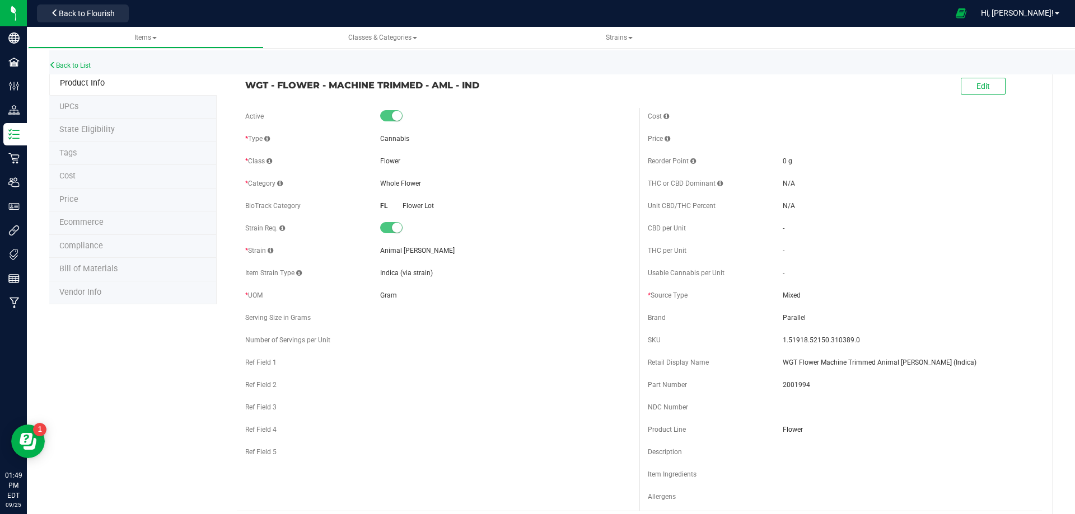
drag, startPoint x: 472, startPoint y: 78, endPoint x: 246, endPoint y: 88, distance: 226.4
click at [246, 88] on span "WGT - FLOWER - MACHINE TRIMMED - AML - IND" at bounding box center [438, 84] width 386 height 13
click at [72, 65] on link "Back to List" at bounding box center [69, 66] width 41 height 8
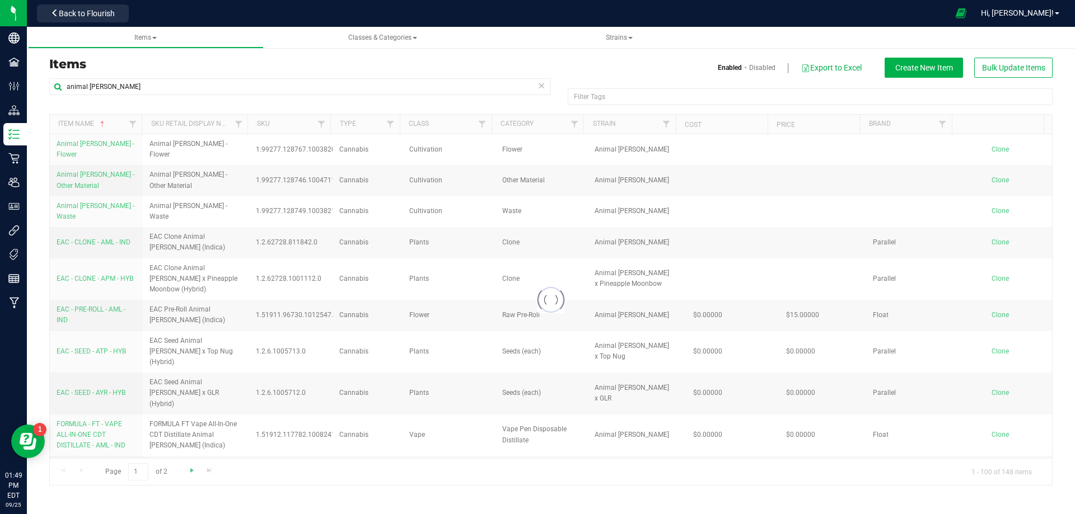
click at [191, 471] on span "Go to the next page" at bounding box center [192, 470] width 9 height 9
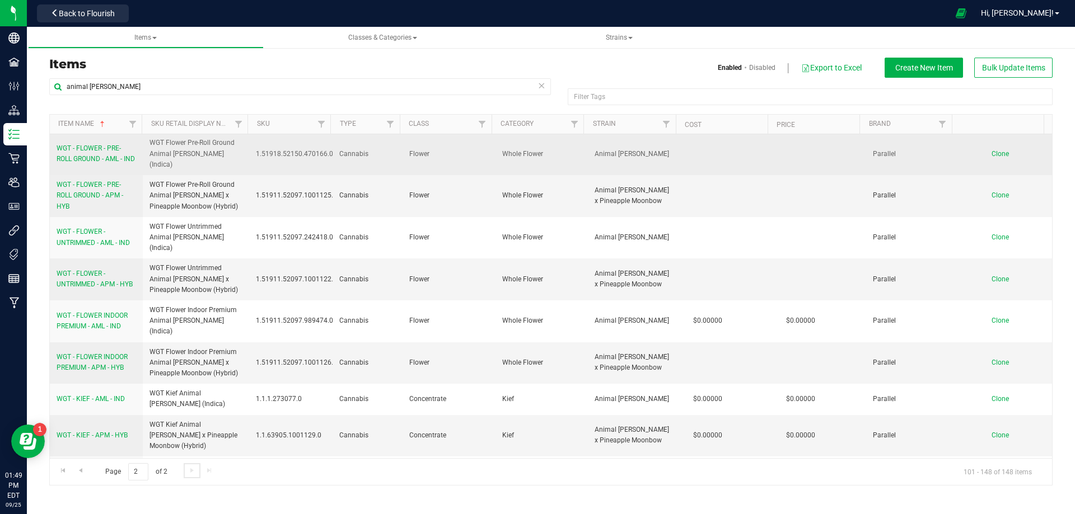
scroll to position [336, 0]
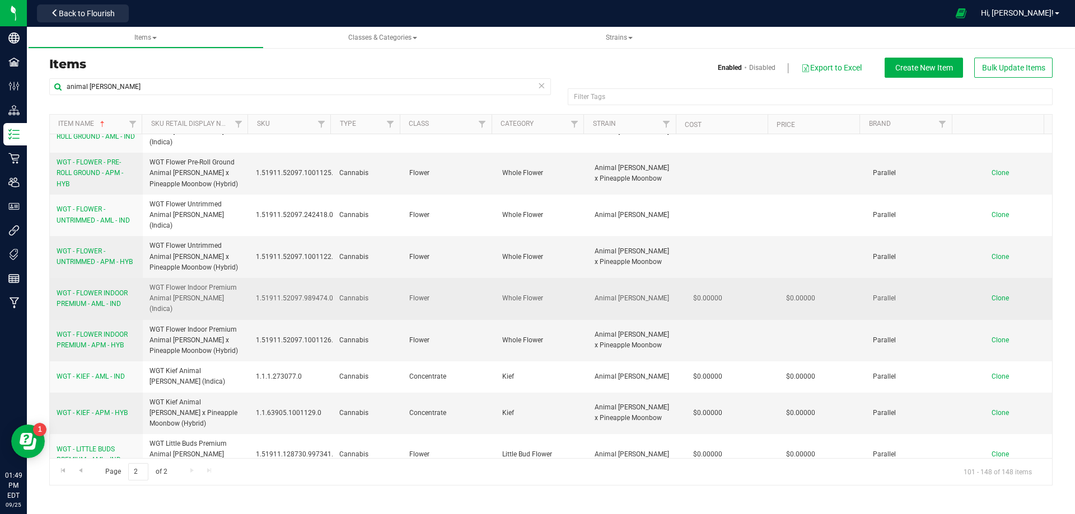
click at [111, 289] on span "WGT - FLOWER INDOOR PREMIUM - AML - IND" at bounding box center [92, 298] width 71 height 18
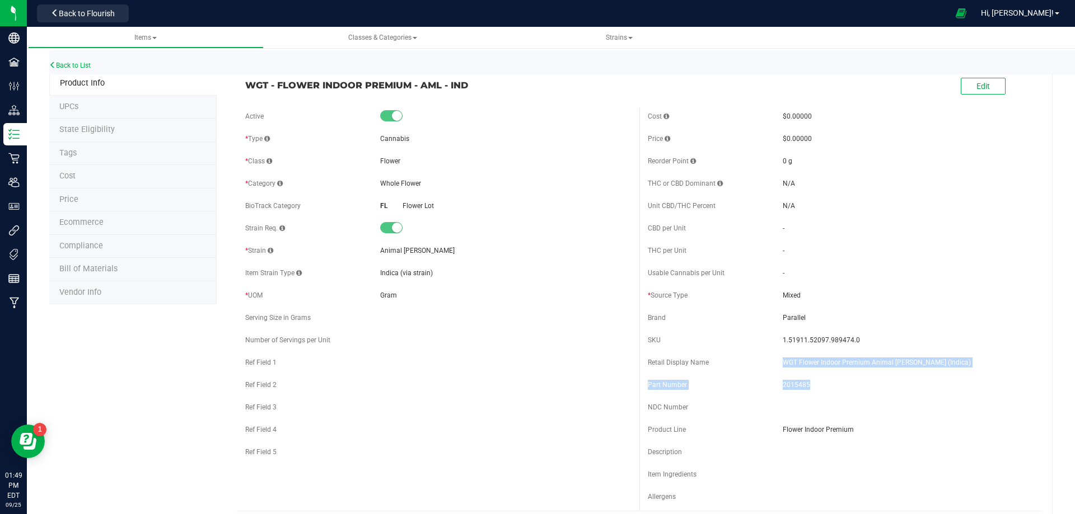
drag, startPoint x: 926, startPoint y: 368, endPoint x: 845, endPoint y: 384, distance: 82.2
click at [781, 362] on div "Cost $0.00000 Price $0.00000 Reorder Point 0 g THC or CBD Dominant" at bounding box center [840, 309] width 402 height 403
click at [846, 385] on span "2015485" at bounding box center [908, 385] width 251 height 10
drag, startPoint x: 912, startPoint y: 361, endPoint x: 795, endPoint y: 339, distance: 118.6
click at [769, 358] on div "Retail Display Name WGT Flower Indoor Premium Animal Larry (Indica)" at bounding box center [841, 362] width 386 height 17
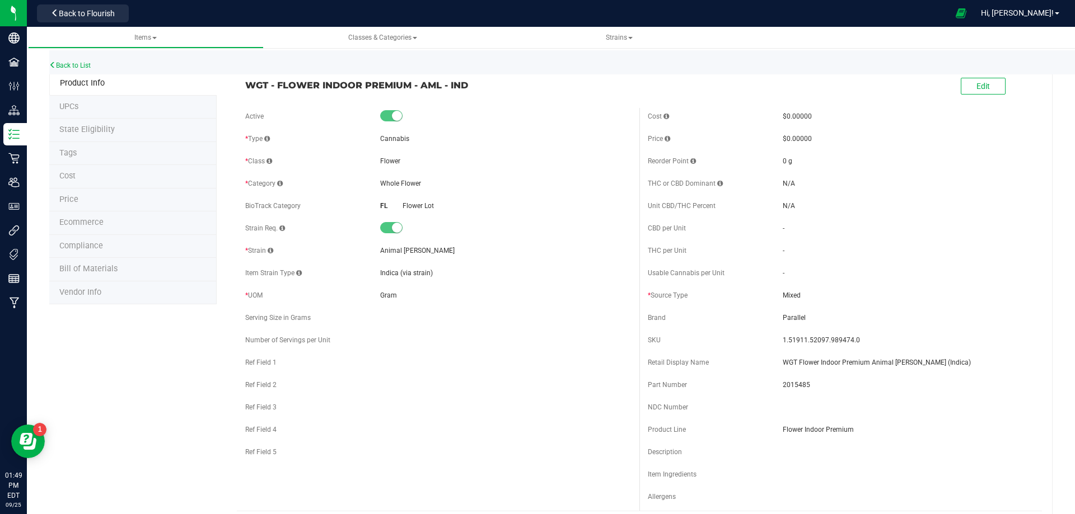
click at [794, 385] on span "2015485" at bounding box center [908, 385] width 251 height 10
drag, startPoint x: 794, startPoint y: 385, endPoint x: 227, endPoint y: 337, distance: 569.6
click at [794, 386] on span "2015485" at bounding box center [908, 385] width 251 height 10
drag, startPoint x: 852, startPoint y: 340, endPoint x: 778, endPoint y: 344, distance: 74.5
click at [783, 344] on span "1.51911.52097.989474.0" at bounding box center [908, 340] width 251 height 10
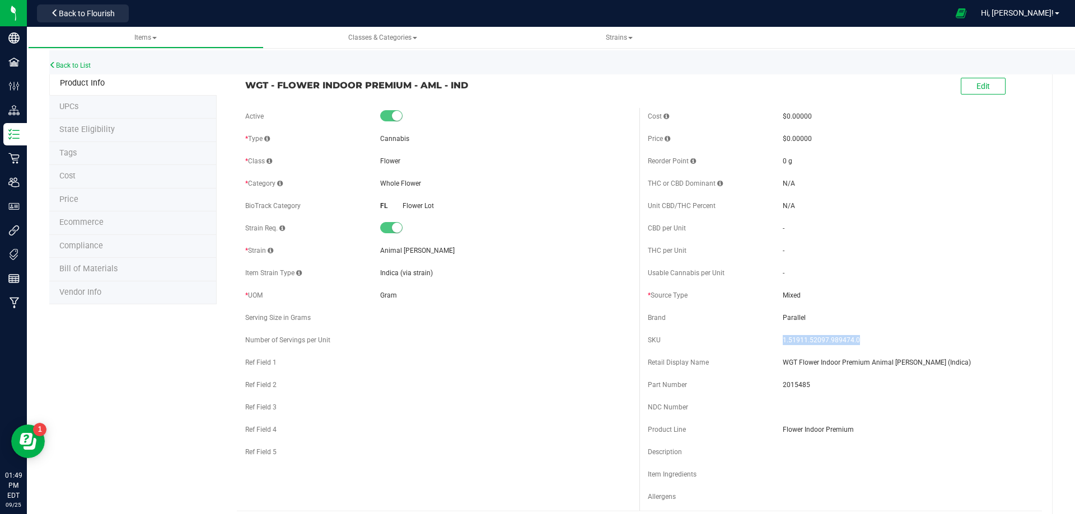
drag, startPoint x: 411, startPoint y: 89, endPoint x: 243, endPoint y: 84, distance: 167.4
click at [245, 83] on span "WGT - FLOWER INDOOR PREMIUM - AML - IND" at bounding box center [438, 84] width 386 height 13
drag, startPoint x: 854, startPoint y: 340, endPoint x: 832, endPoint y: 341, distance: 21.9
click at [831, 341] on span "1.51911.52097.989474.0" at bounding box center [908, 340] width 251 height 10
drag, startPoint x: 884, startPoint y: 348, endPoint x: 875, endPoint y: 349, distance: 9.6
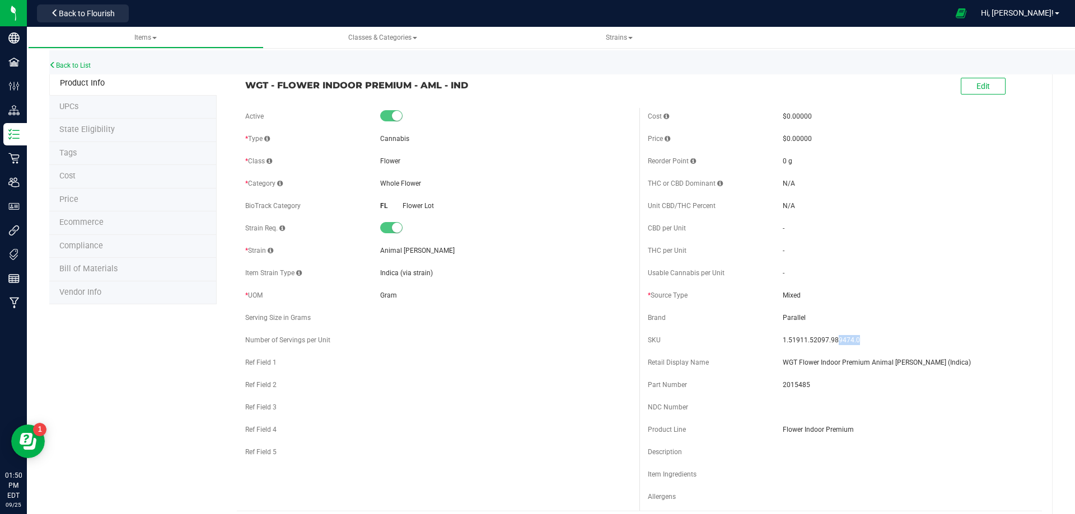
click at [884, 348] on div "SKU 1.51911.52097.989474.0" at bounding box center [841, 340] width 386 height 17
drag, startPoint x: 824, startPoint y: 338, endPoint x: 776, endPoint y: 338, distance: 47.6
click at [783, 338] on span "1.51911.52097.989474.0" at bounding box center [908, 340] width 251 height 10
drag, startPoint x: 939, startPoint y: 360, endPoint x: 778, endPoint y: 365, distance: 161.3
click at [783, 363] on span "WGT Flower Indoor Premium Animal Larry (Indica)" at bounding box center [908, 363] width 251 height 10
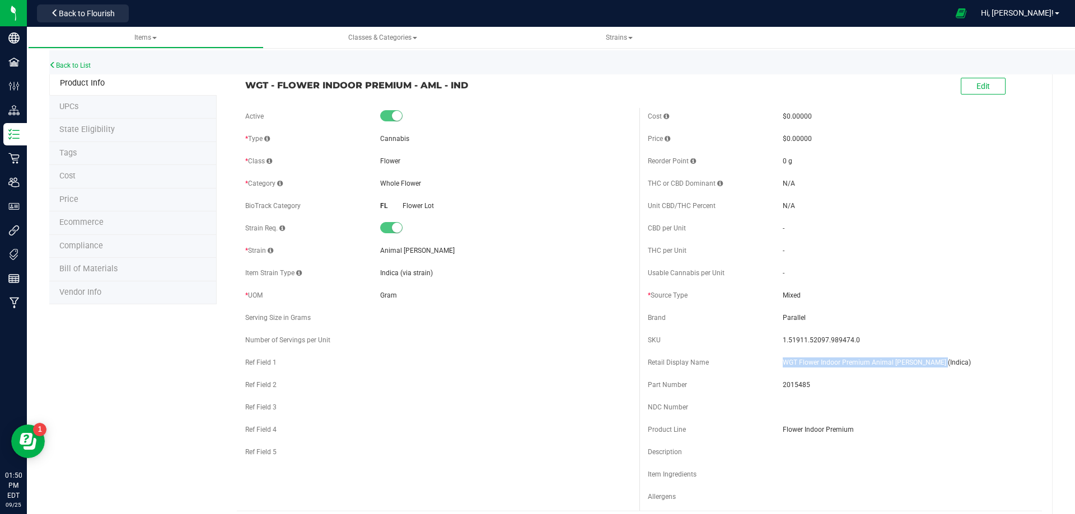
drag, startPoint x: 449, startPoint y: 86, endPoint x: 242, endPoint y: 82, distance: 207.7
click at [242, 82] on div "WGT - FLOWER INDOOR PREMIUM - AML - IND" at bounding box center [438, 82] width 402 height 19
click at [80, 64] on link "Back to List" at bounding box center [69, 66] width 41 height 8
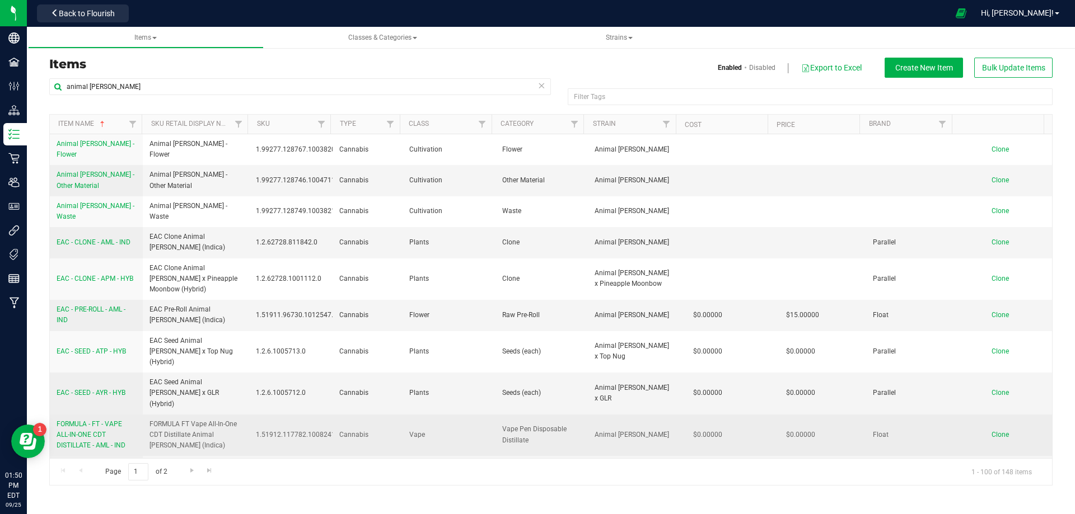
scroll to position [392, 0]
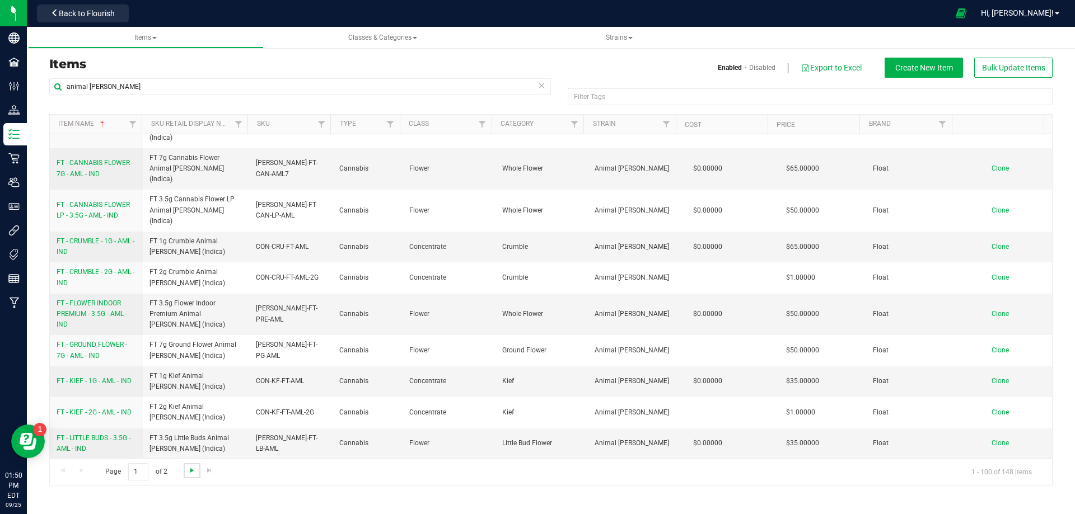
click at [194, 471] on span "Go to the next page" at bounding box center [192, 470] width 9 height 9
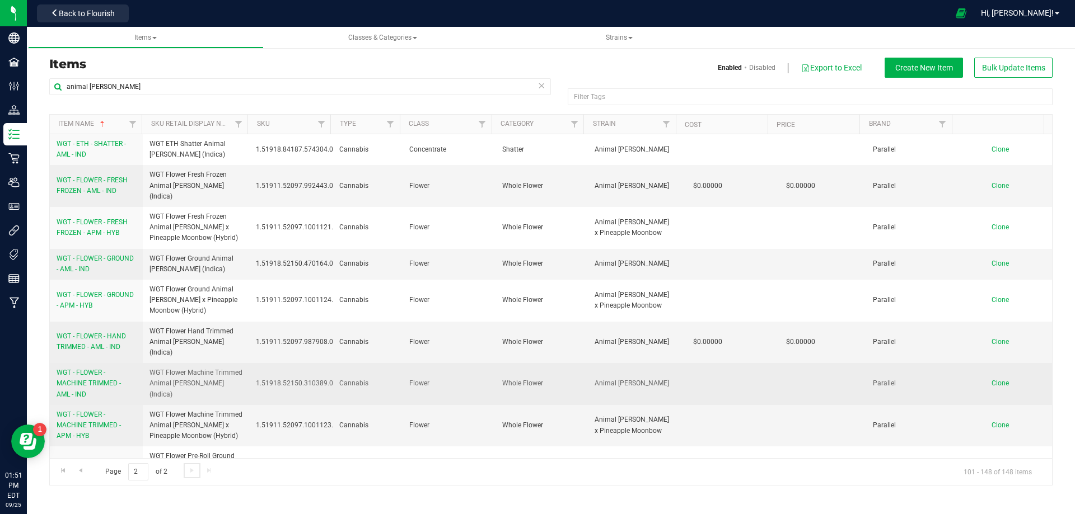
scroll to position [56, 0]
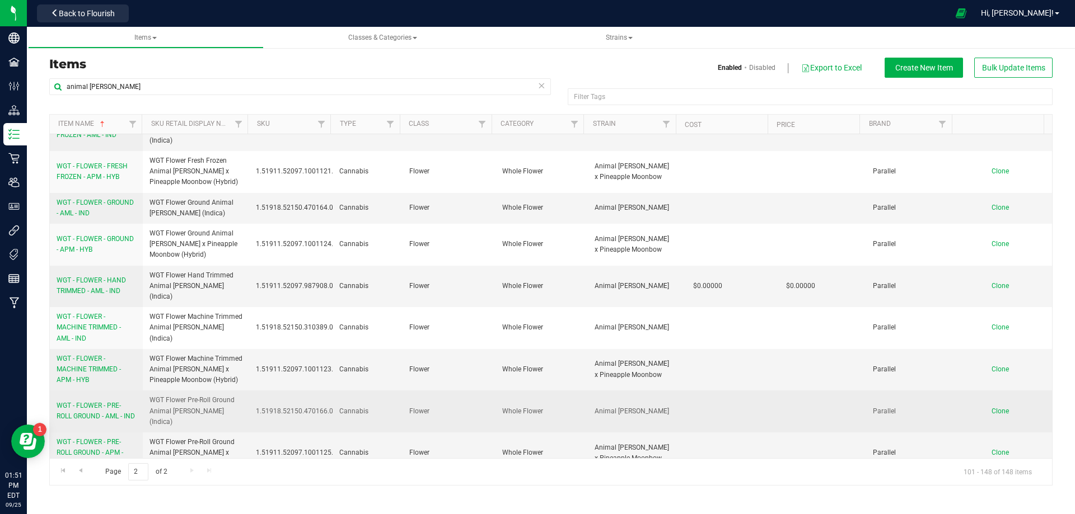
click at [103, 402] on span "WGT - FLOWER - PRE-ROLL GROUND - AML - IND" at bounding box center [96, 411] width 78 height 18
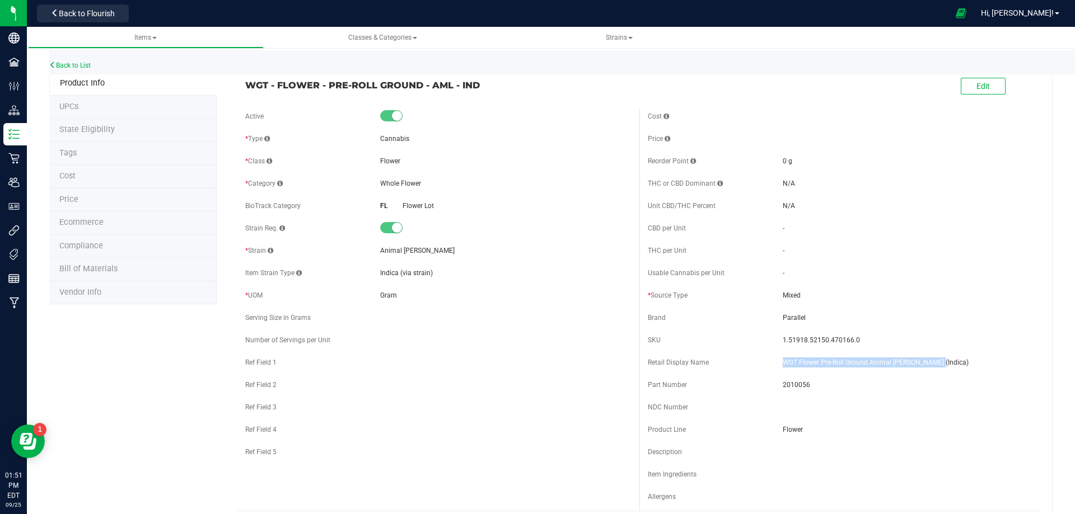
drag, startPoint x: 936, startPoint y: 364, endPoint x: 779, endPoint y: 363, distance: 157.3
click at [783, 363] on span "WGT Flower Pre-Roll Ground Animal Larry (Indica)" at bounding box center [908, 363] width 251 height 10
drag, startPoint x: 388, startPoint y: 87, endPoint x: 241, endPoint y: 87, distance: 147.2
click at [241, 87] on div "WGT - FLOWER - PRE-ROLL GROUND - AML - IND" at bounding box center [438, 82] width 402 height 19
click at [81, 64] on link "Back to List" at bounding box center [69, 66] width 41 height 8
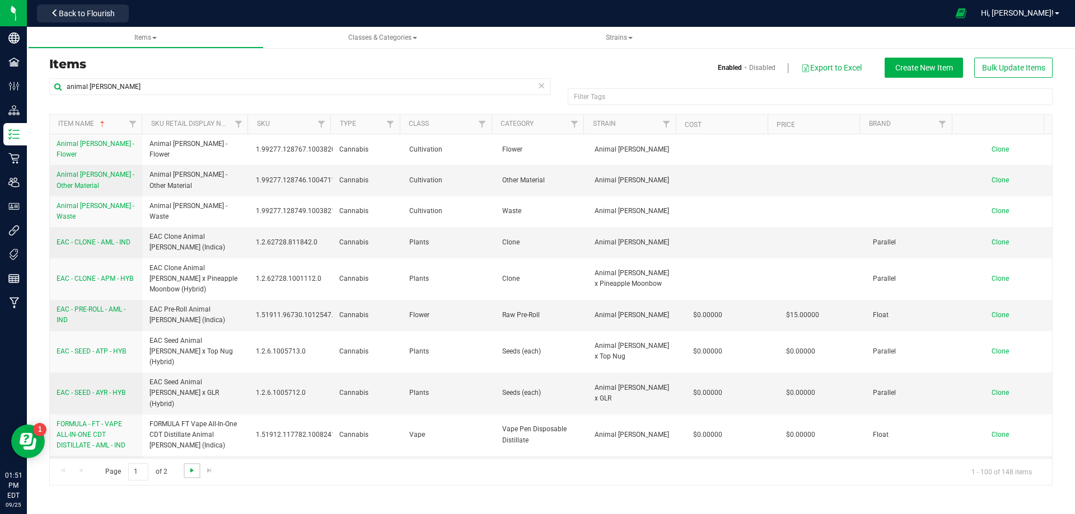
click at [195, 473] on span "Go to the next page" at bounding box center [192, 470] width 9 height 9
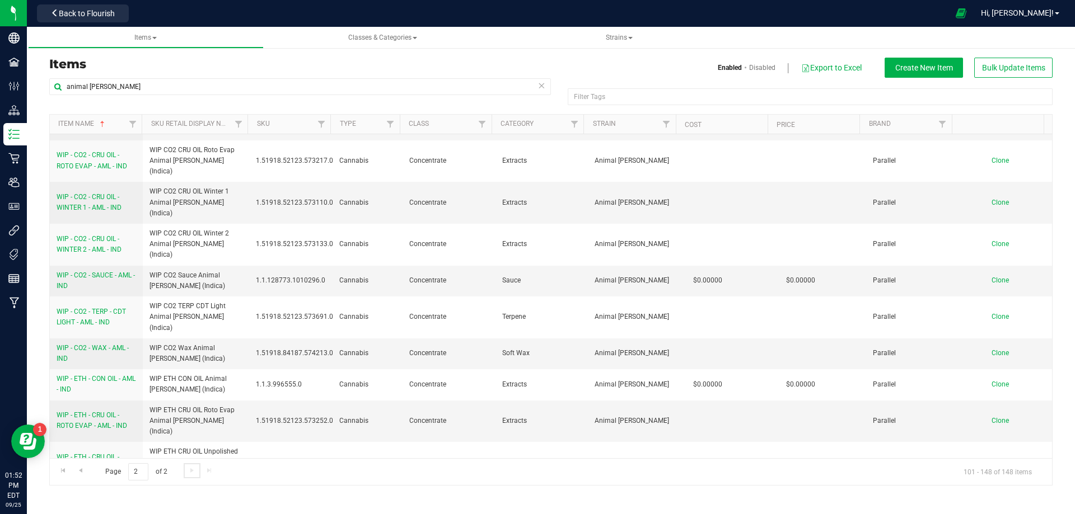
scroll to position [1098, 0]
click at [1013, 71] on span "Bulk Update Items" at bounding box center [1013, 67] width 63 height 9
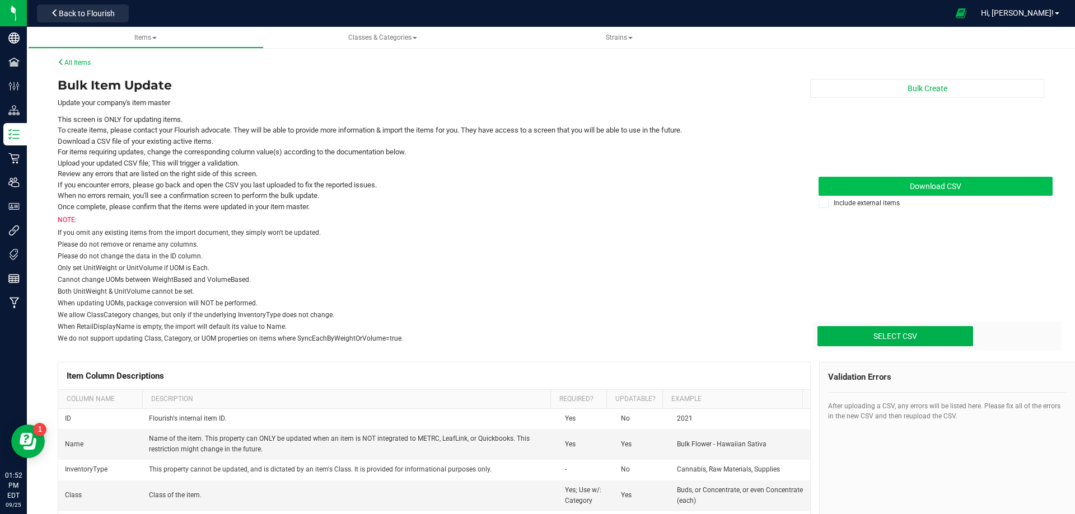
click at [956, 190] on link "Download CSV" at bounding box center [935, 186] width 234 height 19
